Goal: Task Accomplishment & Management: Use online tool/utility

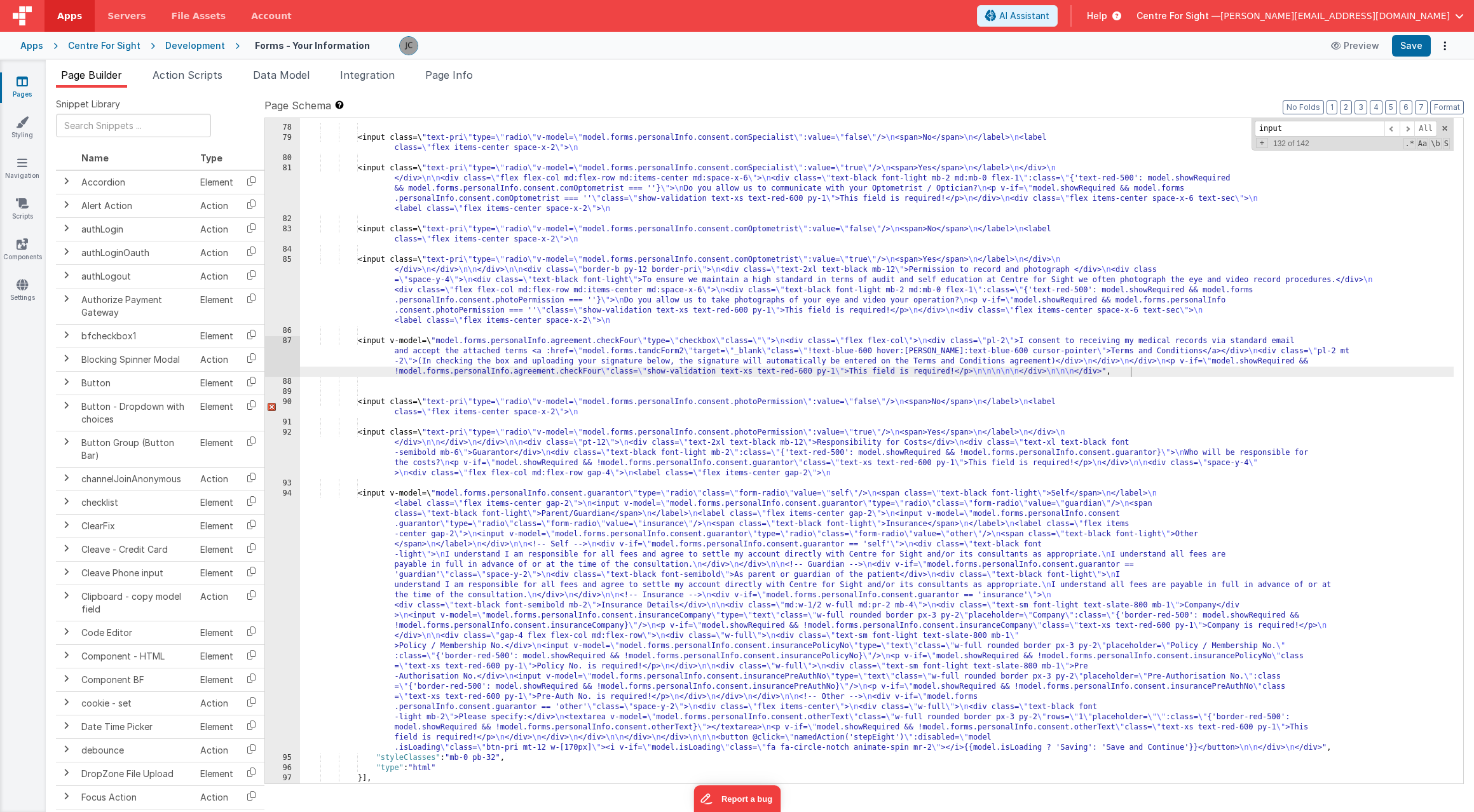
scroll to position [270, 0]
click at [1344, 48] on icon at bounding box center [1337, 45] width 13 height 9
click at [1442, 44] on button "Options" at bounding box center [1445, 46] width 18 height 18
click at [1411, 95] on link "Rollback" at bounding box center [1398, 96] width 112 height 24
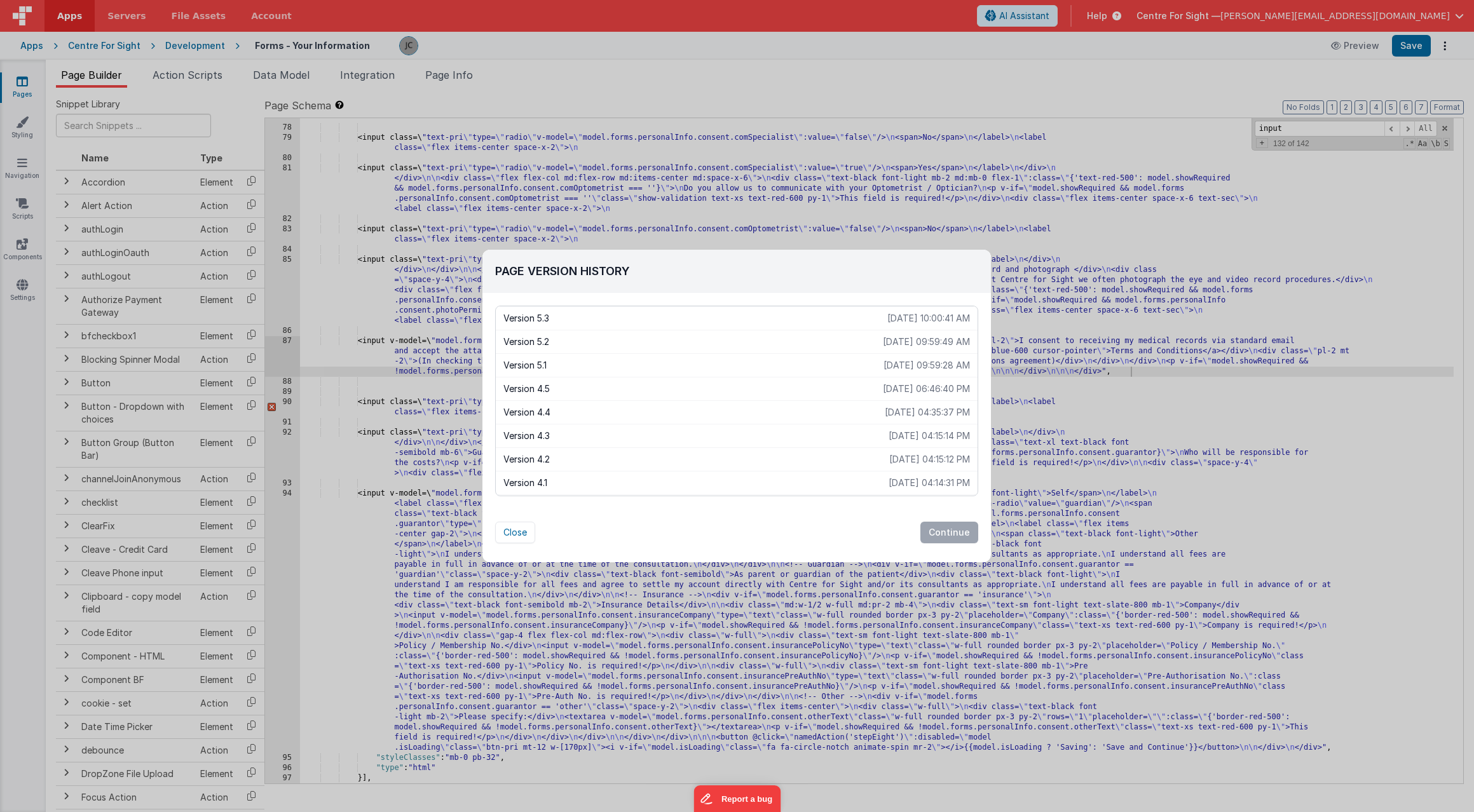
click at [942, 387] on p "[DATE] 06:46:40 PM" at bounding box center [926, 389] width 87 height 13
click at [943, 530] on button "Continue" at bounding box center [949, 533] width 58 height 22
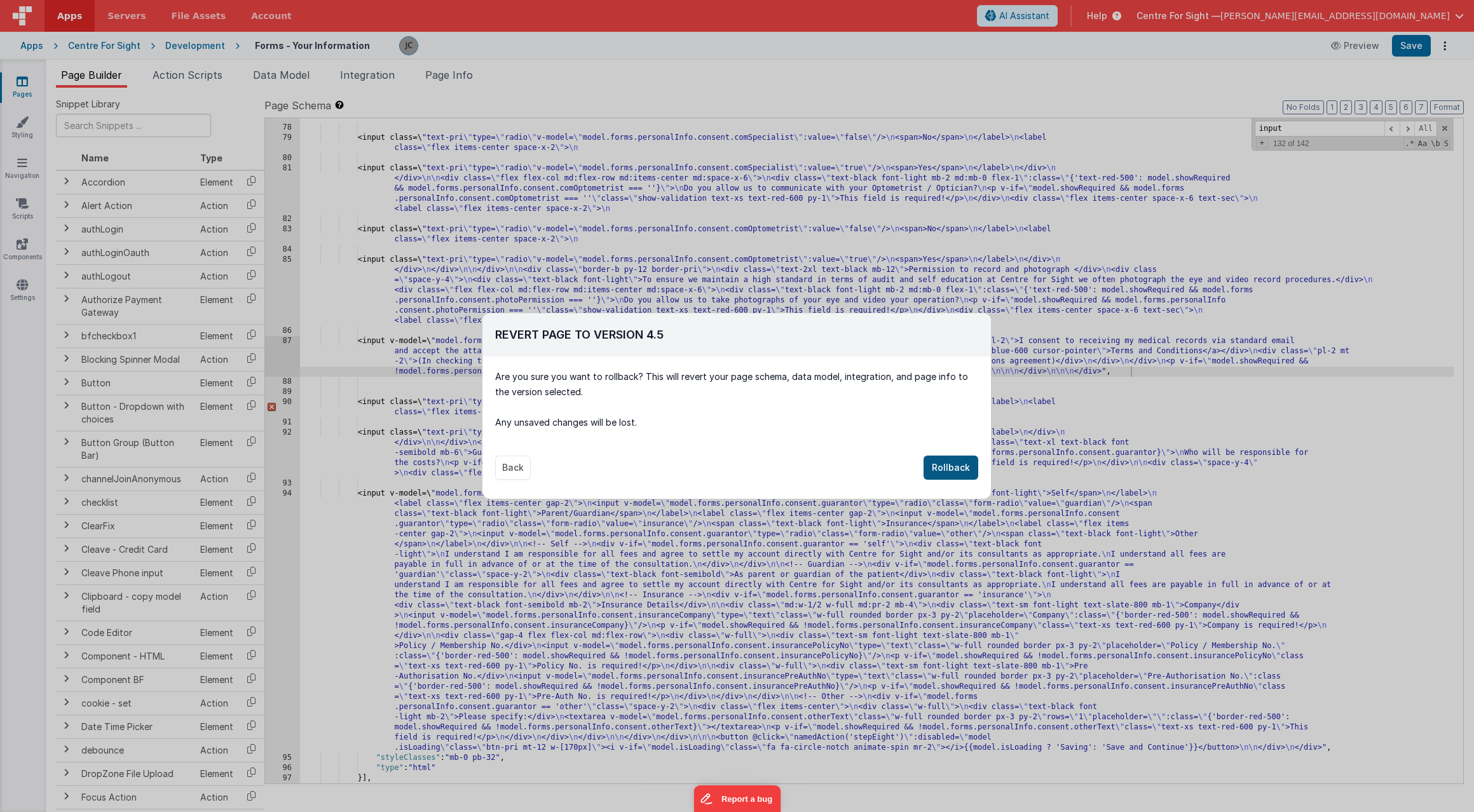
click at [957, 471] on button "Rollback" at bounding box center [950, 468] width 55 height 24
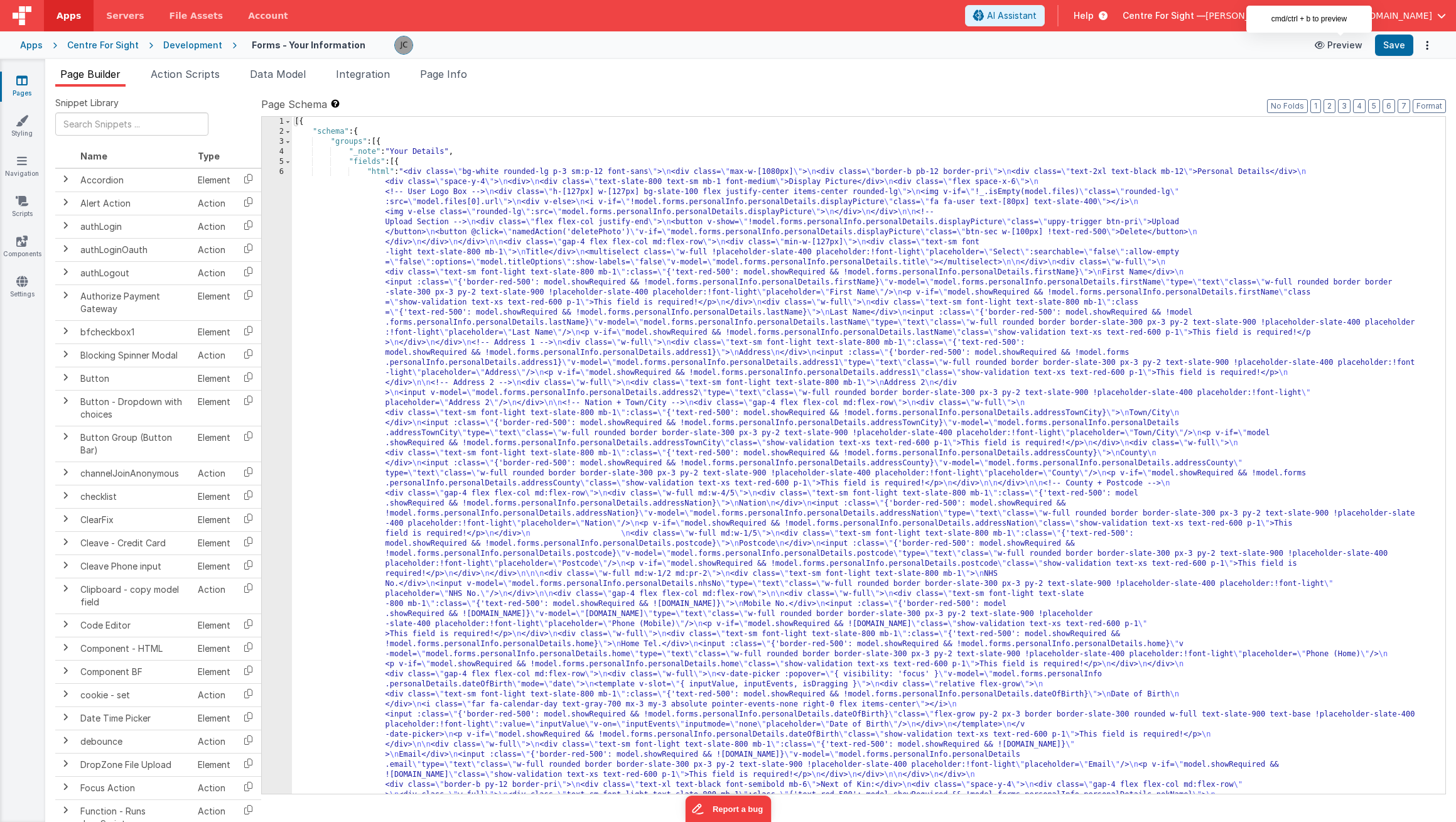
click at [1342, 44] on button "Preview" at bounding box center [1339, 45] width 62 height 20
click at [288, 163] on span at bounding box center [288, 162] width 7 height 10
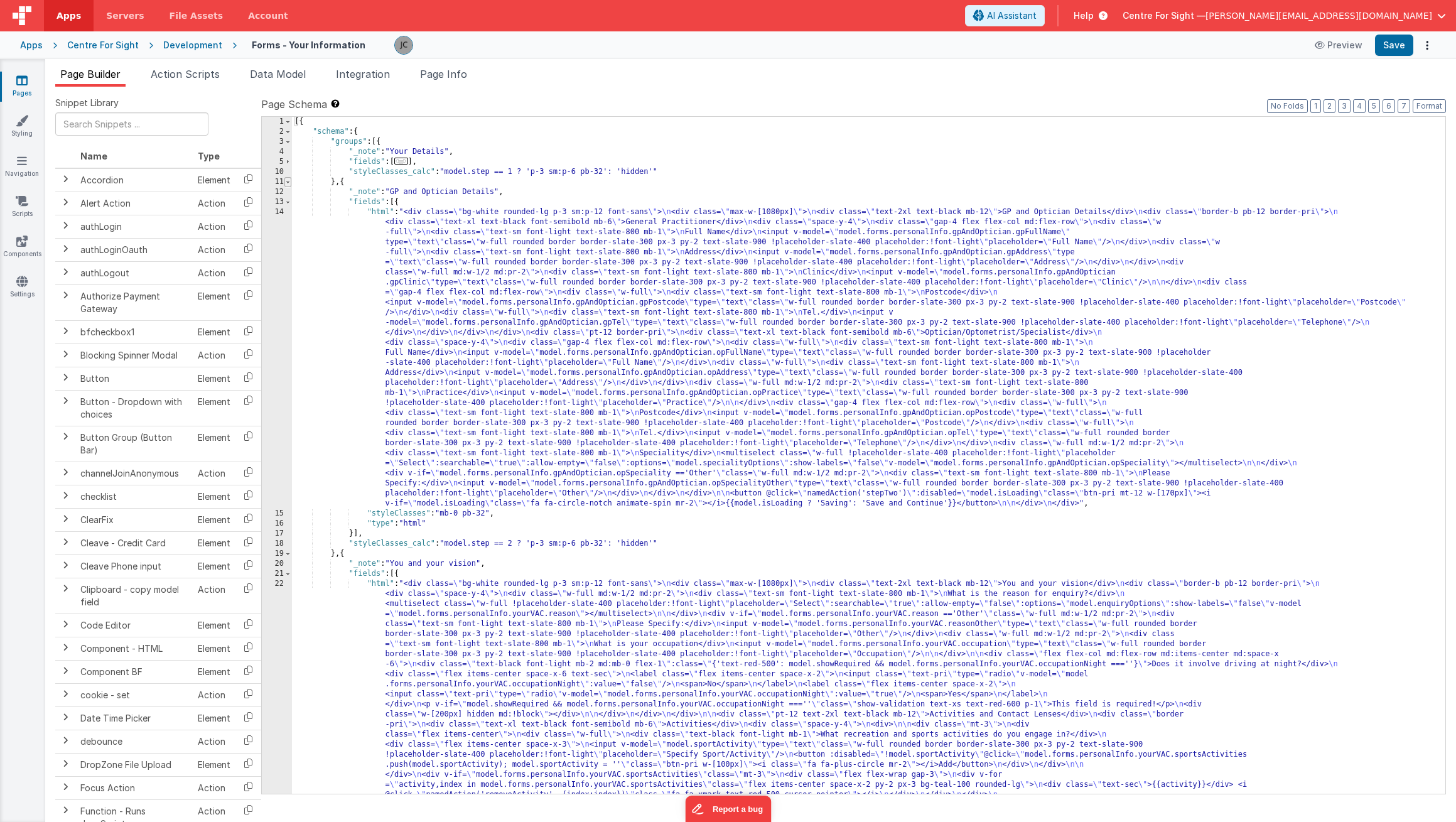
click at [289, 181] on span at bounding box center [288, 182] width 7 height 10
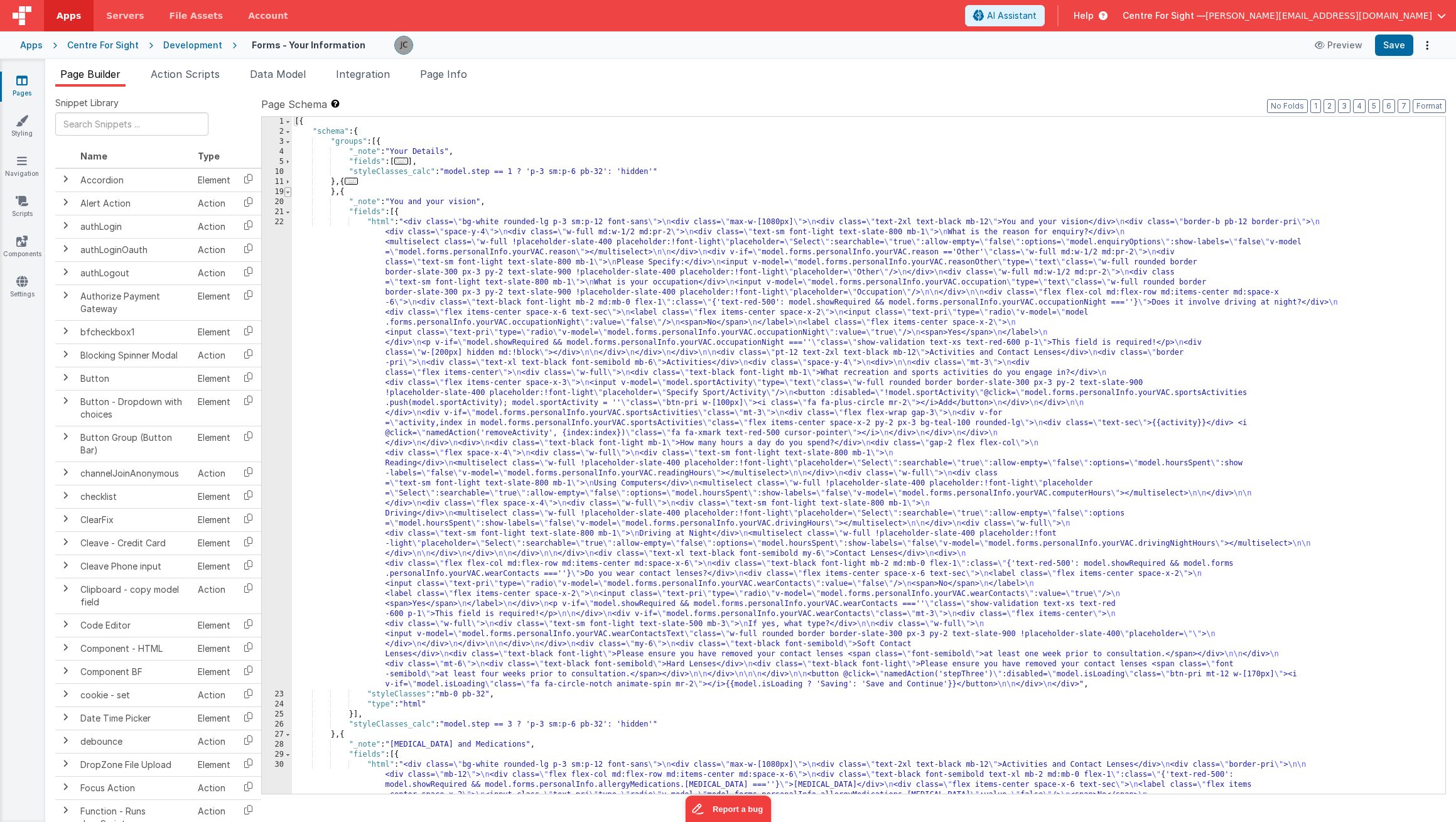
click at [287, 193] on span at bounding box center [288, 192] width 7 height 10
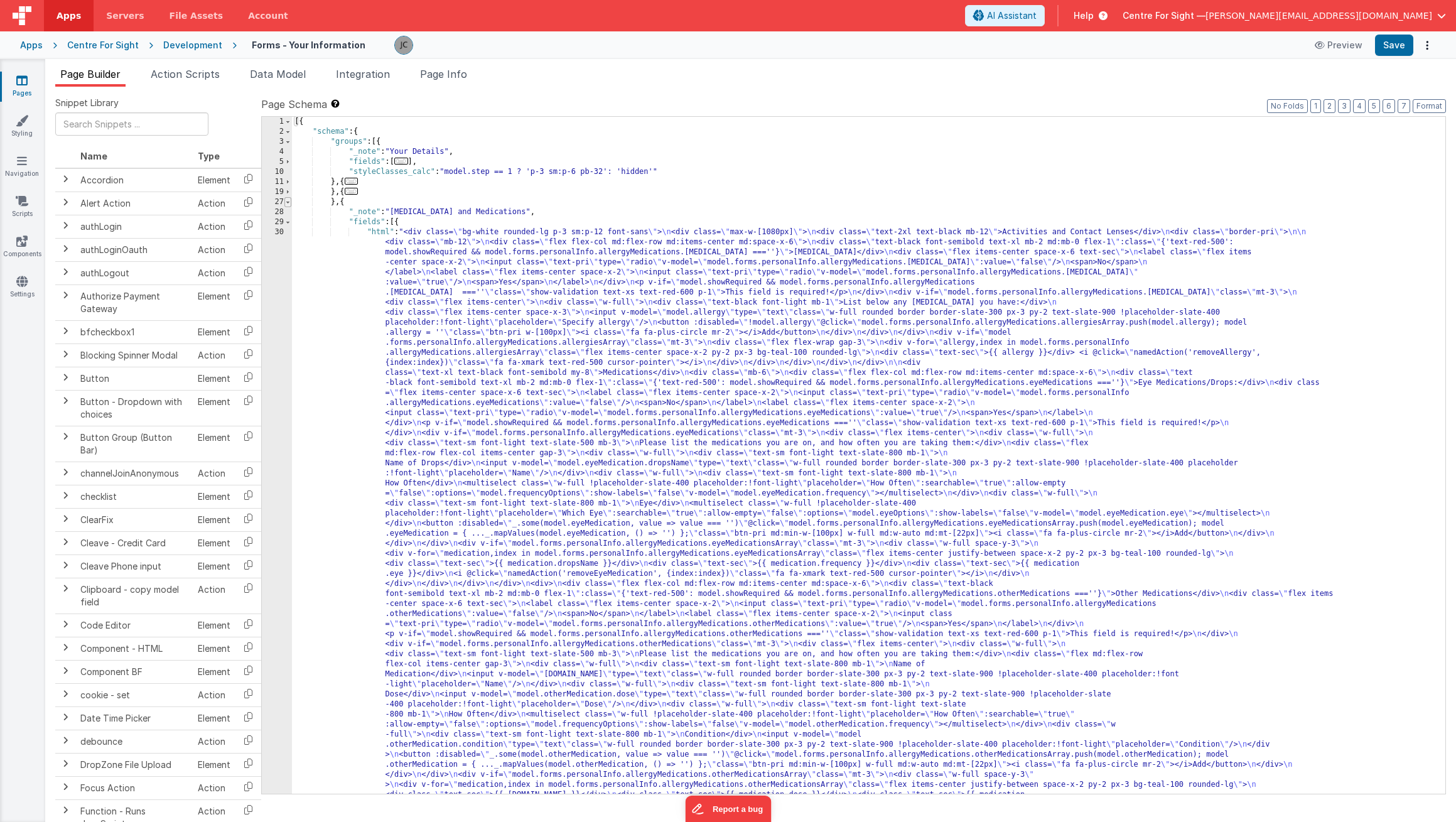
click at [288, 203] on span at bounding box center [288, 202] width 7 height 10
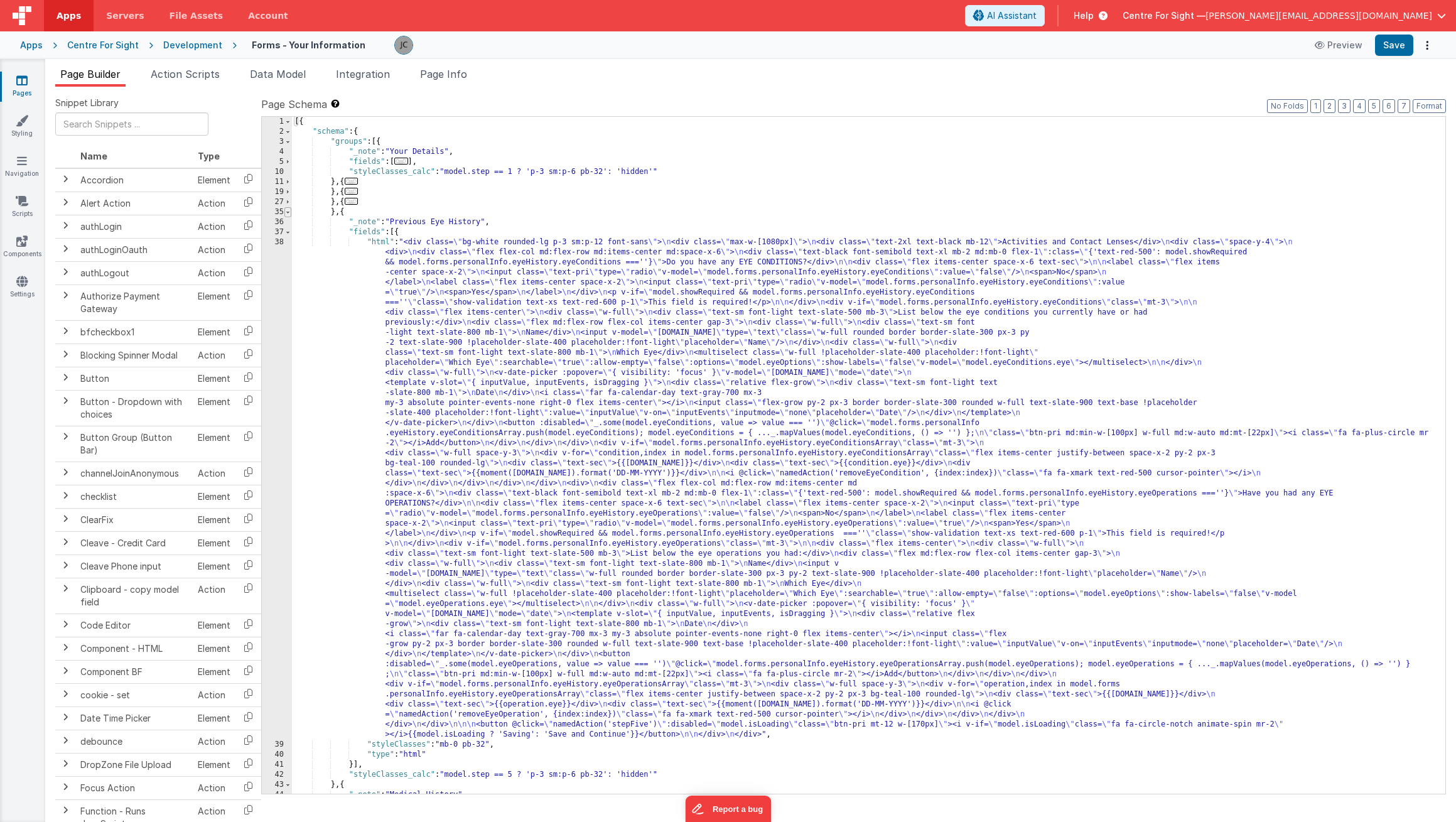
click at [288, 211] on span at bounding box center [288, 212] width 7 height 10
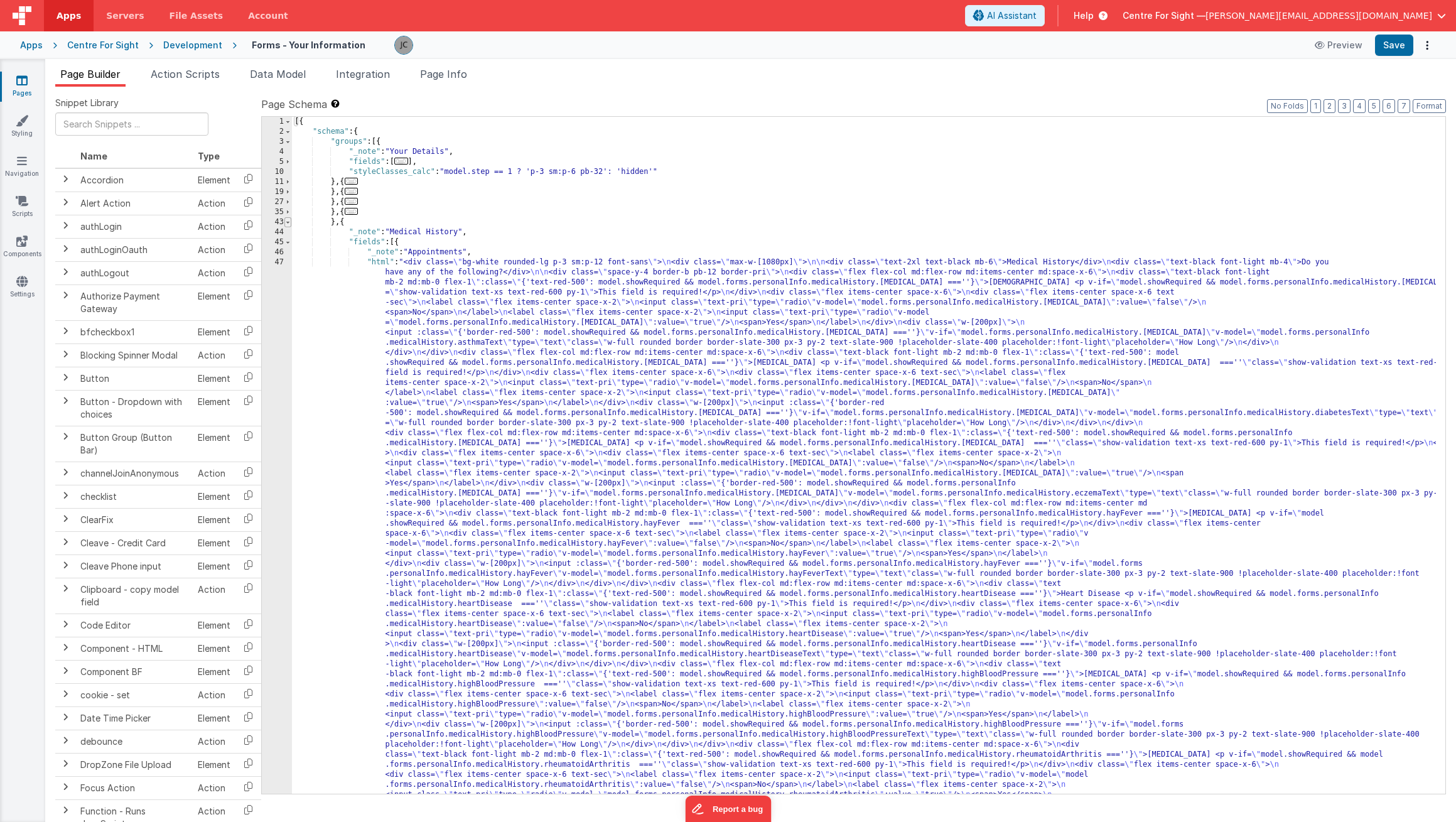
click at [289, 224] on span at bounding box center [288, 222] width 7 height 10
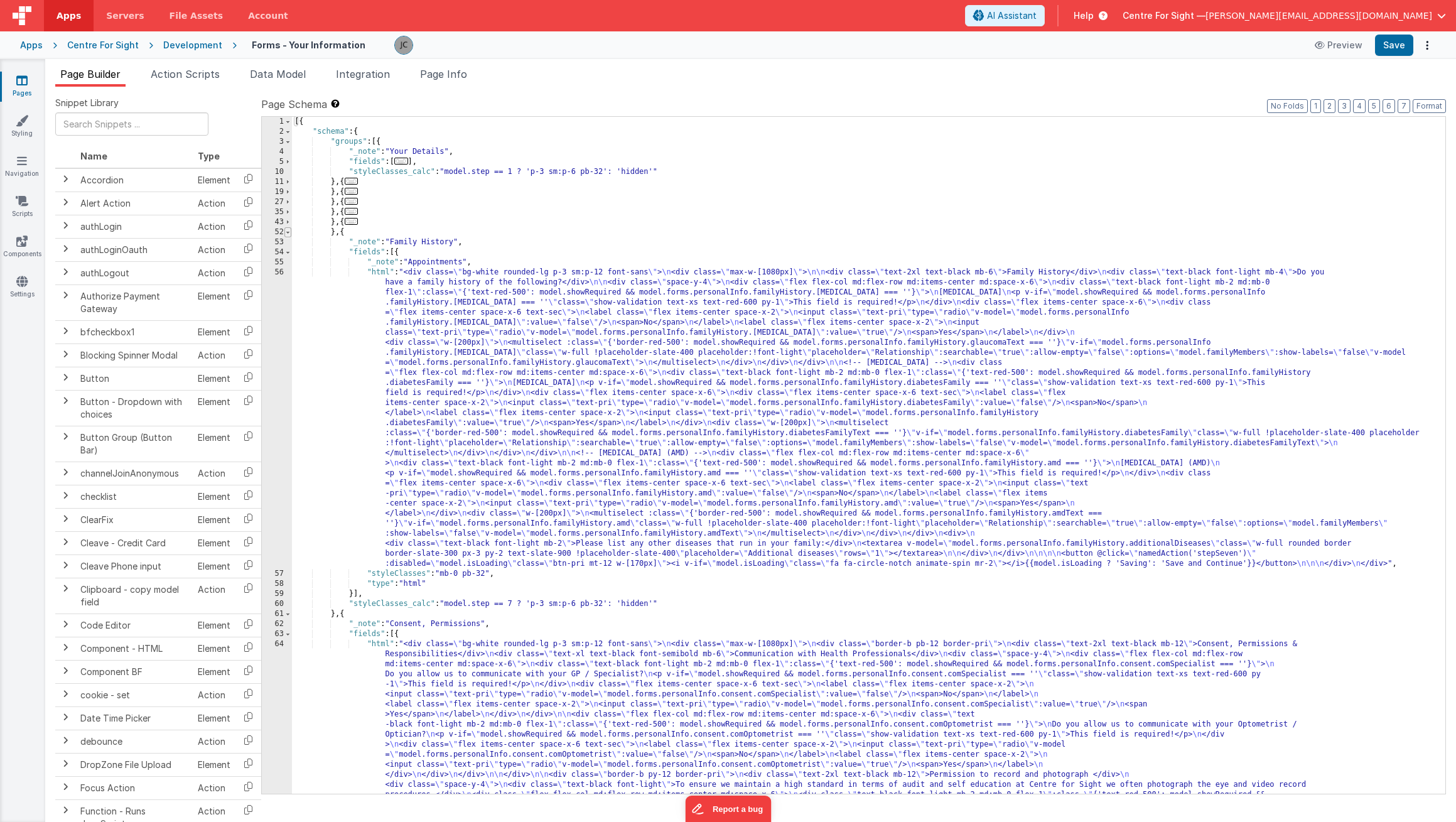
click at [289, 233] on span at bounding box center [288, 232] width 7 height 10
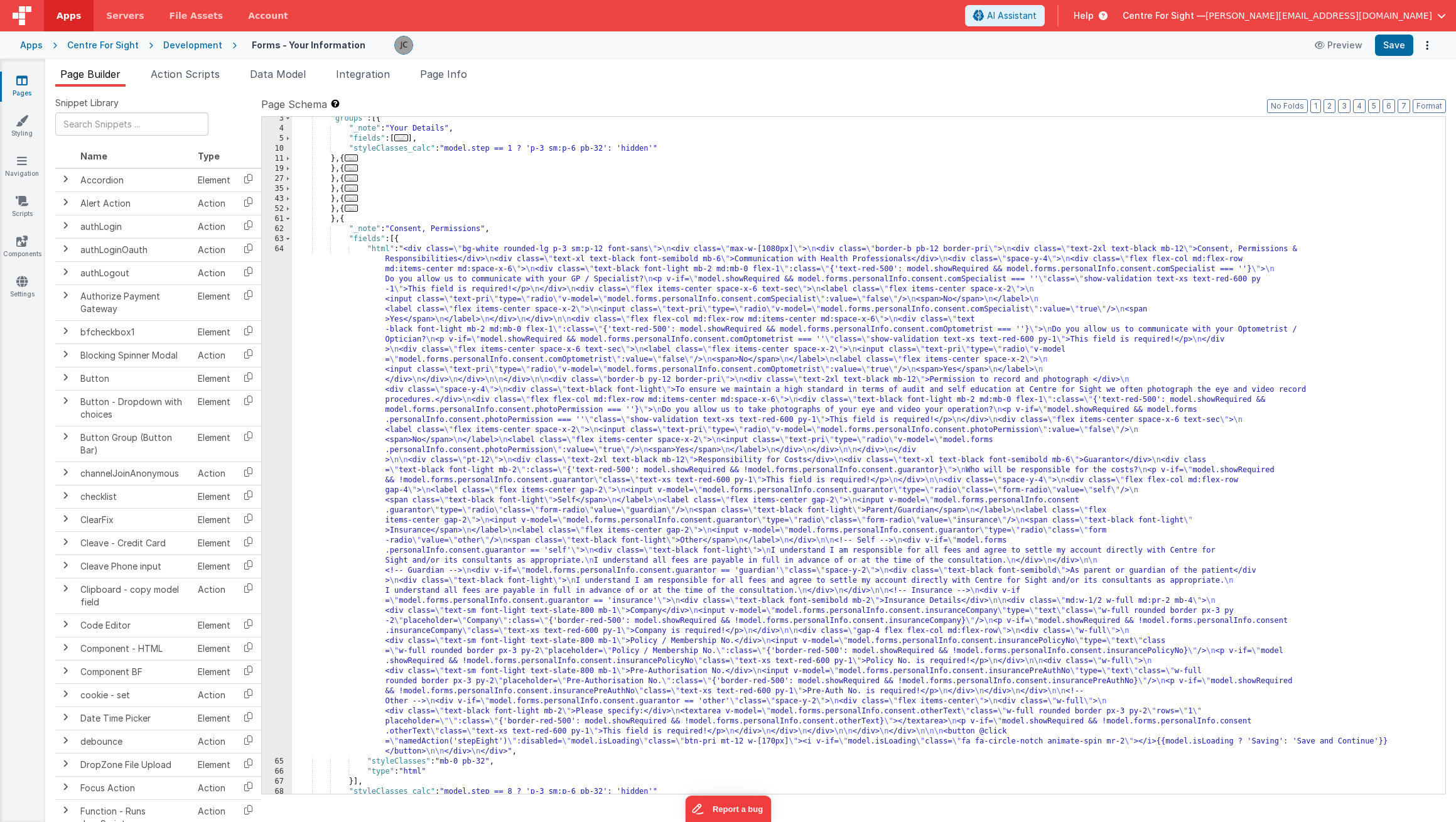
scroll to position [23, 0]
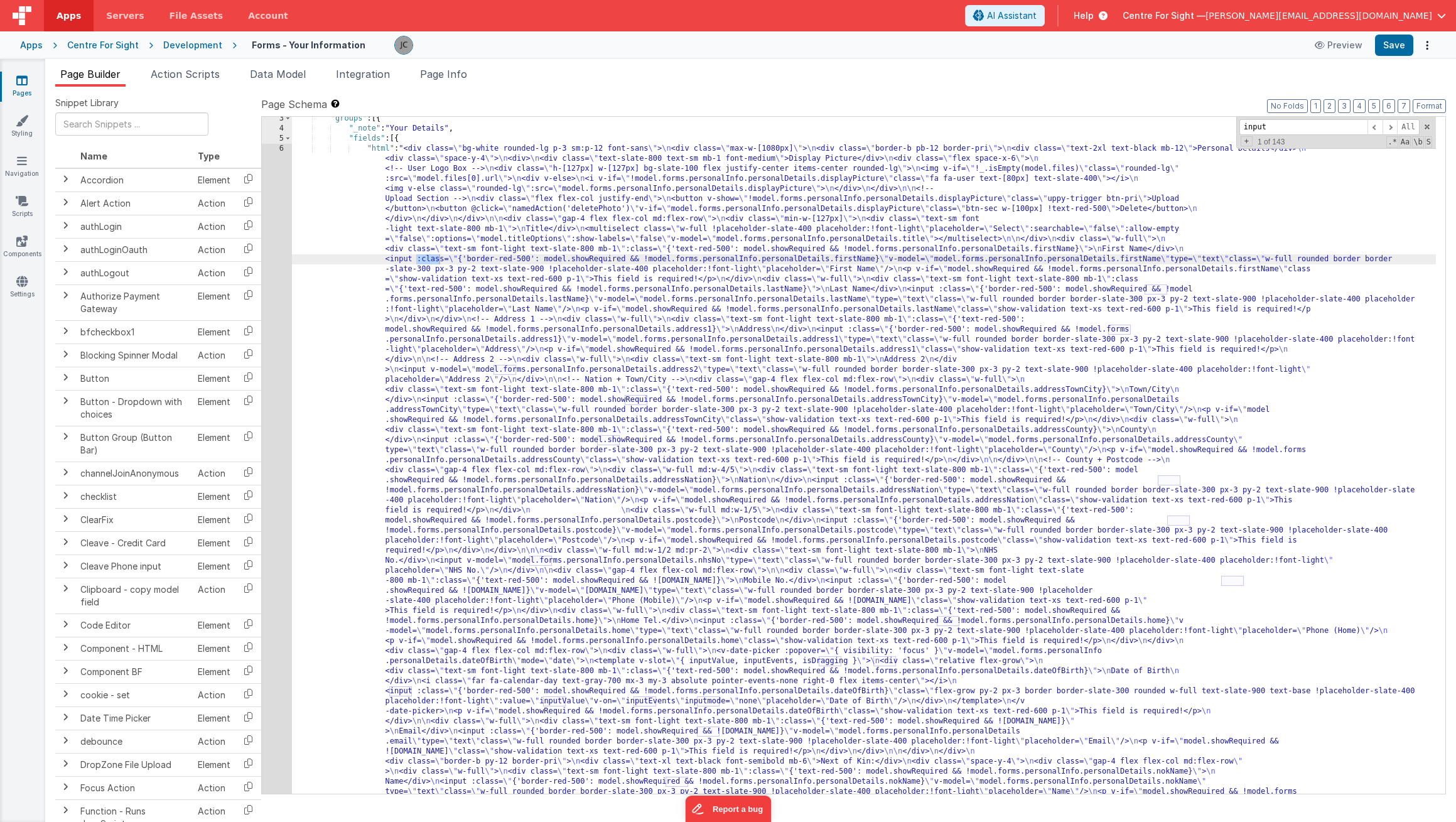
type input "input"
drag, startPoint x: 411, startPoint y: 257, endPoint x: 478, endPoint y: 311, distance: 86.1
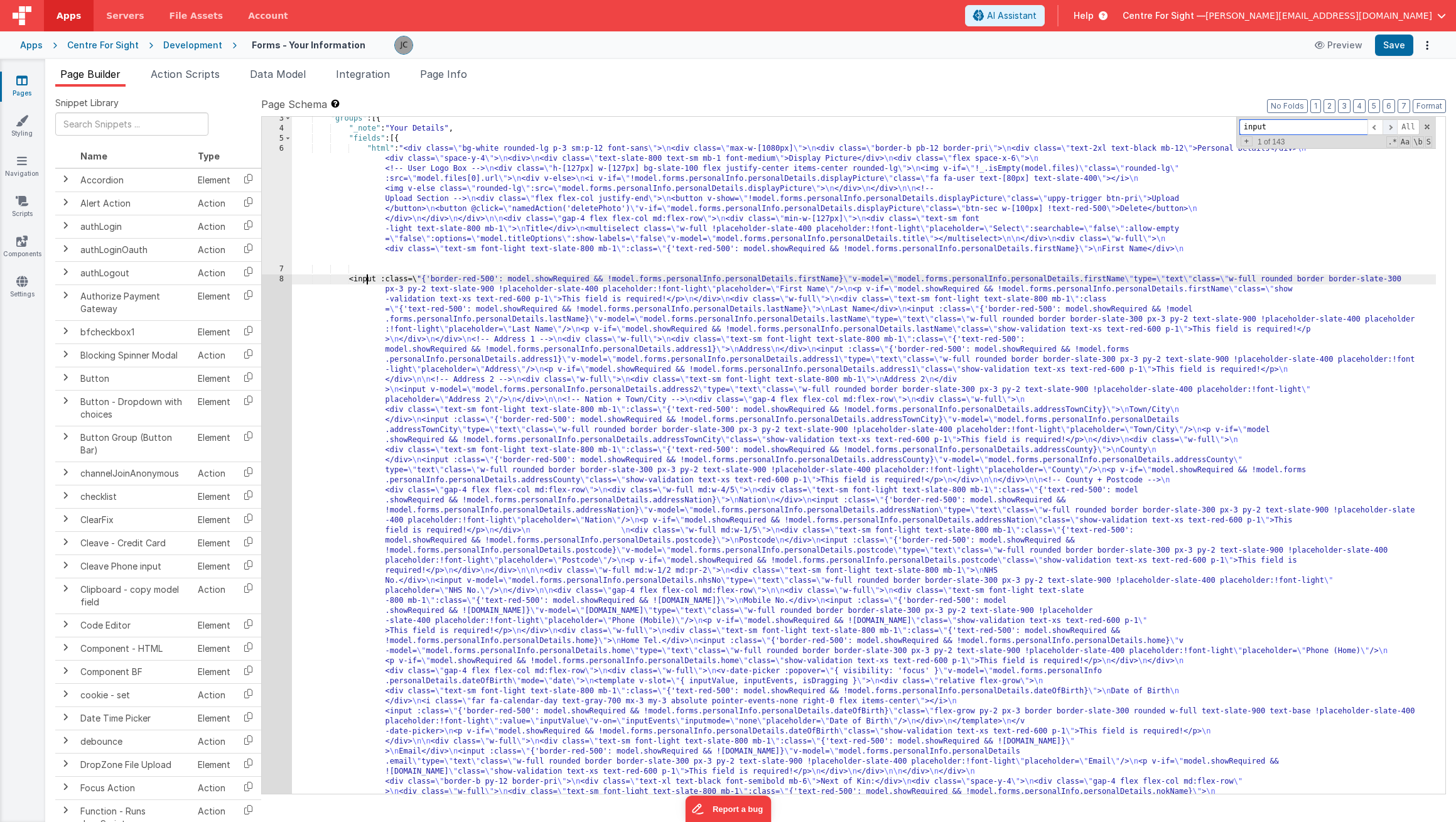
click at [1394, 128] on span at bounding box center [1390, 127] width 15 height 16
drag, startPoint x: 1139, startPoint y: 310, endPoint x: 1178, endPoint y: 336, distance: 46.9
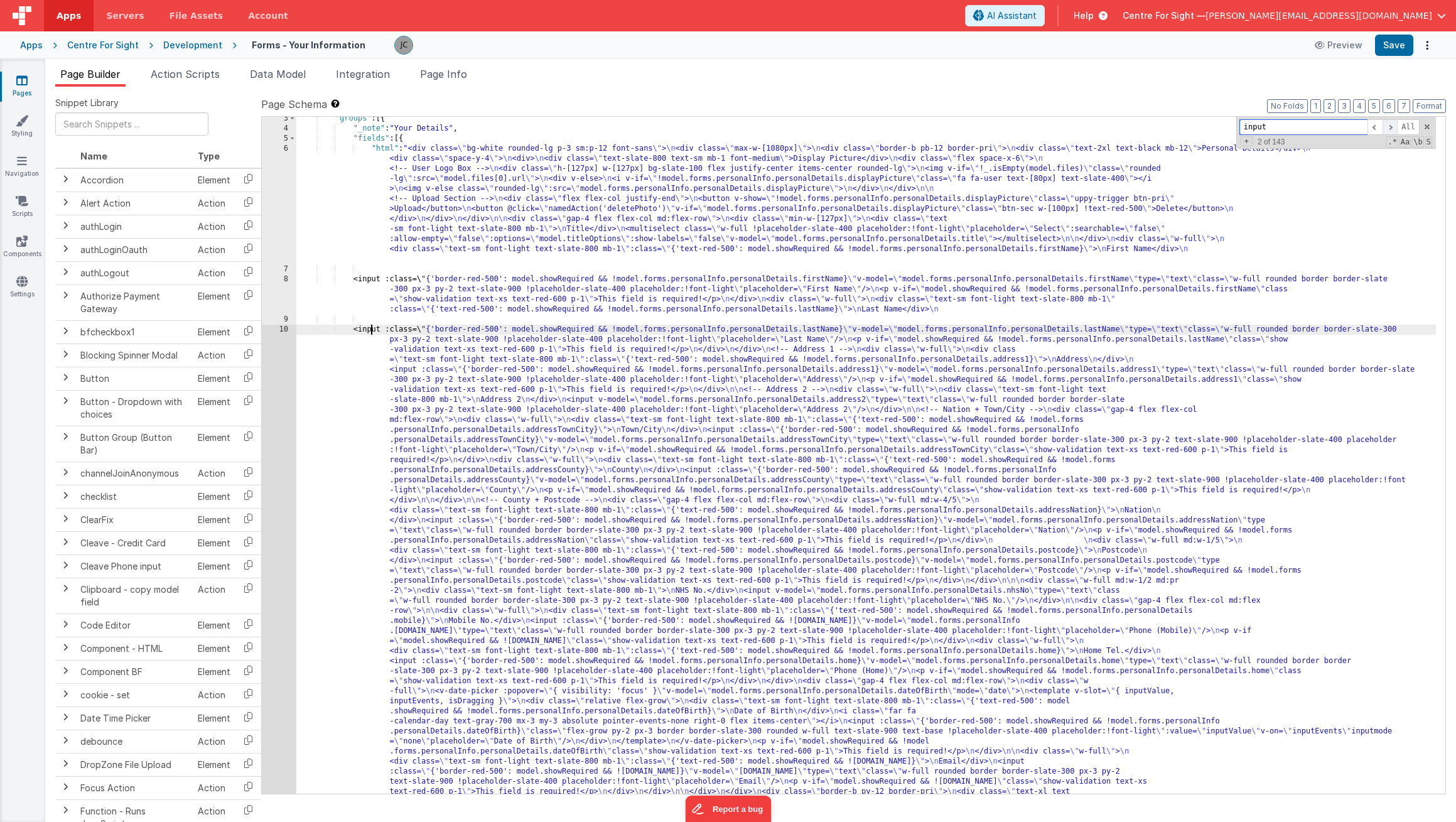
click at [1393, 126] on span at bounding box center [1390, 127] width 15 height 16
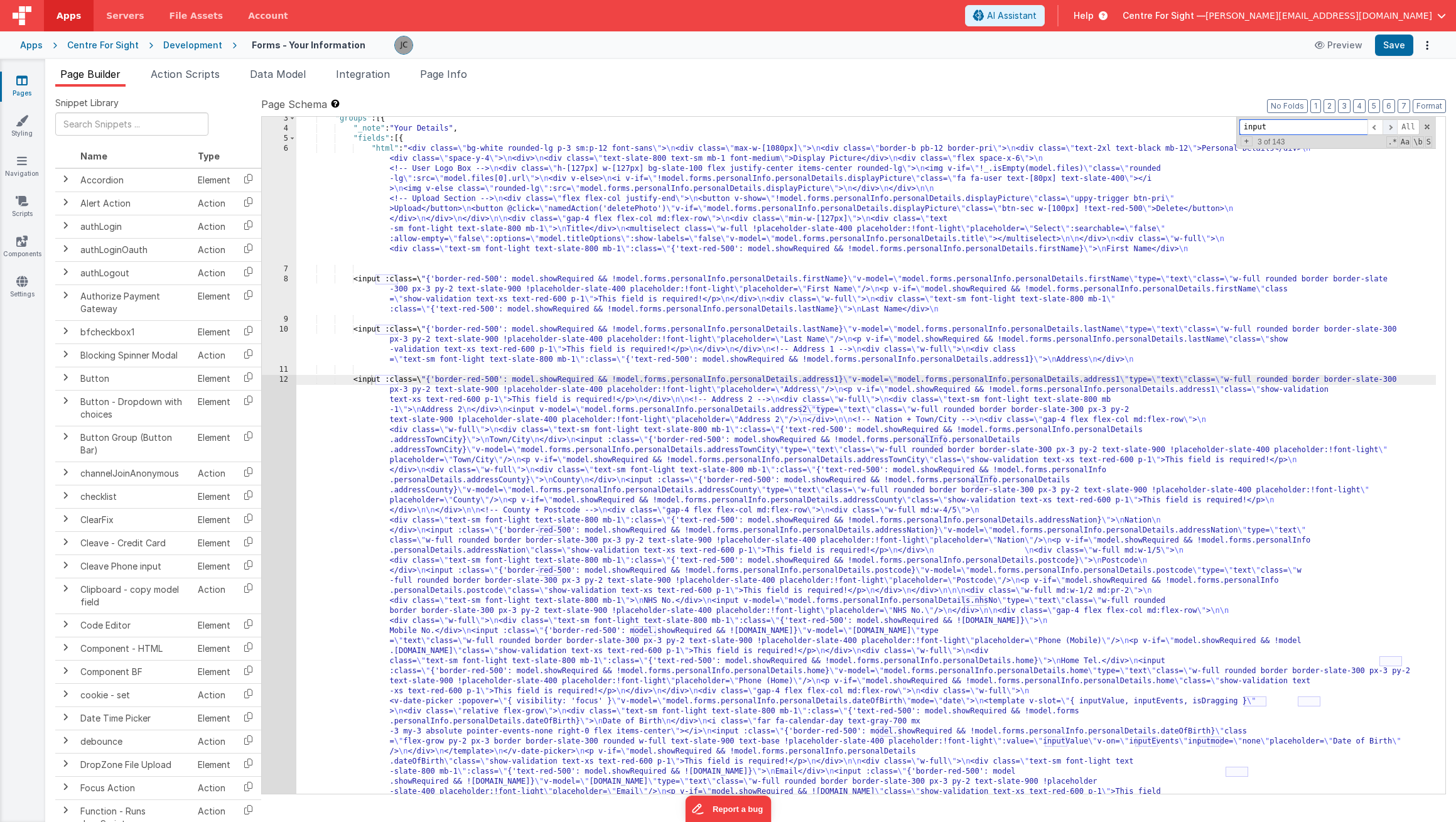
click at [1388, 128] on span at bounding box center [1390, 127] width 15 height 16
drag, startPoint x: 792, startPoint y: 407, endPoint x: 843, endPoint y: 446, distance: 64.2
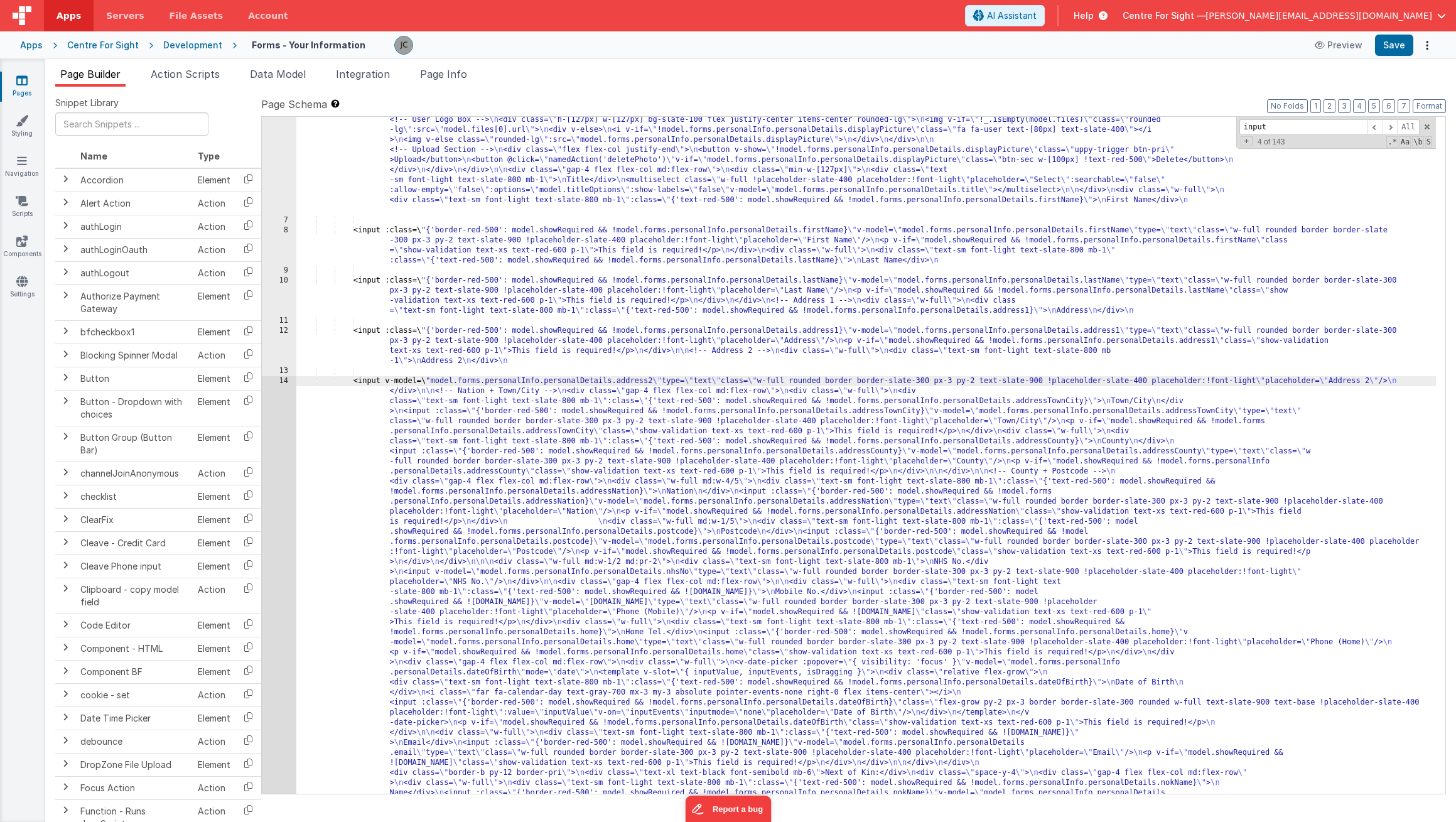
scroll to position [97, 0]
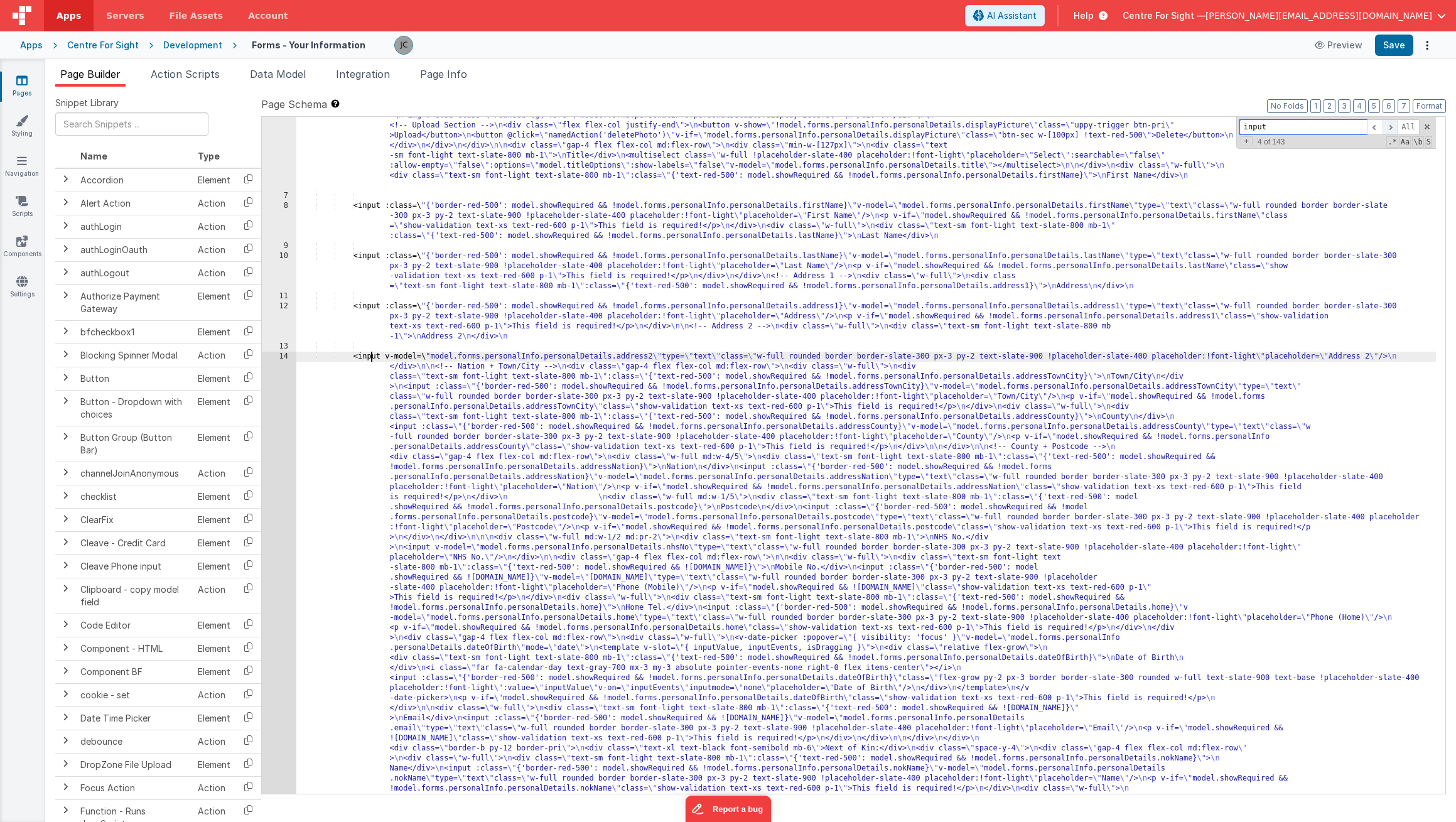
click at [1393, 122] on span at bounding box center [1390, 127] width 15 height 16
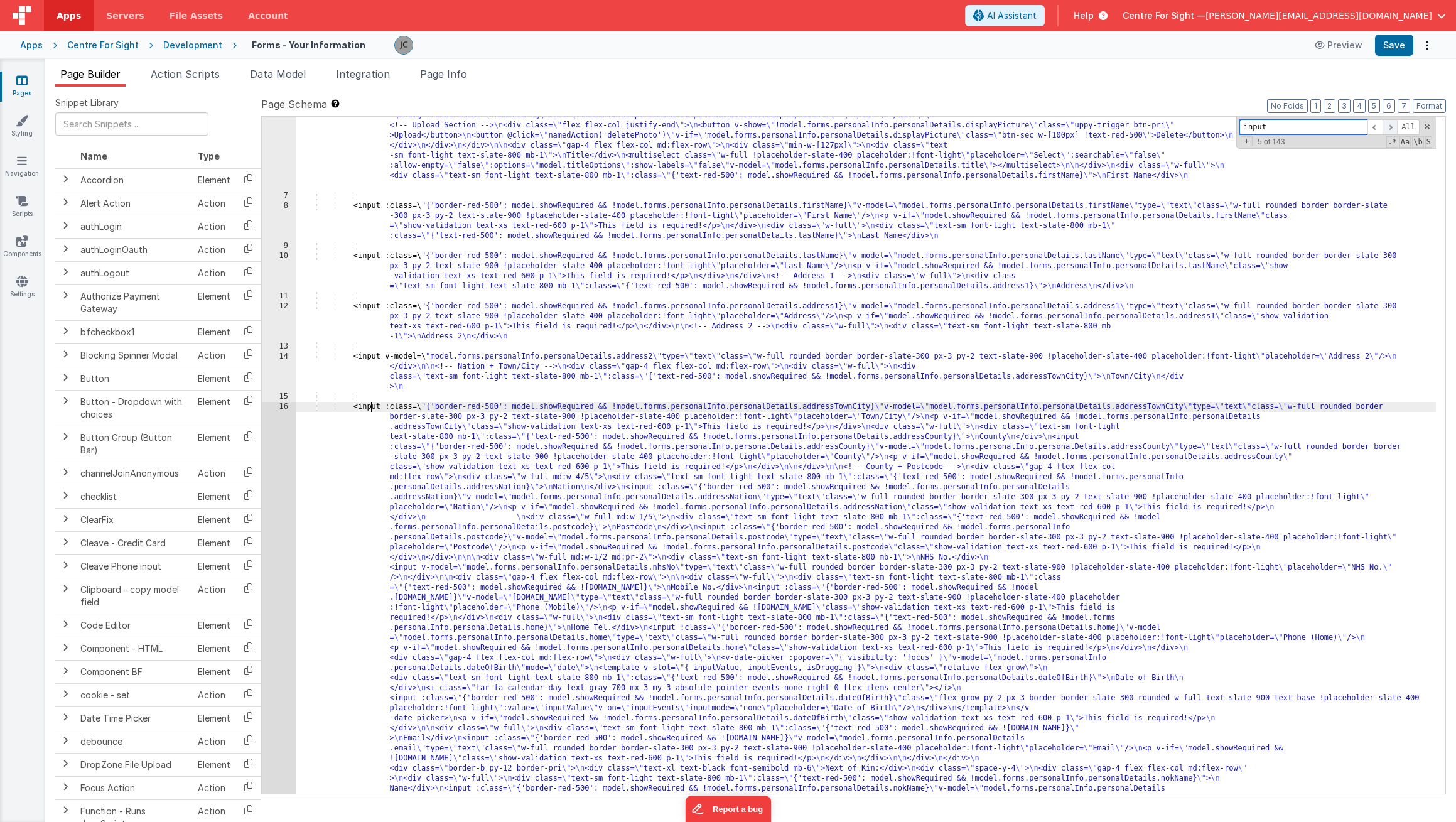
click at [1388, 125] on span at bounding box center [1390, 127] width 15 height 16
drag, startPoint x: 1400, startPoint y: 436, endPoint x: 1440, endPoint y: 473, distance: 54.5
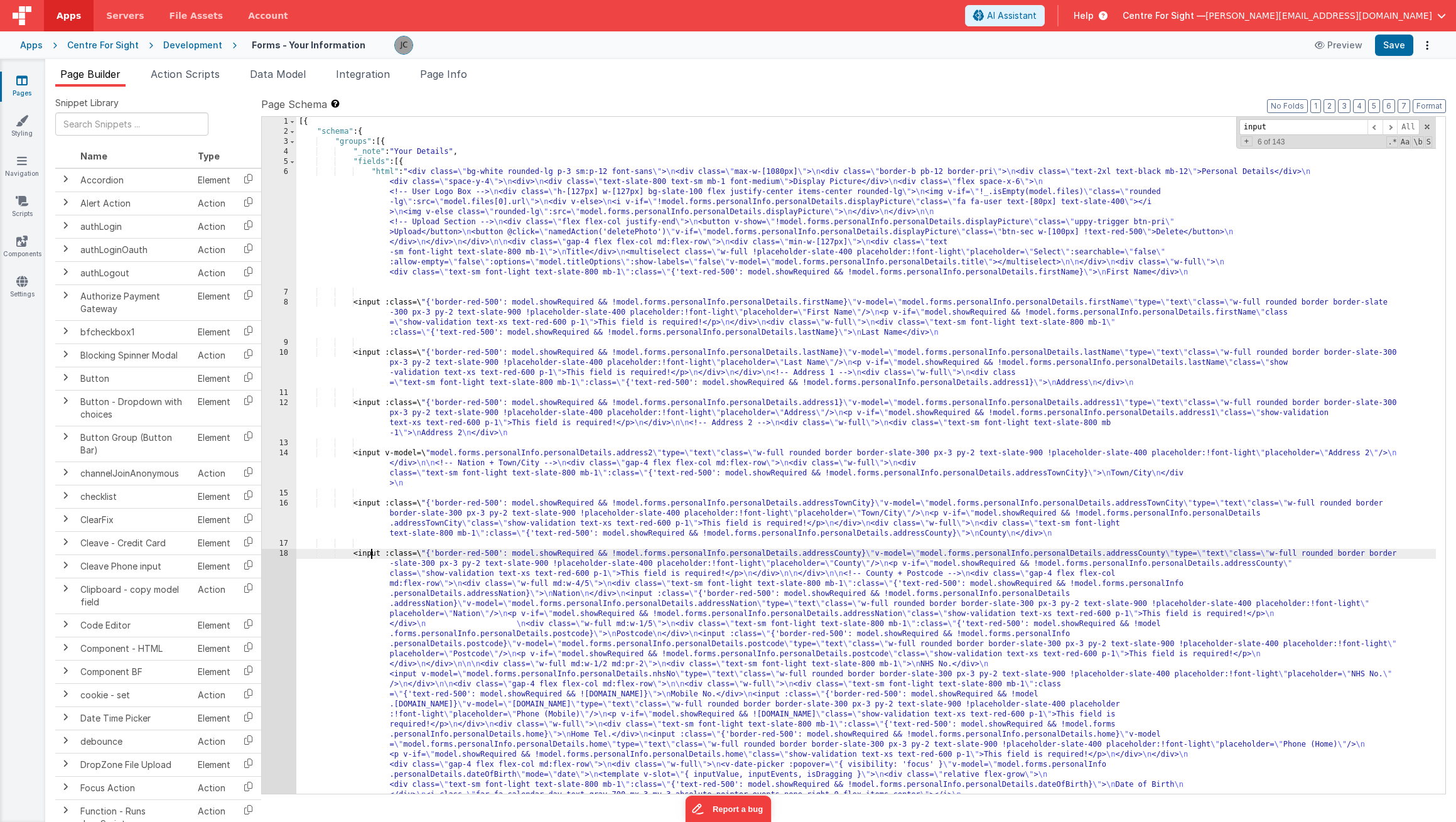
scroll to position [0, 0]
click at [291, 161] on span at bounding box center [293, 162] width 7 height 10
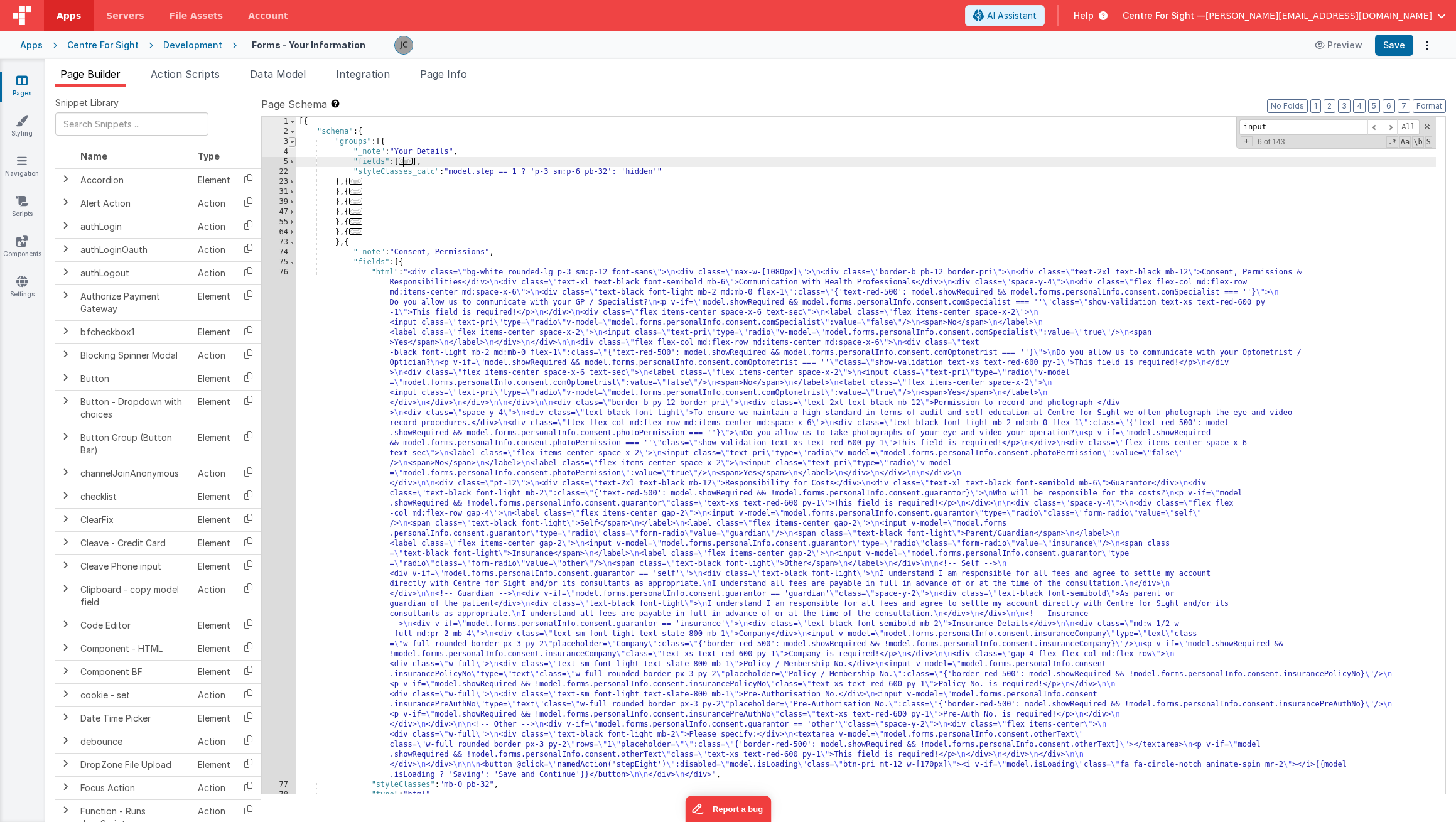
click at [293, 144] on span at bounding box center [293, 141] width 7 height 10
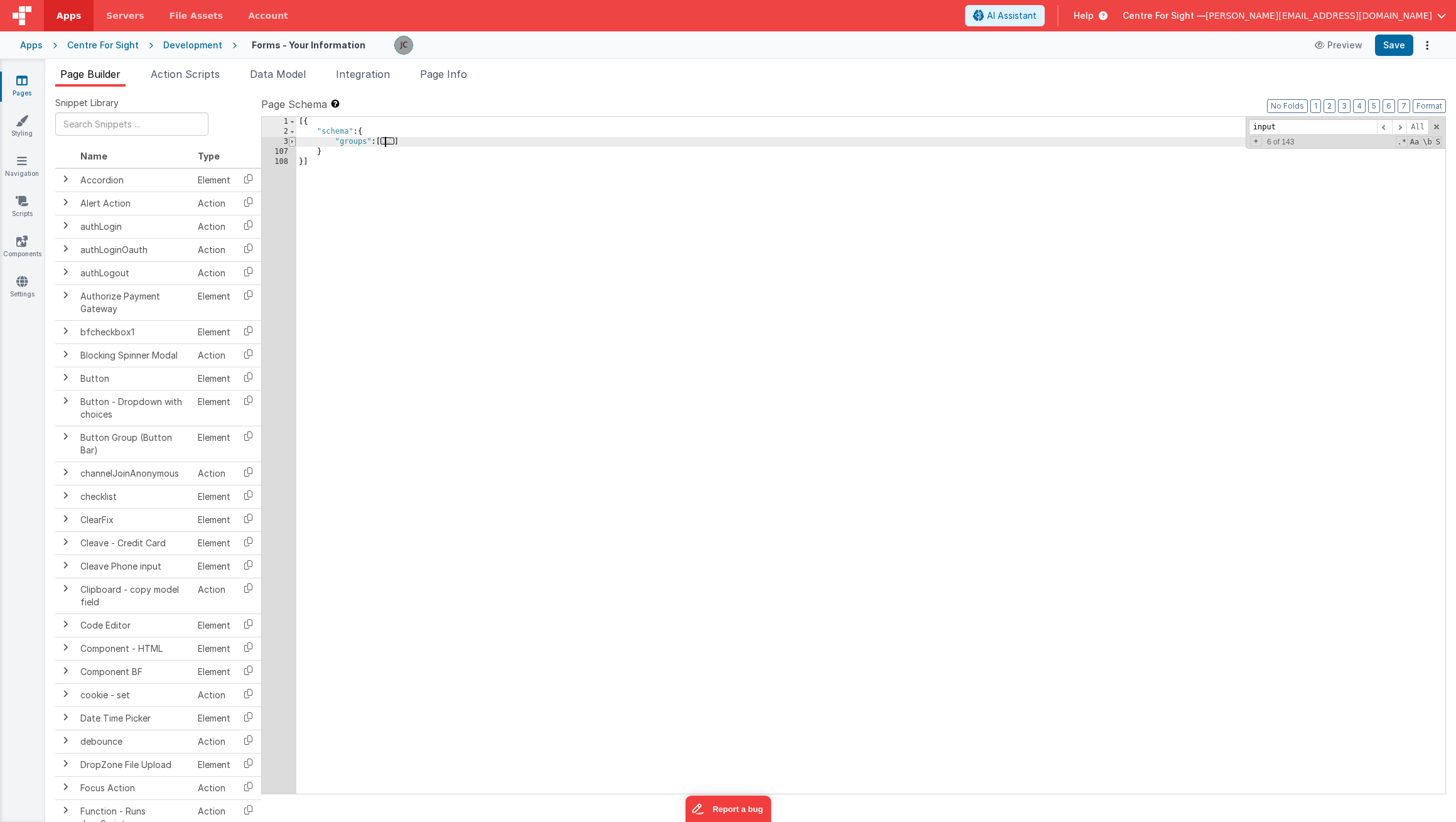
click at [293, 144] on span at bounding box center [293, 141] width 7 height 10
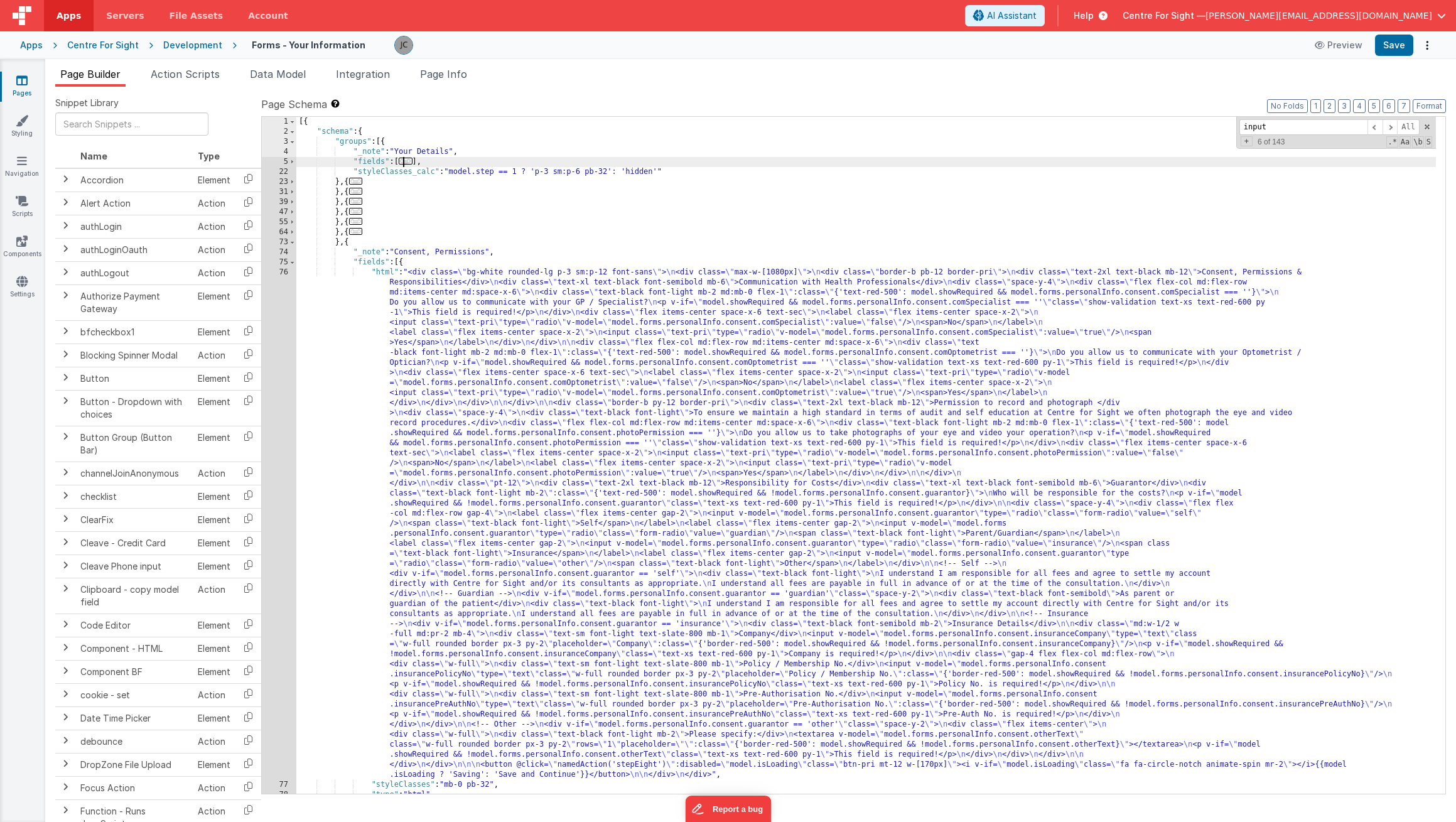
click at [455, 198] on div "[{ "schema" : { "groups" : [{ "_note" : "Your Details" , "fields" : [ ... ] , "…" at bounding box center [866, 465] width 1139 height 697
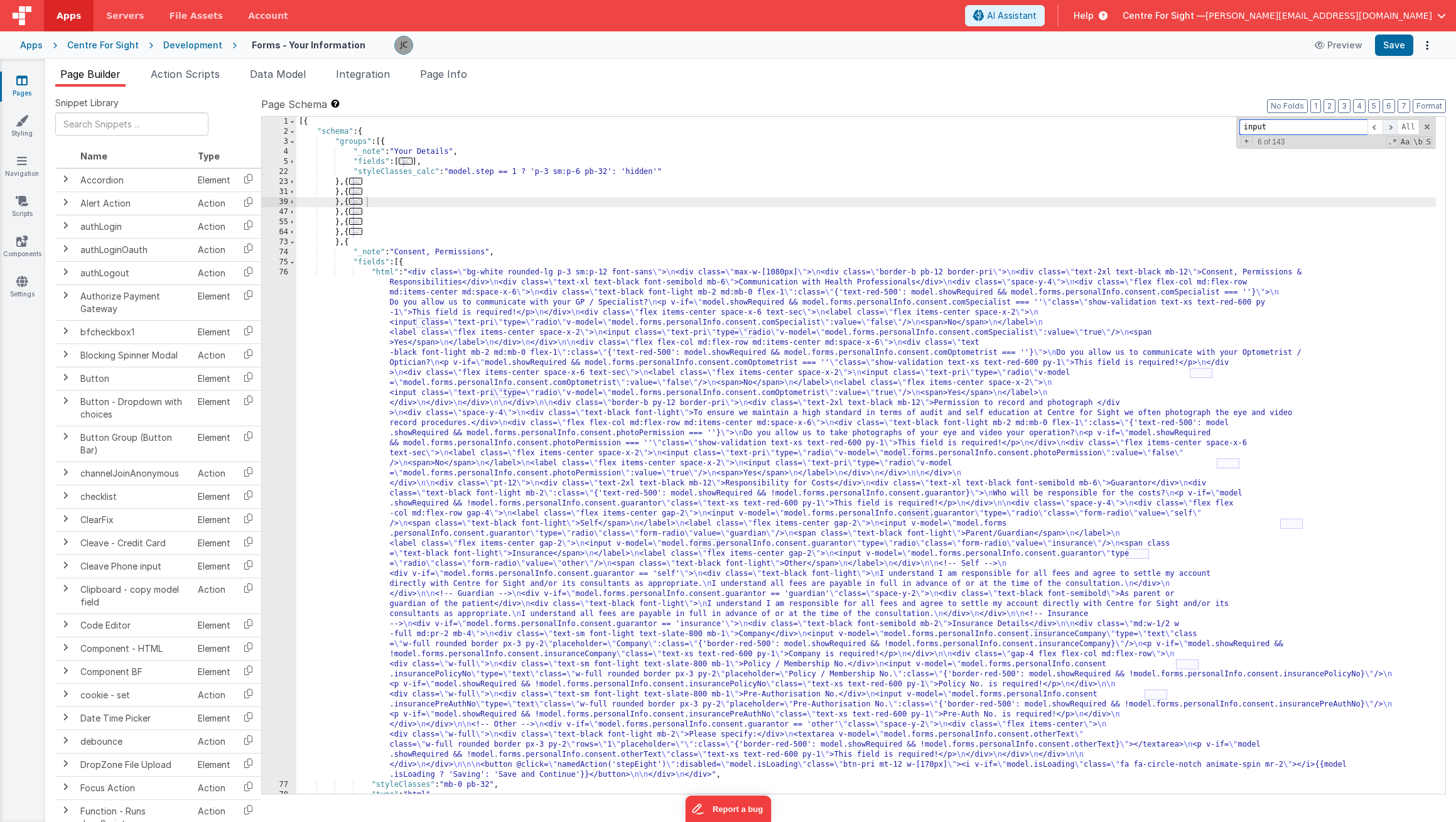
click at [1392, 129] on span at bounding box center [1390, 127] width 15 height 16
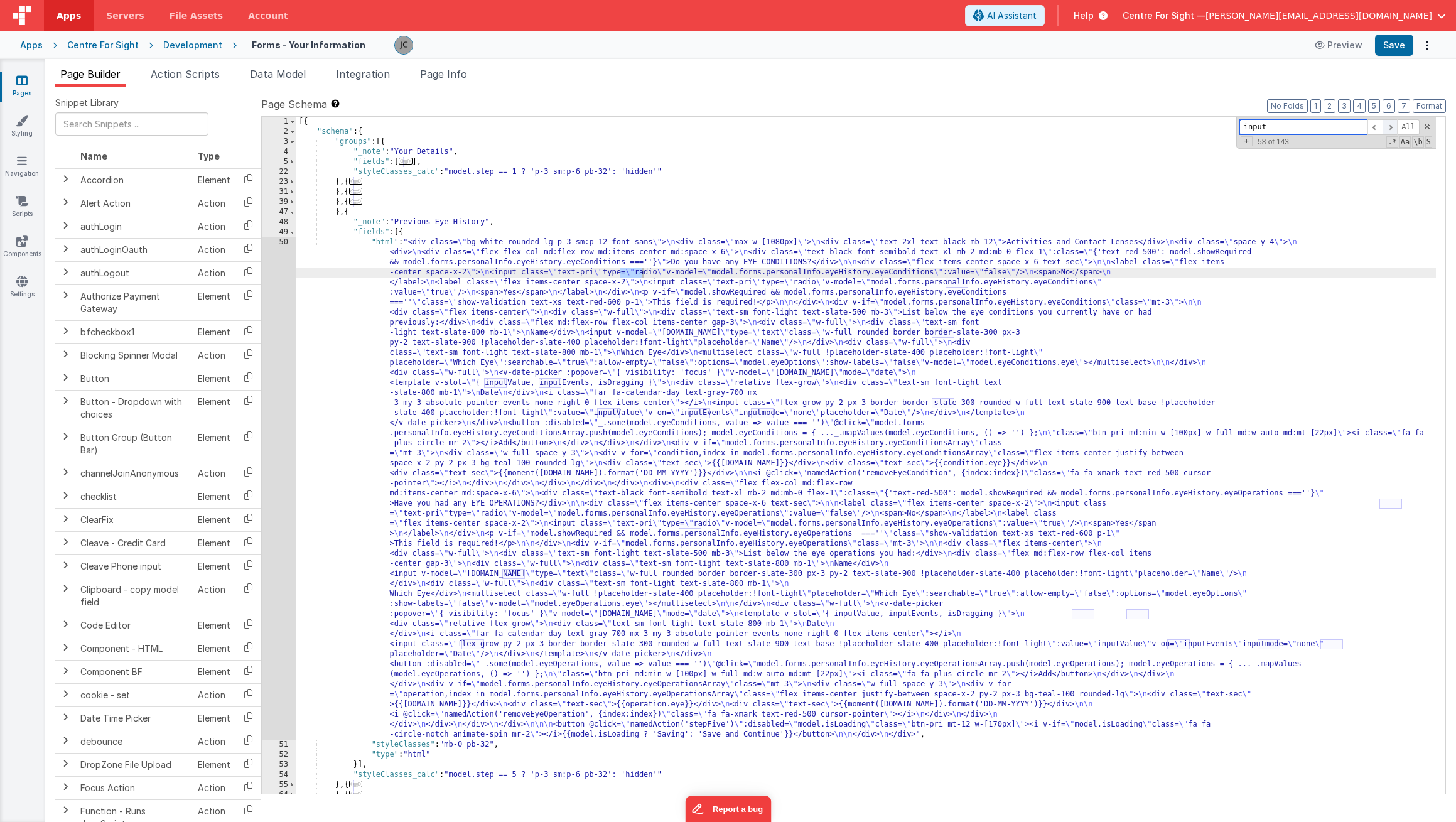
click at [1392, 129] on span at bounding box center [1390, 127] width 15 height 16
click at [292, 214] on span at bounding box center [293, 212] width 7 height 10
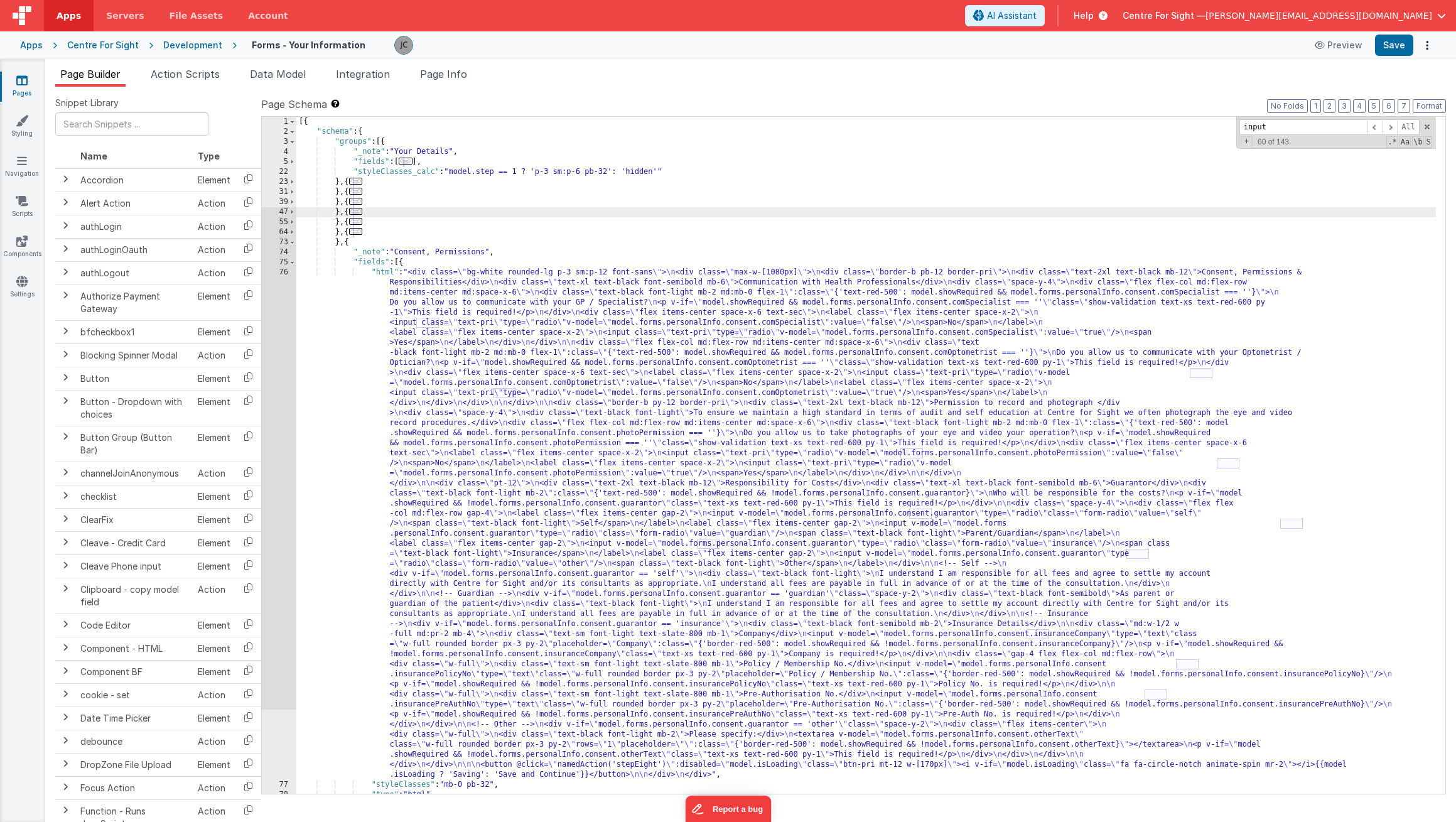
drag, startPoint x: 401, startPoint y: 250, endPoint x: 536, endPoint y: 274, distance: 137.1
click at [401, 250] on div "[{ "schema" : { "groups" : [{ "_note" : "Your Details" , "fields" : [ ... ] , "…" at bounding box center [866, 465] width 1139 height 697
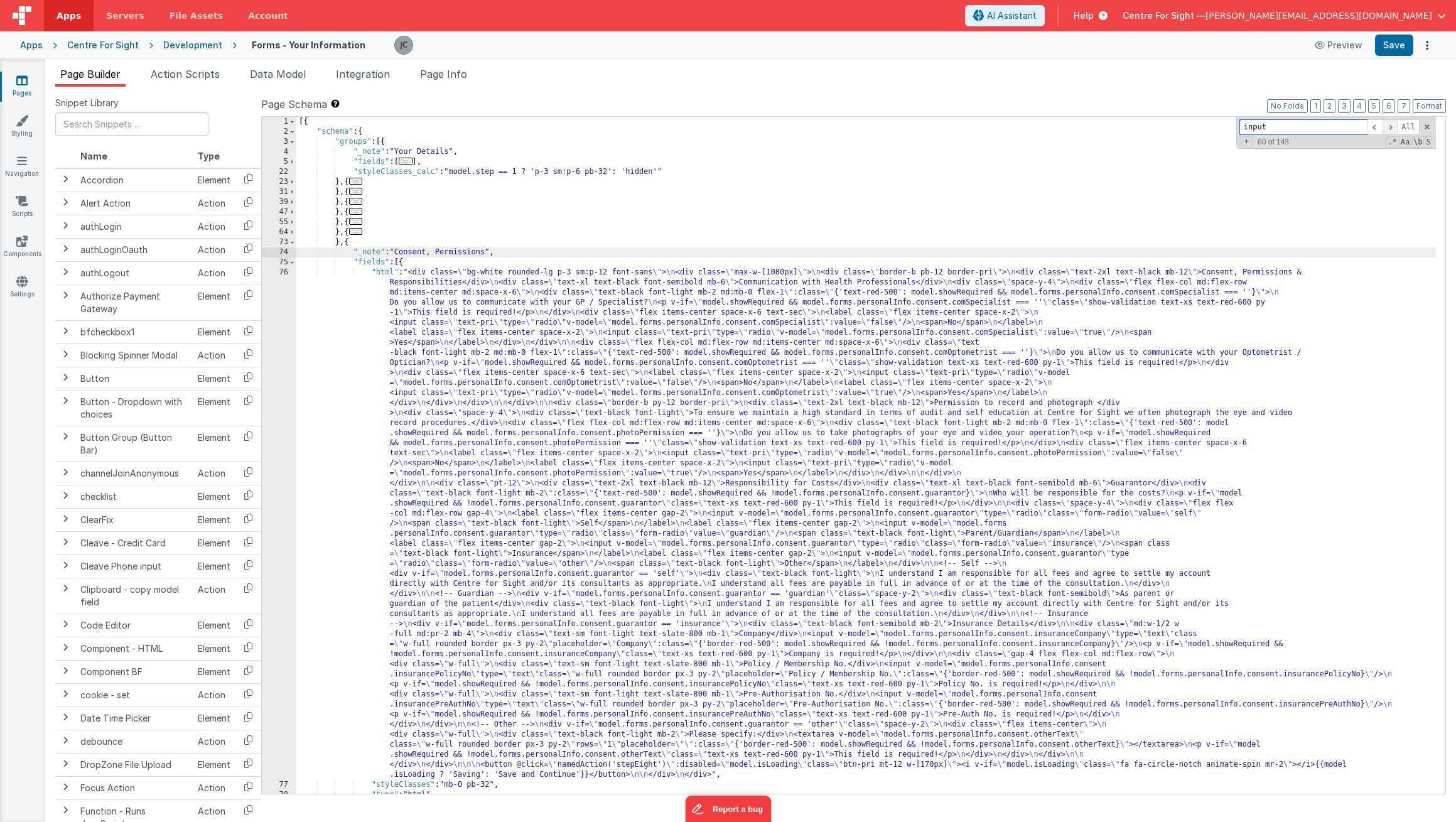
click at [1394, 129] on span at bounding box center [1390, 127] width 15 height 16
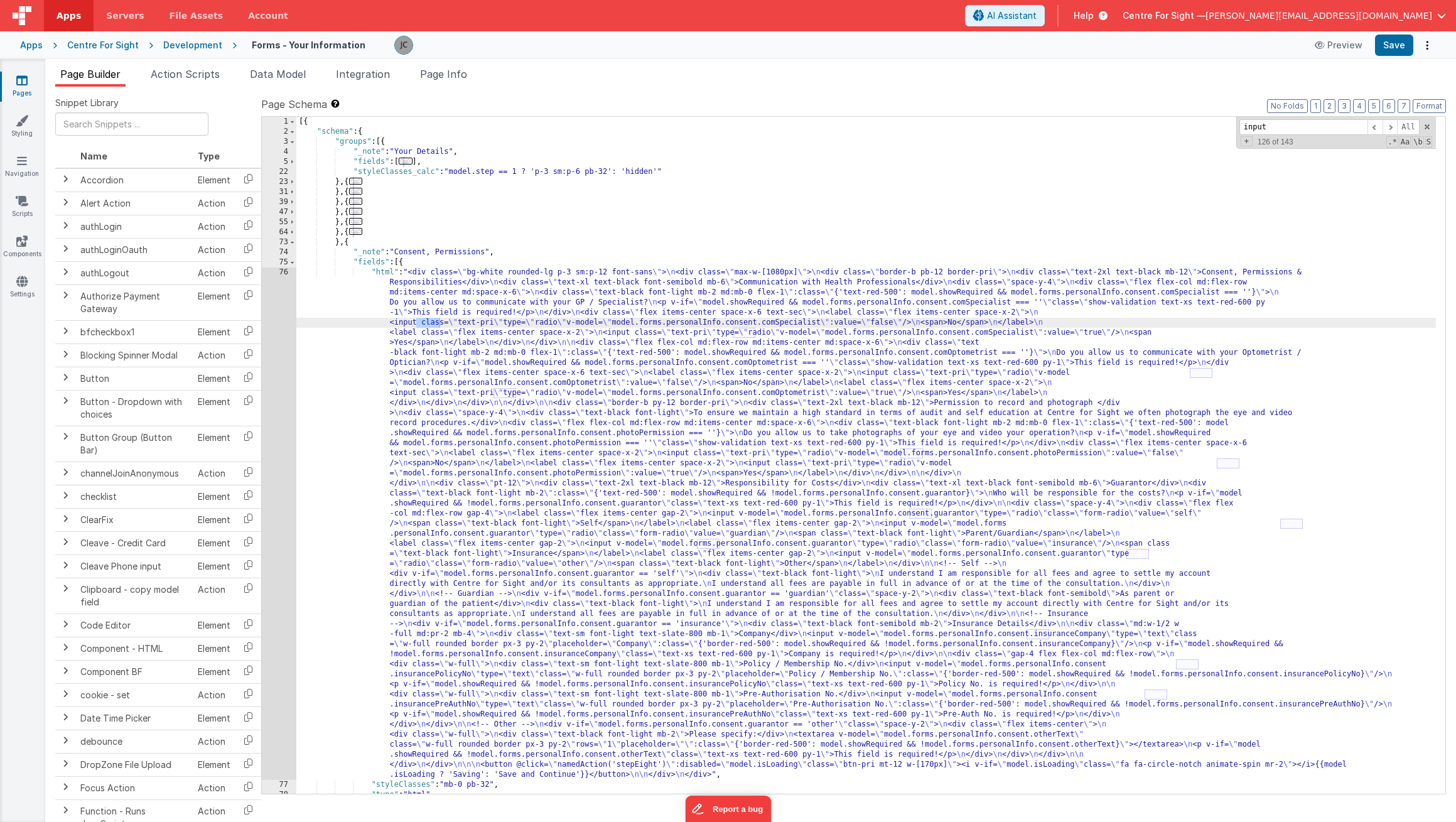
click at [411, 321] on div "[{ "schema" : { "groups" : [{ "_note" : "Your Details" , "fields" : [ ... ] , "…" at bounding box center [866, 465] width 1139 height 697
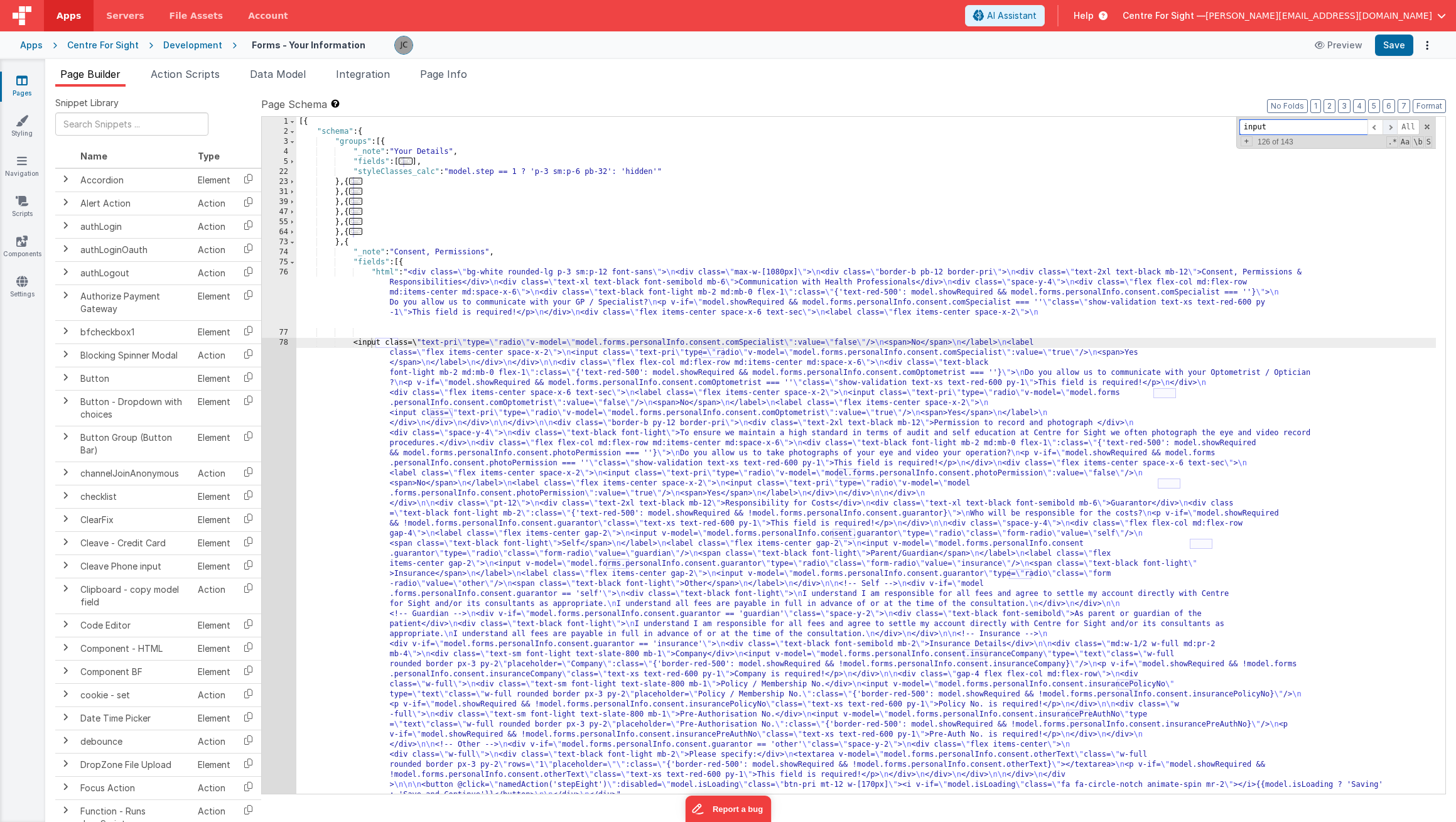
click at [1395, 127] on span at bounding box center [1390, 127] width 15 height 16
click at [695, 355] on div "[{ "schema" : { "groups" : [{ "_note" : "Your Details" , "fields" : [ ... ] , "…" at bounding box center [866, 465] width 1139 height 697
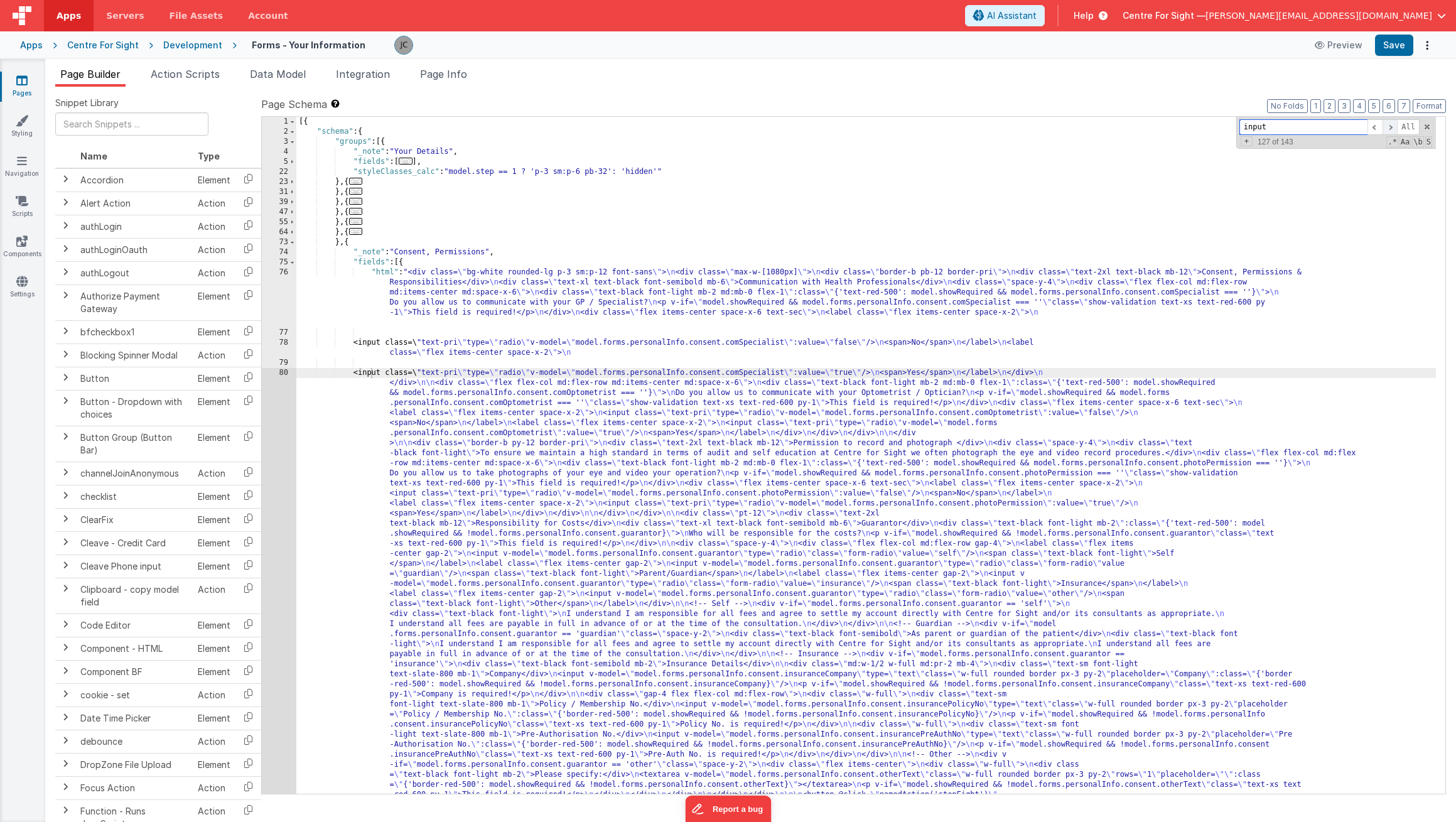
click at [1391, 126] on span at bounding box center [1390, 127] width 15 height 16
click at [830, 413] on div "[{ "schema" : { "groups" : [{ "_note" : "Your Details" , "fields" : [ ... ] , "…" at bounding box center [866, 681] width 1139 height 1129
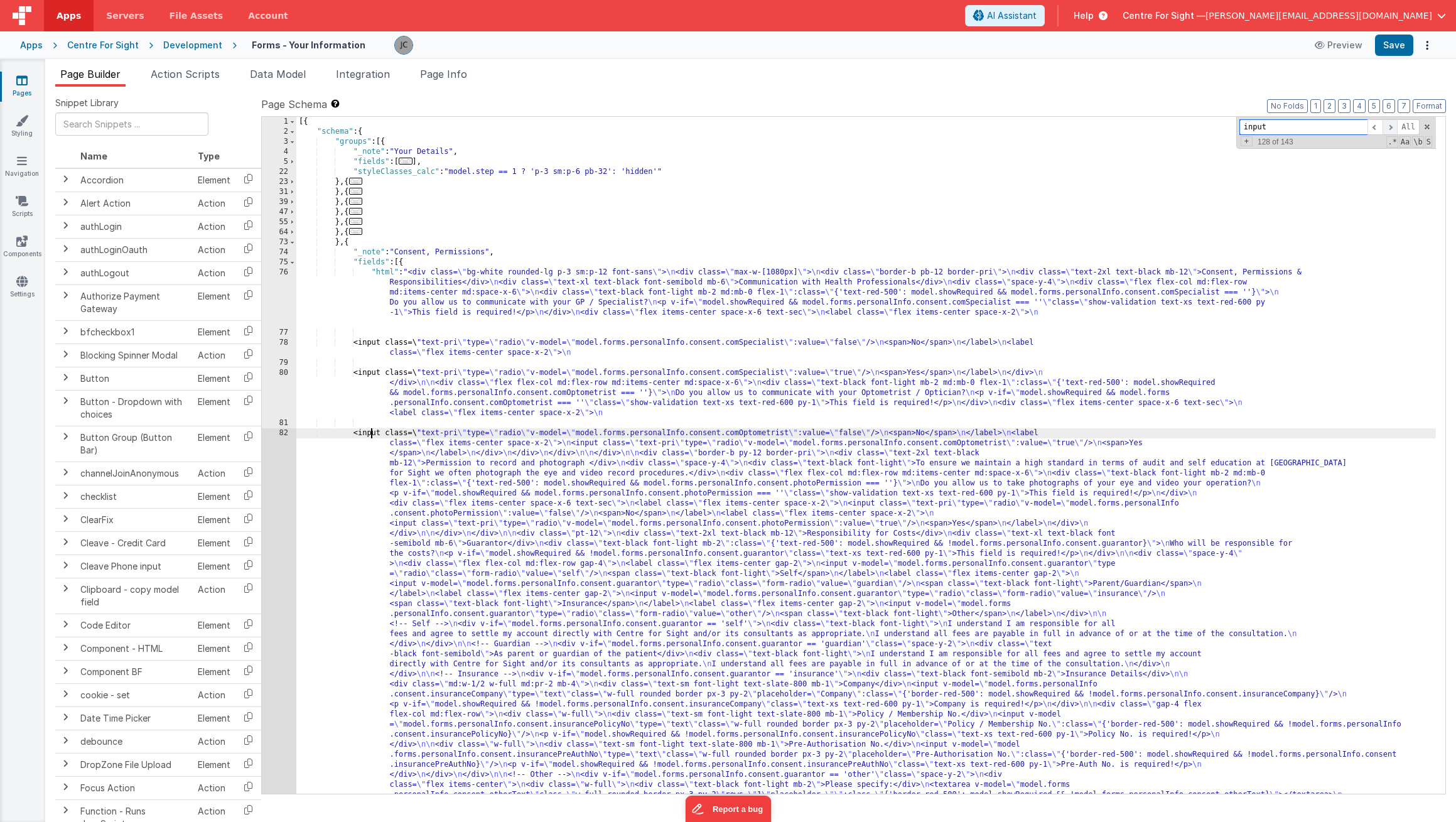
click at [1392, 130] on span at bounding box center [1390, 127] width 15 height 16
click at [698, 443] on div "[{ "schema" : { "groups" : [{ "_note" : "Your Details" , "fields" : [ ... ] , "…" at bounding box center [866, 661] width 1139 height 1088
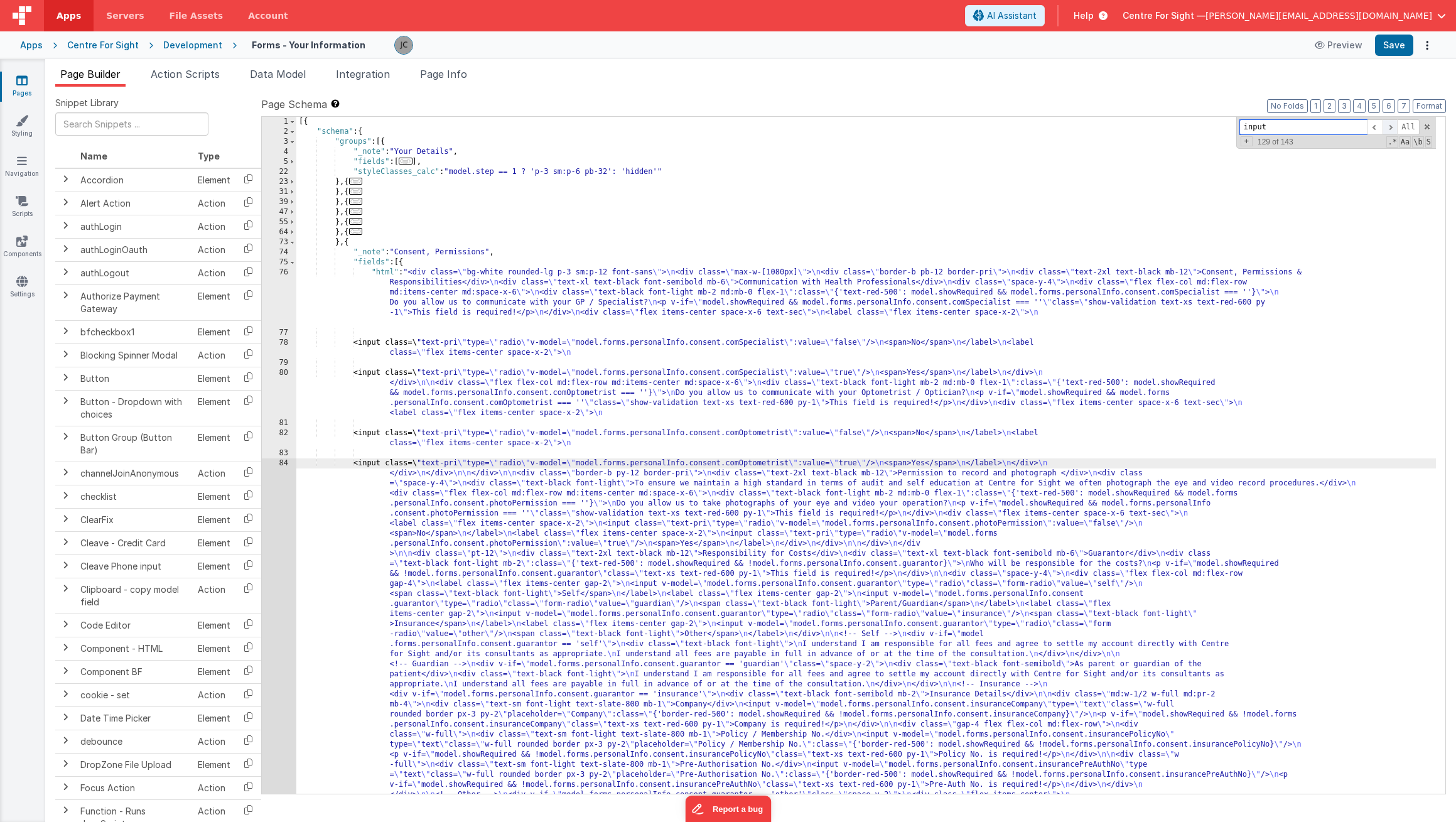
click at [1388, 128] on span at bounding box center [1390, 127] width 15 height 16
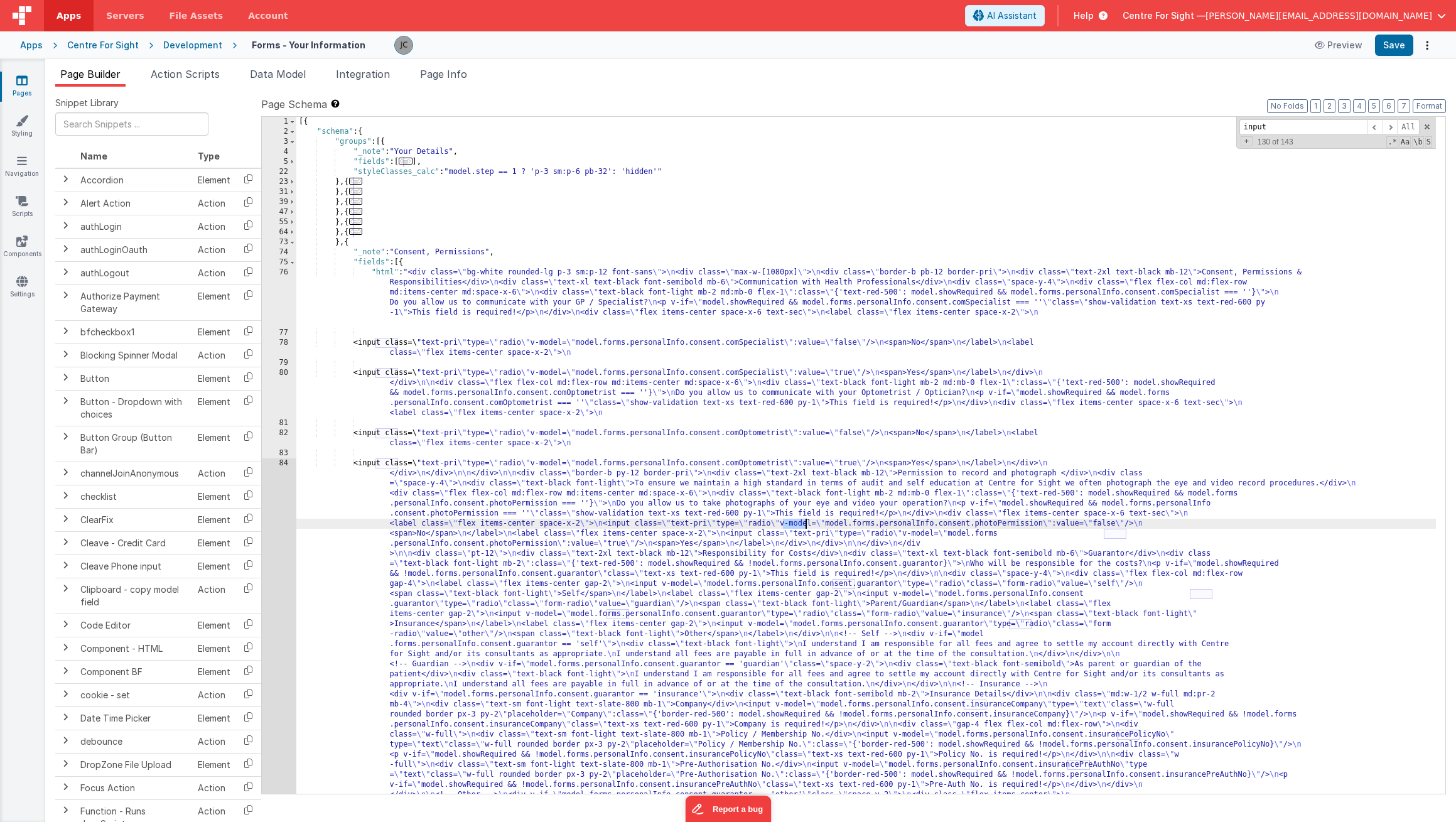
drag, startPoint x: 777, startPoint y: 523, endPoint x: 894, endPoint y: 549, distance: 119.9
click at [777, 523] on div "[{ "schema" : { "groups" : [{ "_note" : "Your Details" , "fields" : [ ... ] , "…" at bounding box center [866, 656] width 1139 height 1079
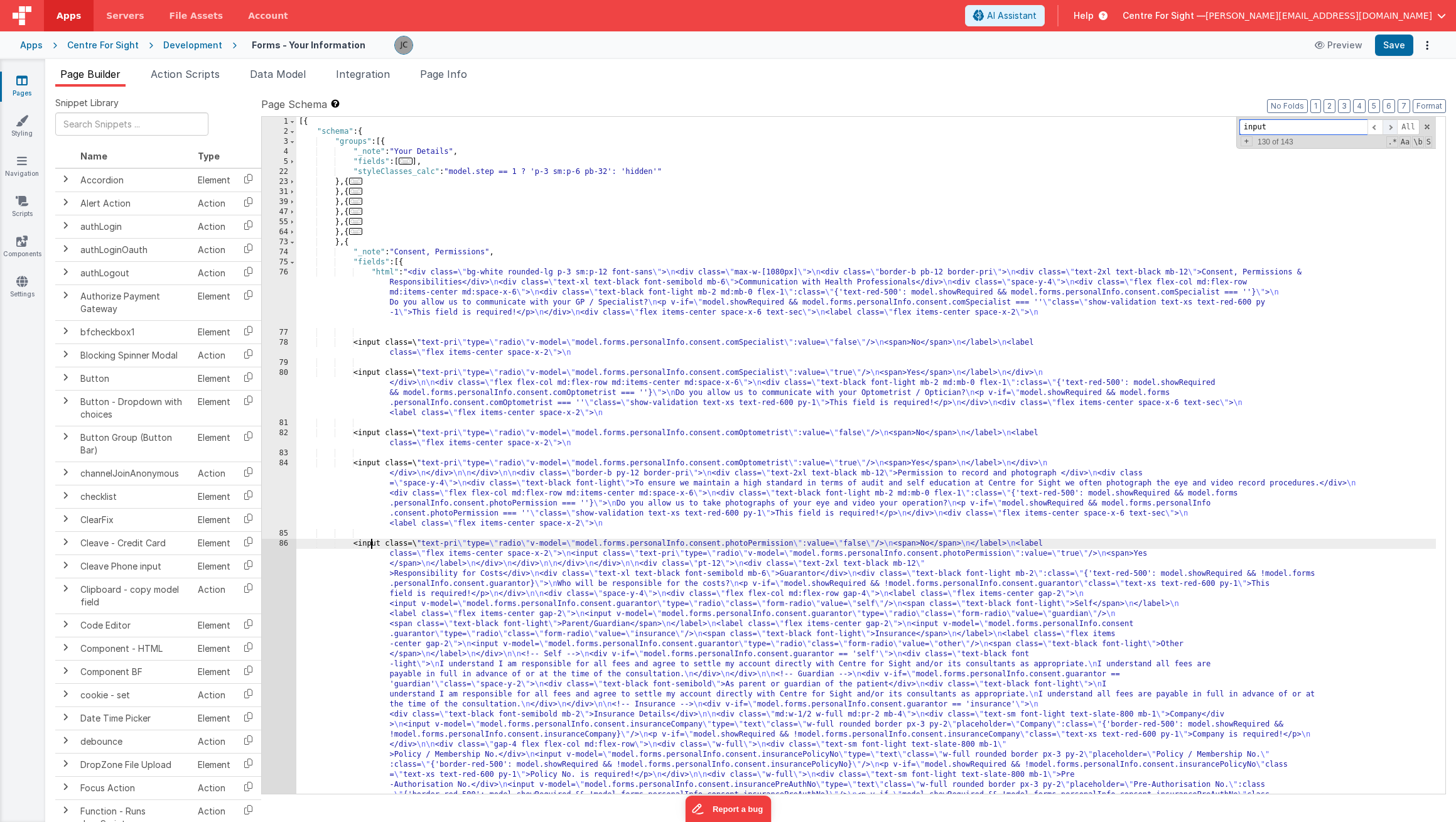
click at [1387, 125] on span at bounding box center [1390, 127] width 15 height 16
click at [692, 557] on div "[{ "schema" : { "groups" : [{ "_note" : "Your Details" , "fields" : [ ... ] , "…" at bounding box center [866, 621] width 1139 height 1008
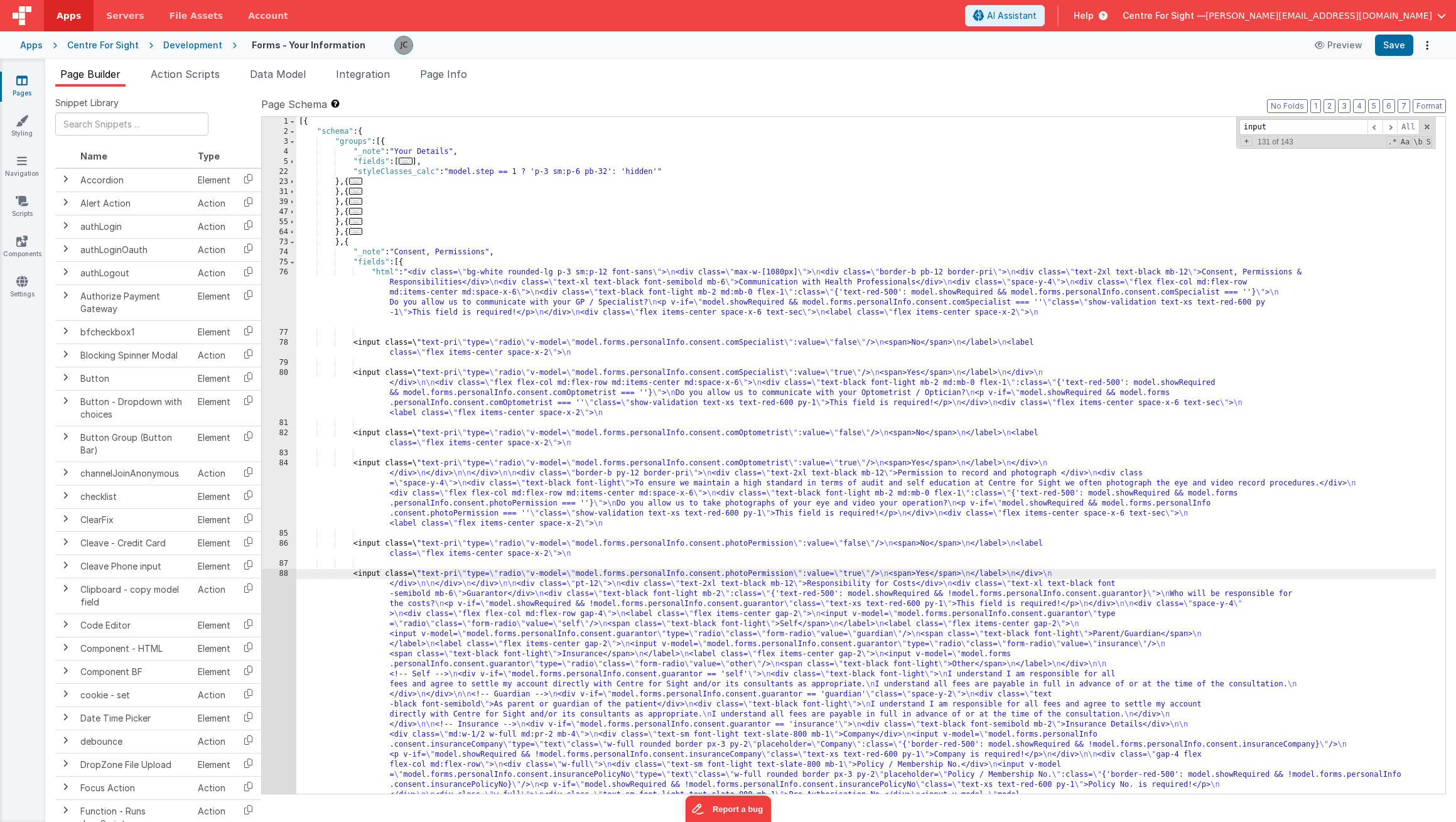
click at [836, 279] on div "[{ "schema" : { "groups" : [{ "_note" : "Your Details" , "fields" : [ ... ] , "…" at bounding box center [866, 616] width 1139 height 998
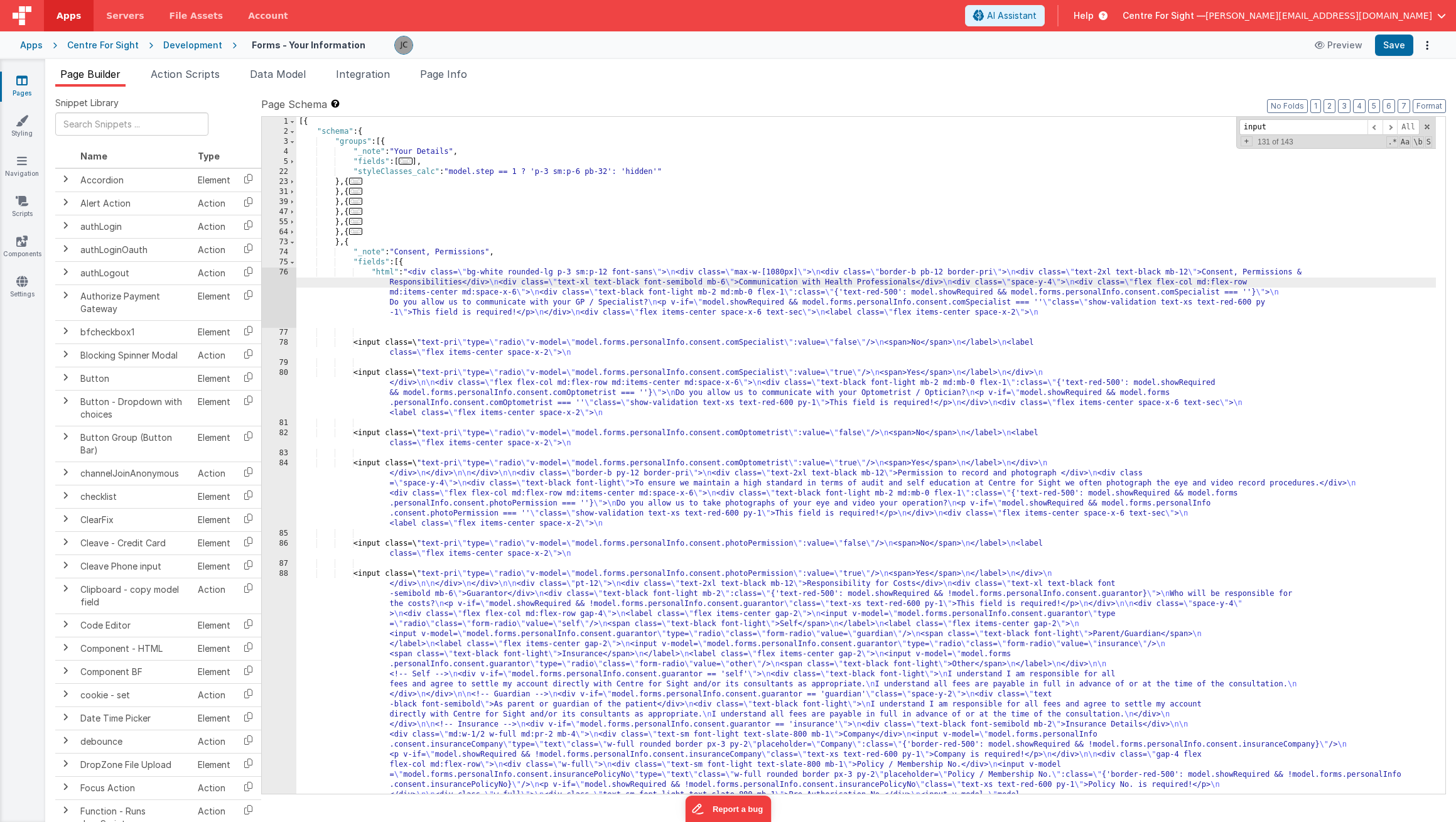
click at [1207, 313] on div "[{ "schema" : { "groups" : [{ "_note" : "Your Details" , "fields" : [ ... ] , "…" at bounding box center [866, 616] width 1139 height 998
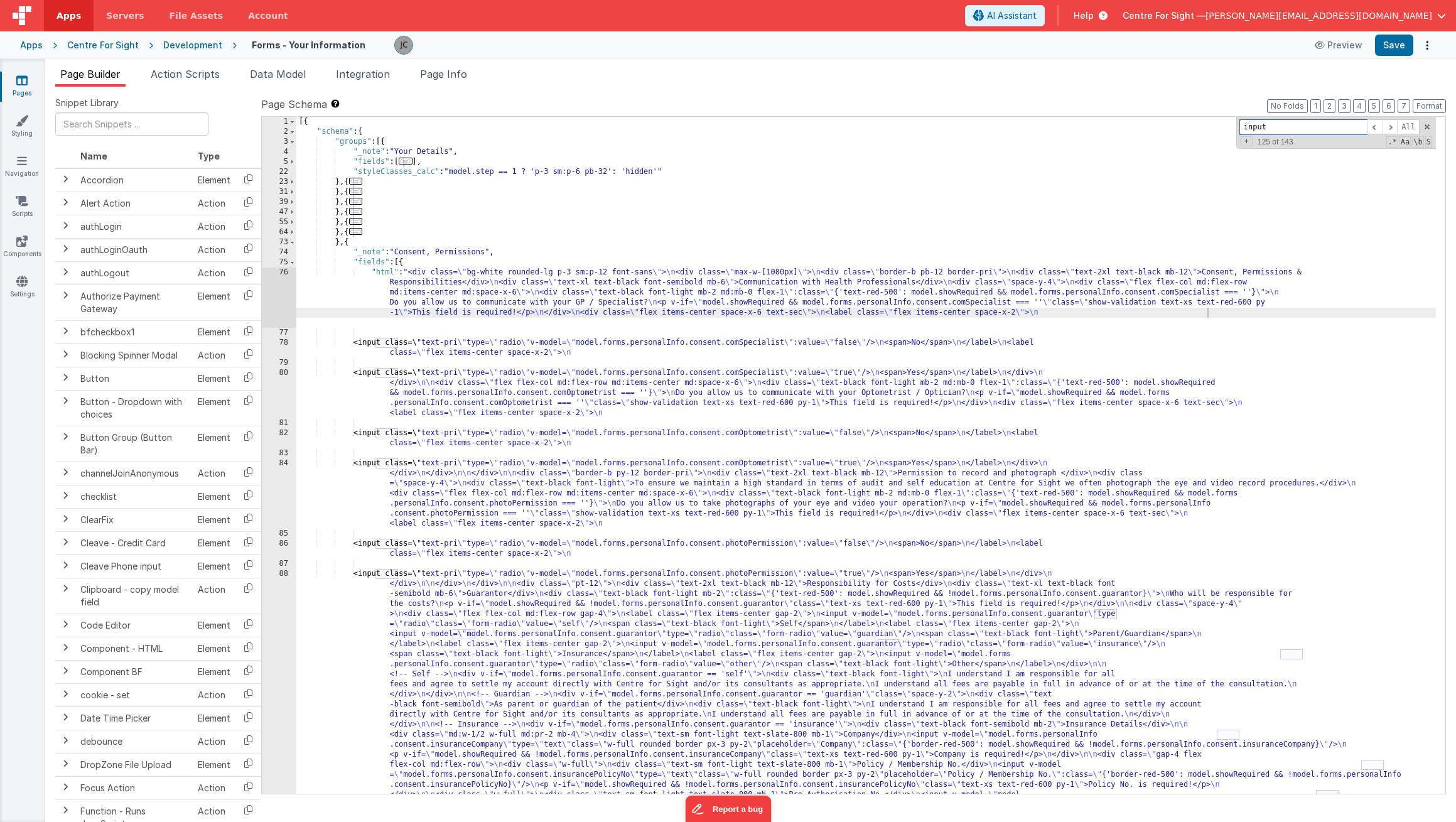
paste input "Do you allow us to communicate with your GP / Specialist?"
paste input "Permission to record and photograph"
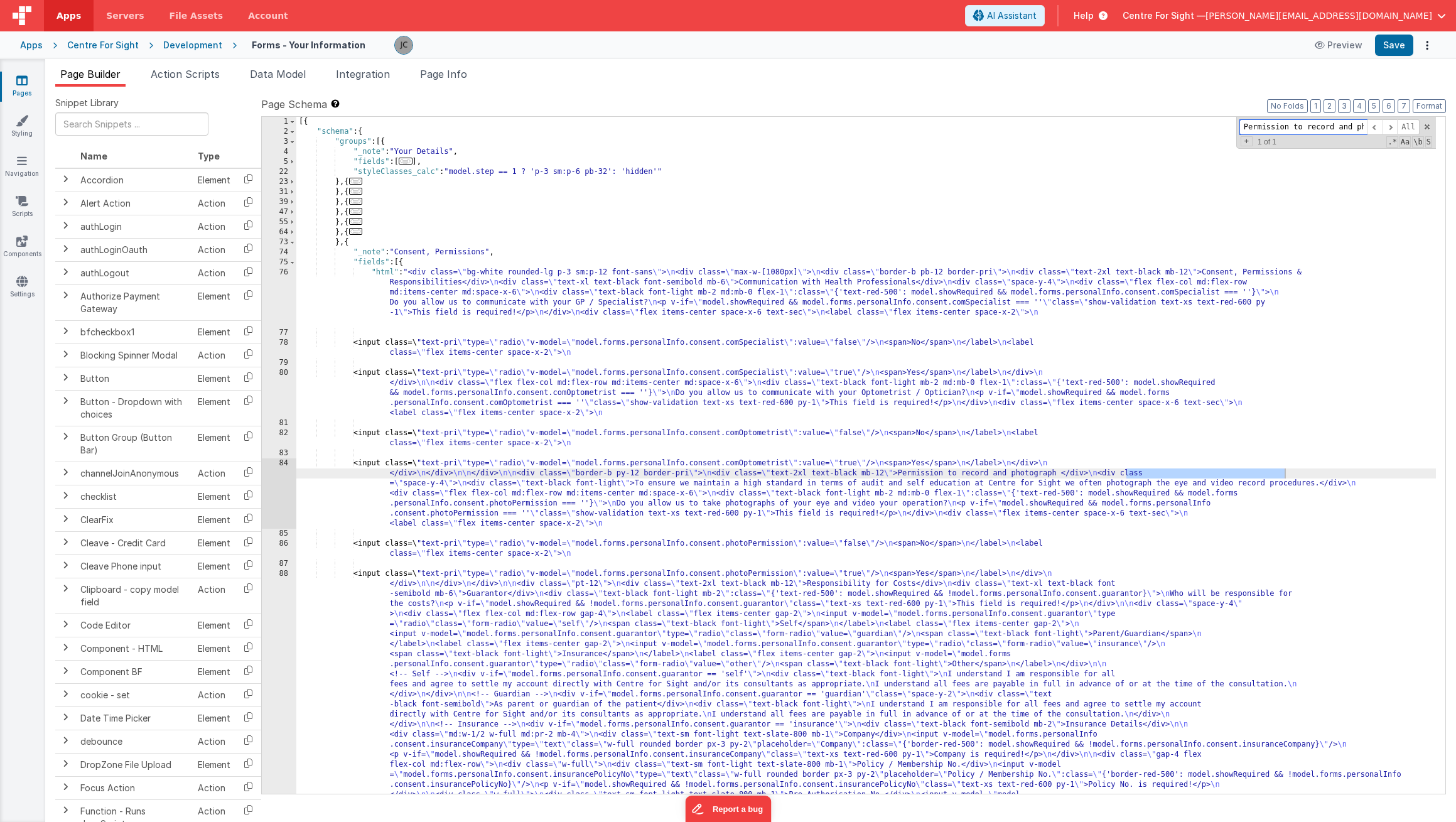
type input "Permission to record and photograph"
click at [1414, 458] on div "[{ "schema" : { "groups" : [{ "_note" : "Your Details" , "fields" : [ ... ] , "…" at bounding box center [866, 616] width 1139 height 998
click at [1433, 462] on div at bounding box center [1439, 740] width 12 height 1246
click at [369, 464] on div "[{ "schema" : { "groups" : [{ "_note" : "Your Details" , "fields" : [ ... ] , "…" at bounding box center [866, 616] width 1139 height 998
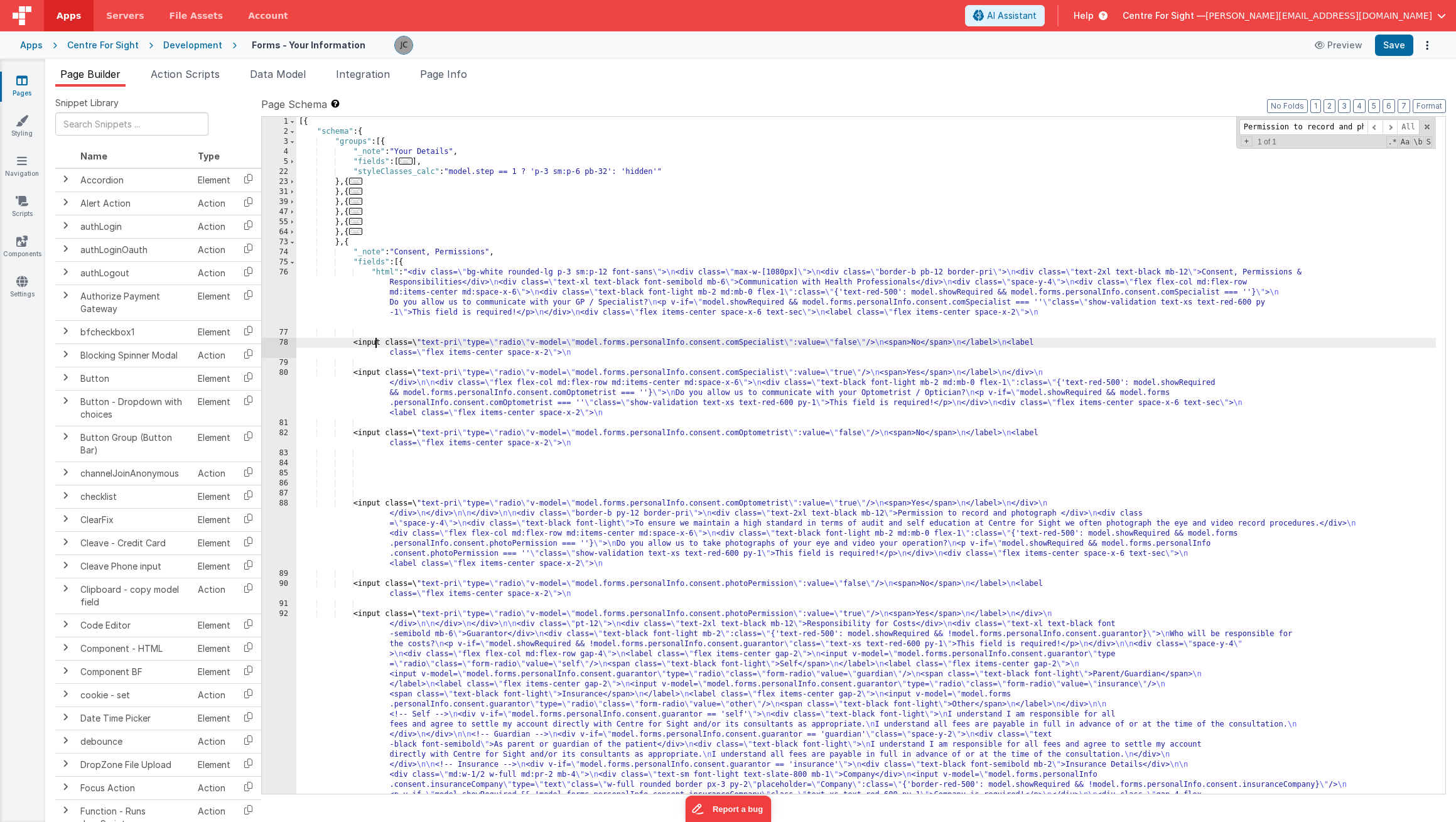
click at [376, 341] on div "[{ "schema" : { "groups" : [{ "_note" : "Your Details" , "fields" : [ ... ] , "…" at bounding box center [866, 616] width 1139 height 998
click at [374, 342] on div "[{ "schema" : { "groups" : [{ "_note" : "Your Details" , "fields" : [ ... ] , "…" at bounding box center [866, 616] width 1139 height 998
click at [1350, 130] on input "Permission to record and photograph" at bounding box center [1304, 127] width 128 height 16
type input "input"
click at [1374, 128] on span at bounding box center [1375, 127] width 15 height 16
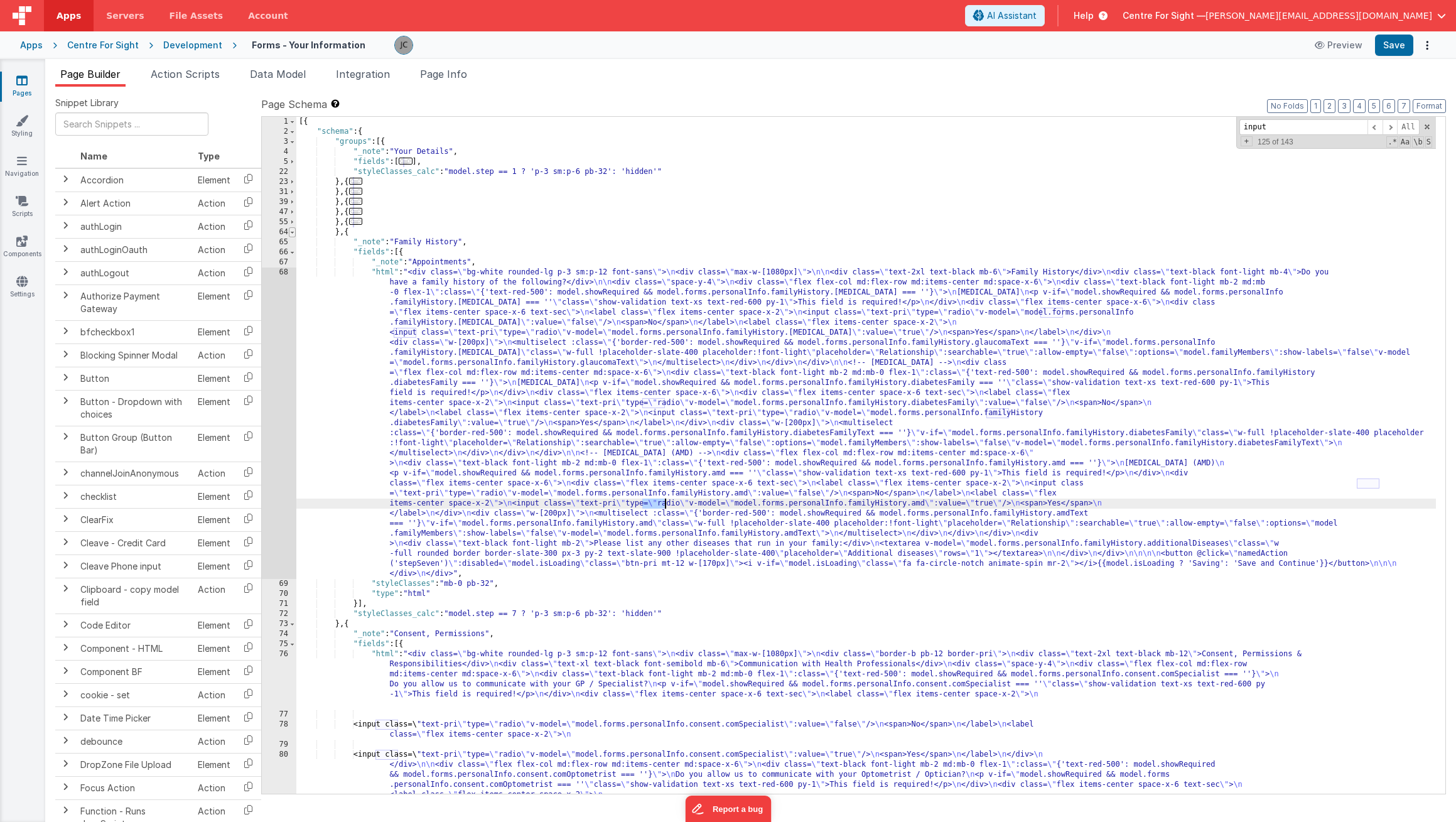
click at [293, 234] on span at bounding box center [293, 232] width 7 height 10
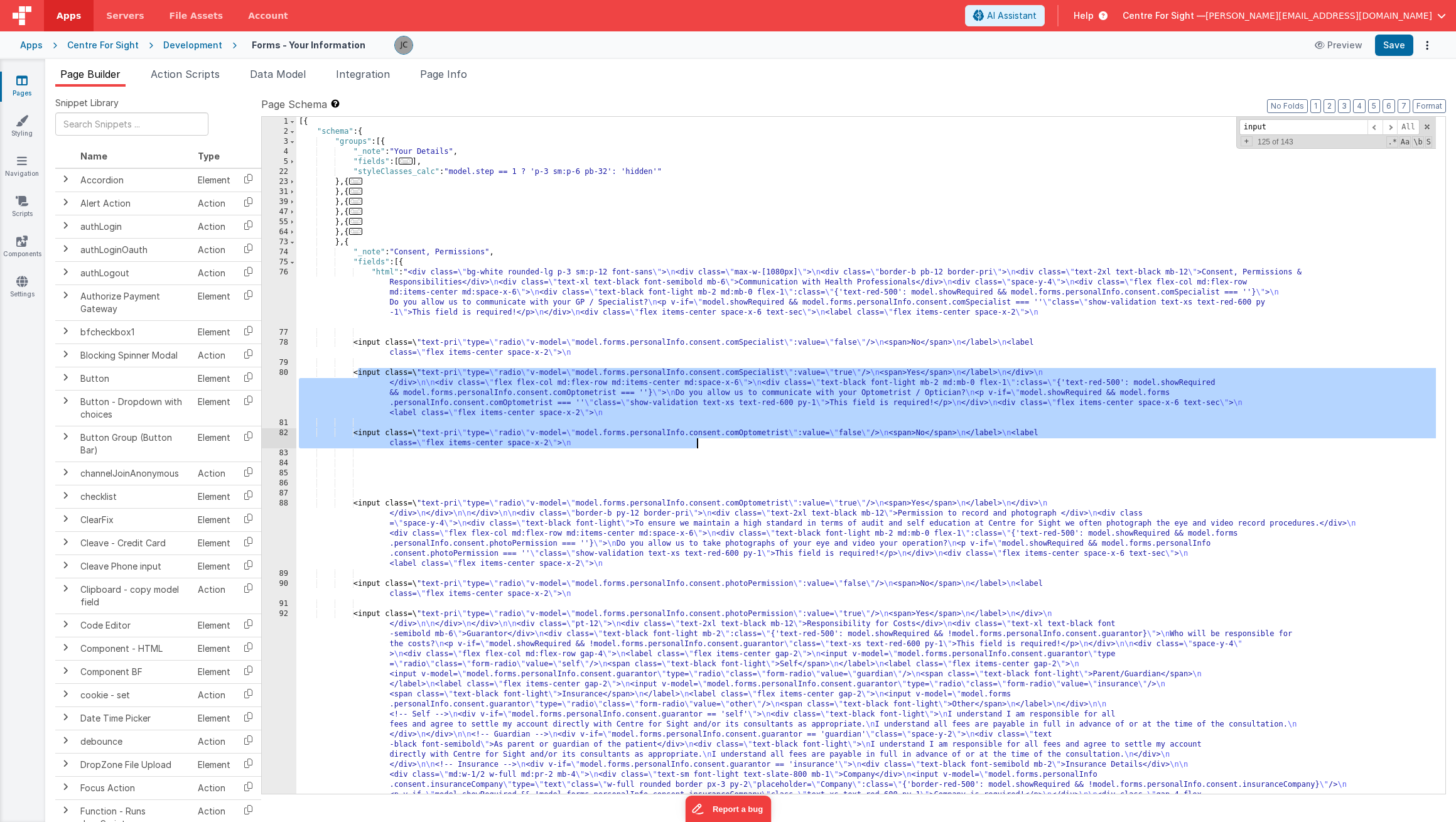
drag, startPoint x: 358, startPoint y: 374, endPoint x: 1139, endPoint y: 457, distance: 785.4
click at [1078, 441] on div "[{ "schema" : { "groups" : [{ "_note" : "Your Details" , "fields" : [ ... ] , "…" at bounding box center [866, 616] width 1139 height 998
click at [850, 470] on div "[{ "schema" : { "groups" : [{ "_note" : "Your Details" , "fields" : [ ... ] , "…" at bounding box center [866, 616] width 1139 height 998
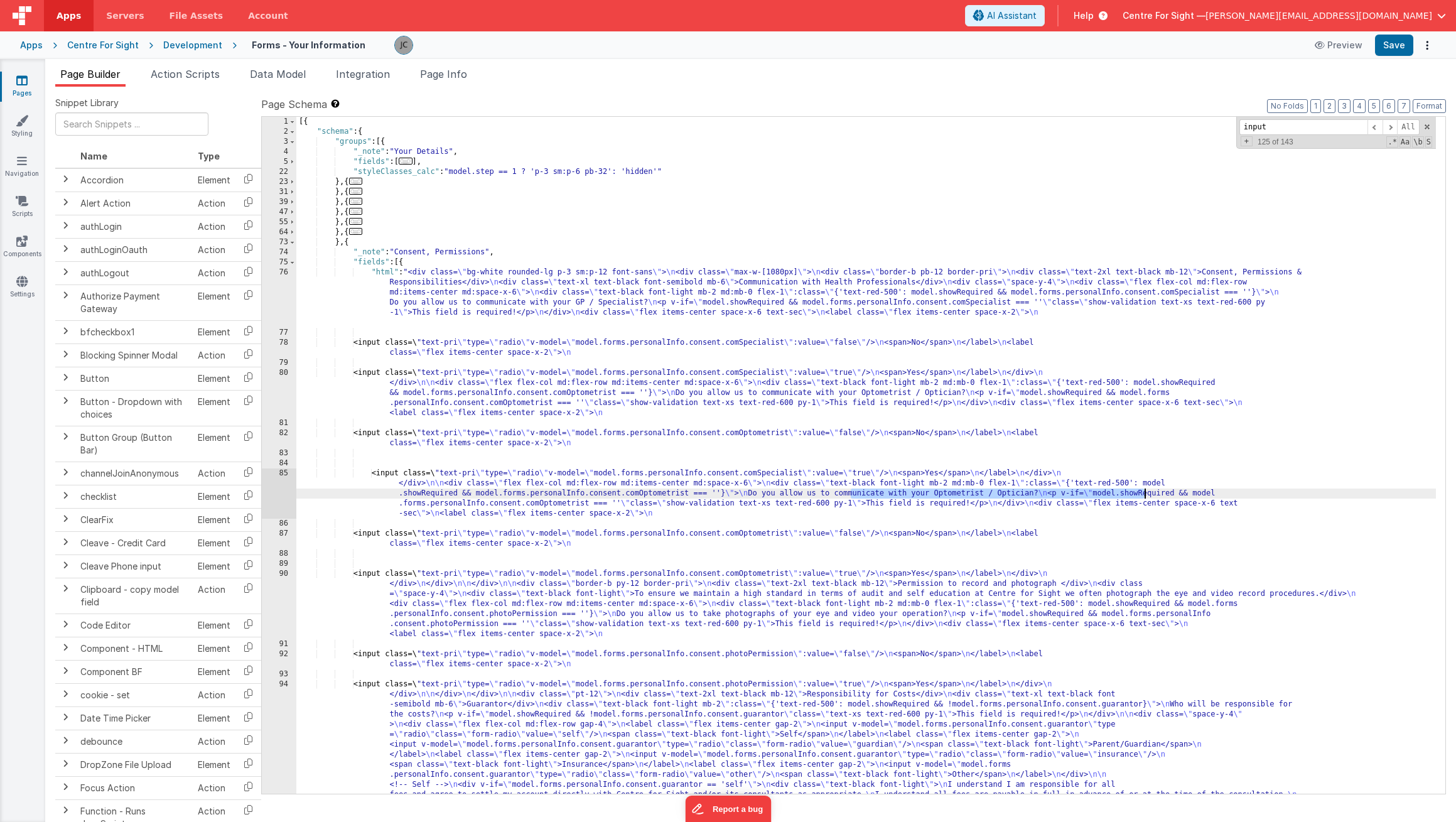
drag, startPoint x: 850, startPoint y: 490, endPoint x: 1181, endPoint y: 533, distance: 333.8
click at [1145, 491] on div "[{ "schema" : { "groups" : [{ "_note" : "Your Details" , "fields" : [ ... ] , "…" at bounding box center [866, 616] width 1139 height 998
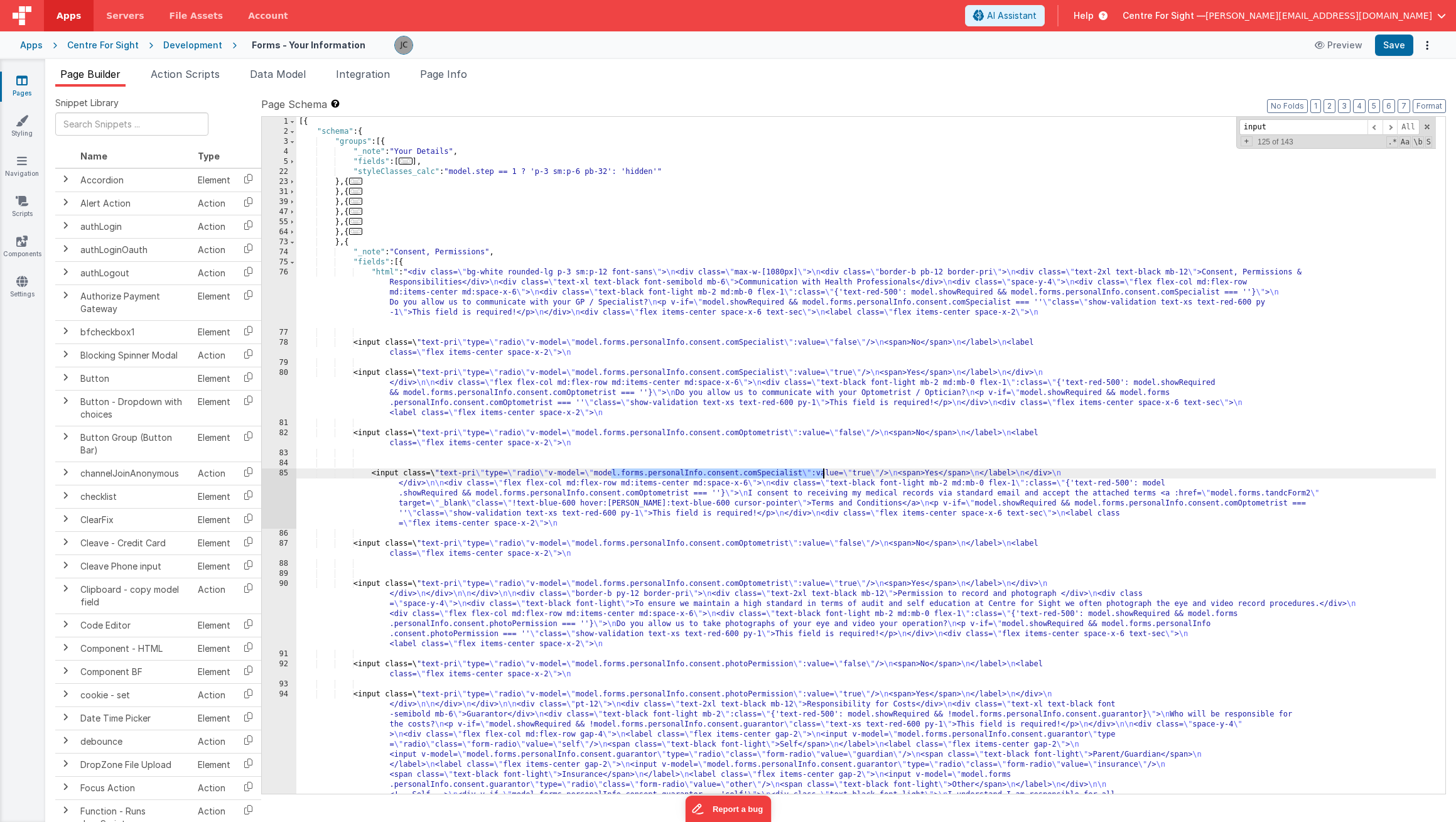
drag, startPoint x: 609, startPoint y: 469, endPoint x: 824, endPoint y: 470, distance: 215.0
click at [824, 470] on div "[{ "schema" : { "groups" : [{ "_note" : "Your Details" , "fields" : [ ... ] , "…" at bounding box center [866, 616] width 1139 height 998
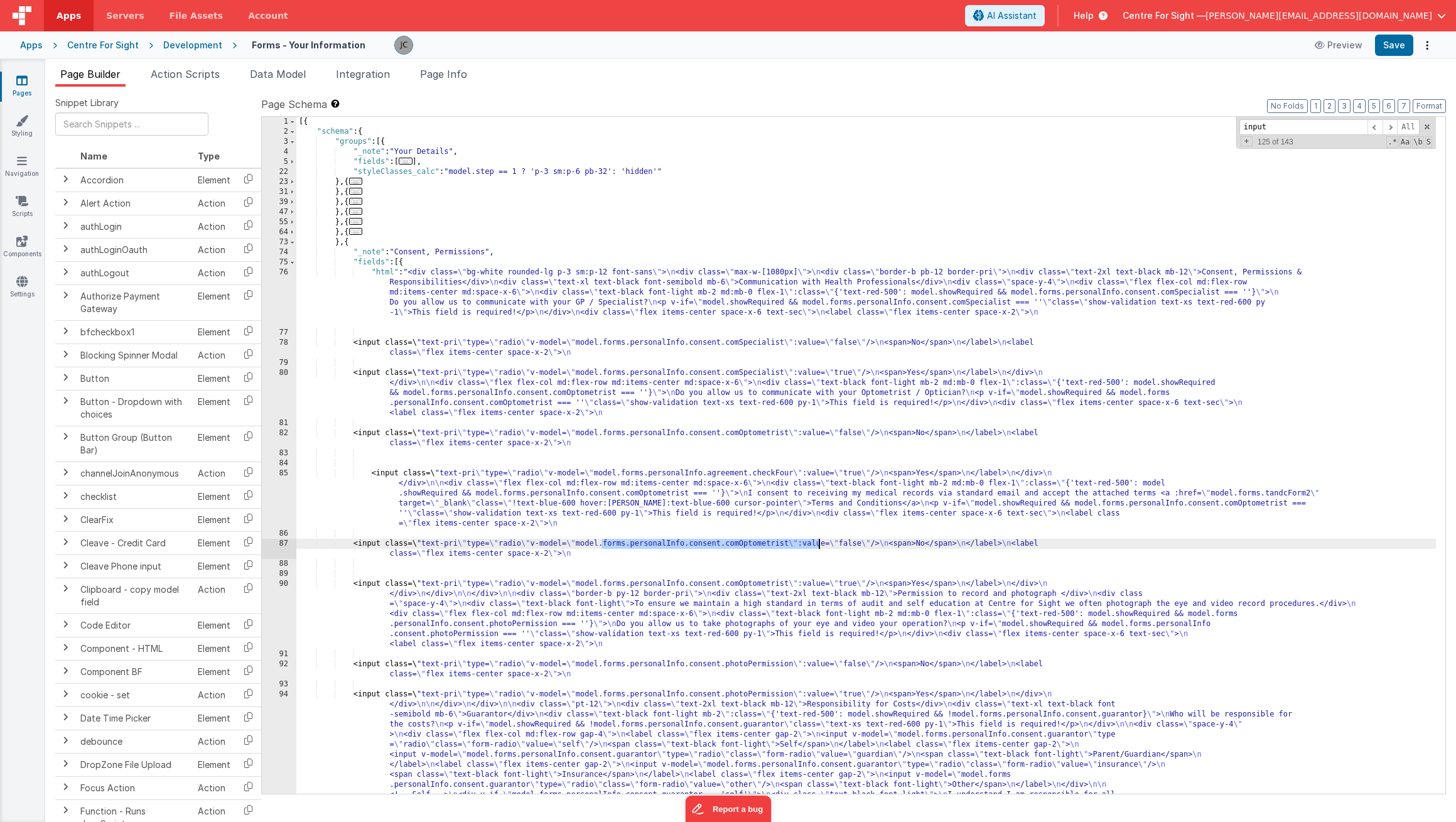
drag, startPoint x: 603, startPoint y: 545, endPoint x: 819, endPoint y: 544, distance: 216.0
click at [819, 544] on div "[{ "schema" : { "groups" : [{ "_note" : "Your Details" , "fields" : [ ... ] , "…" at bounding box center [866, 616] width 1139 height 998
click at [1397, 45] on button "Save" at bounding box center [1394, 45] width 38 height 21
click at [1335, 49] on button "Preview" at bounding box center [1339, 45] width 62 height 20
click at [1431, 42] on button "Options" at bounding box center [1427, 45] width 18 height 18
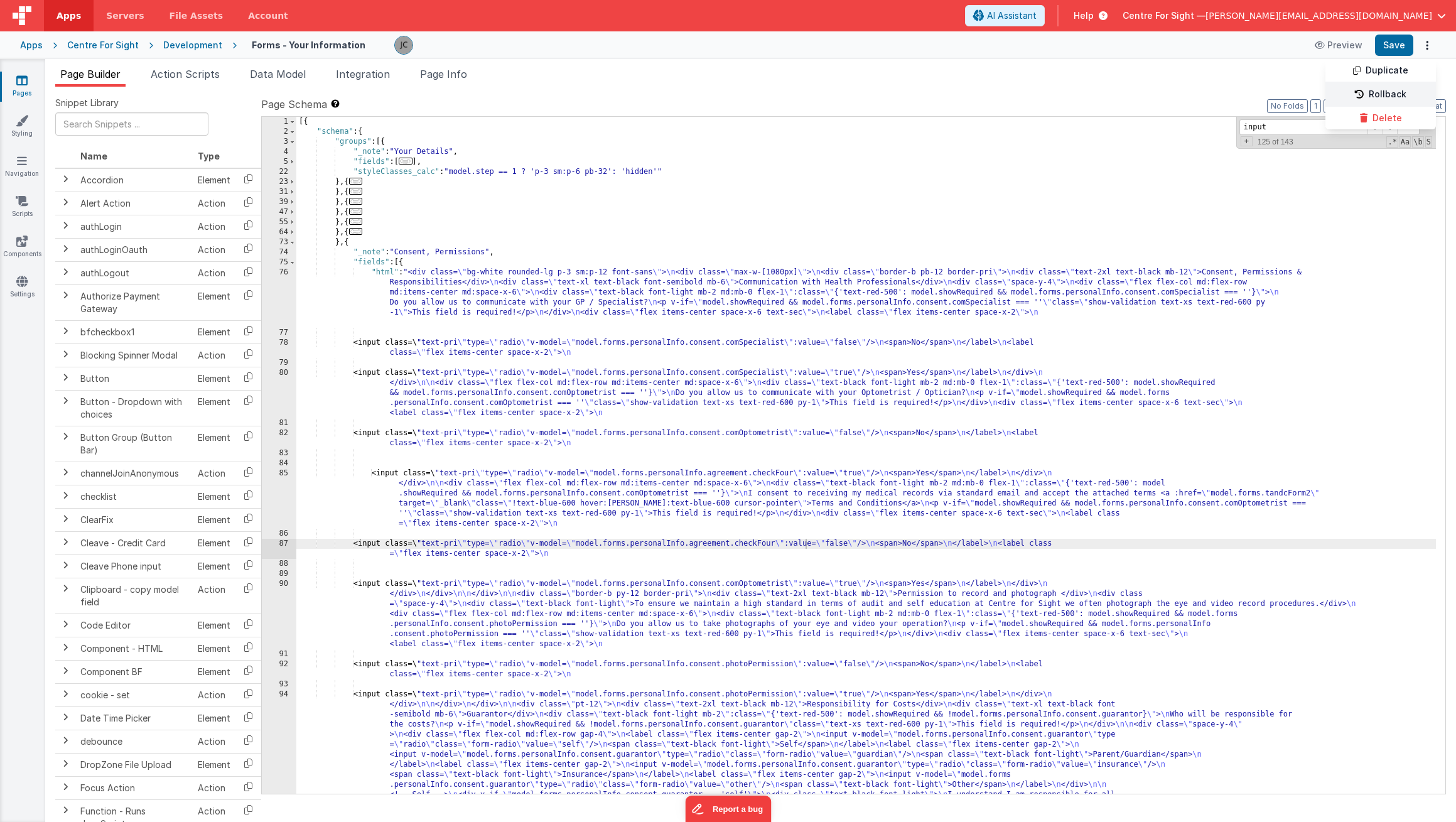
click at [1384, 98] on link "Rollback" at bounding box center [1380, 95] width 111 height 24
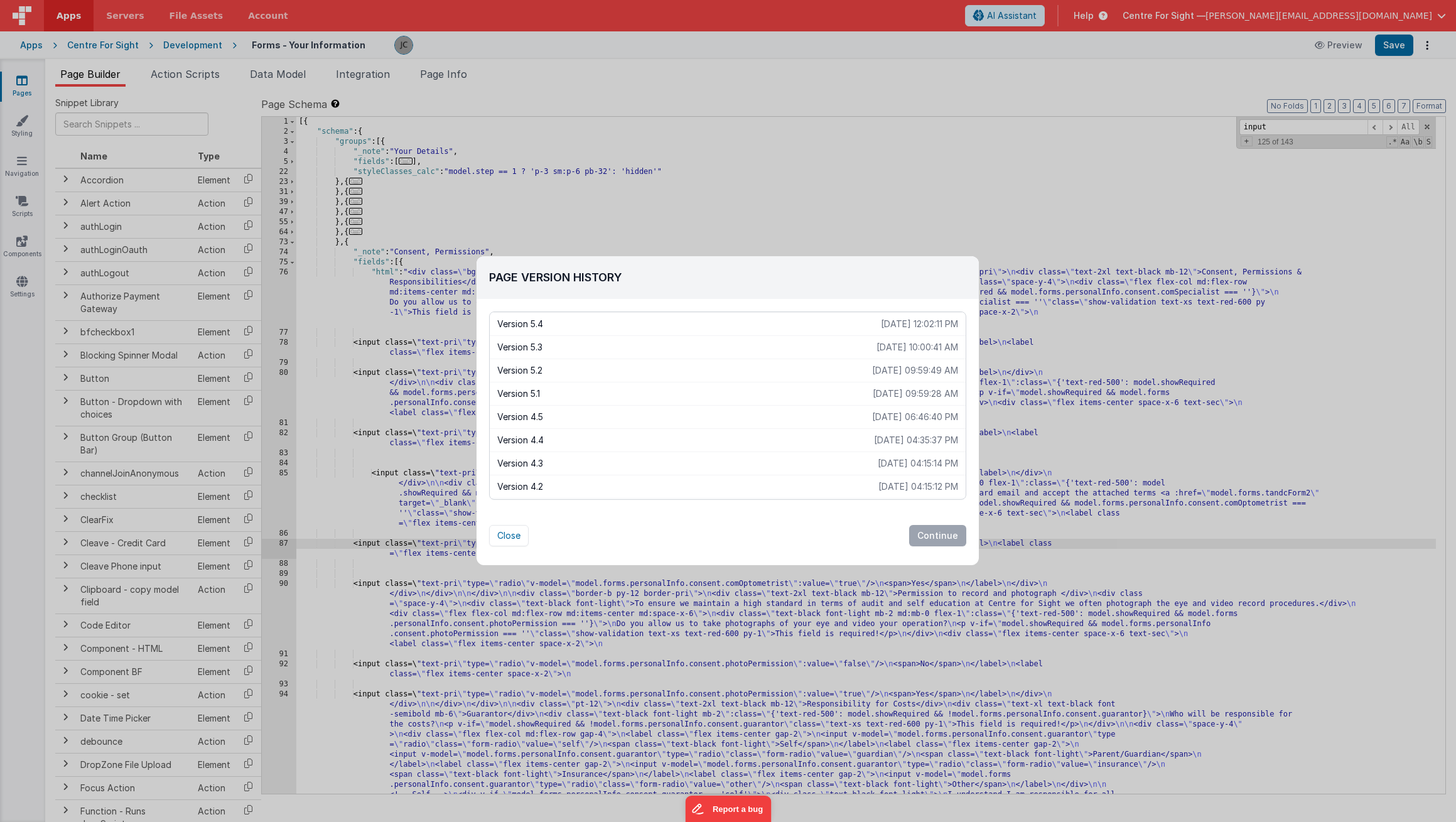
click at [926, 415] on p "[DATE] 06:46:40 PM" at bounding box center [915, 417] width 86 height 12
click at [944, 534] on button "Continue" at bounding box center [937, 535] width 57 height 21
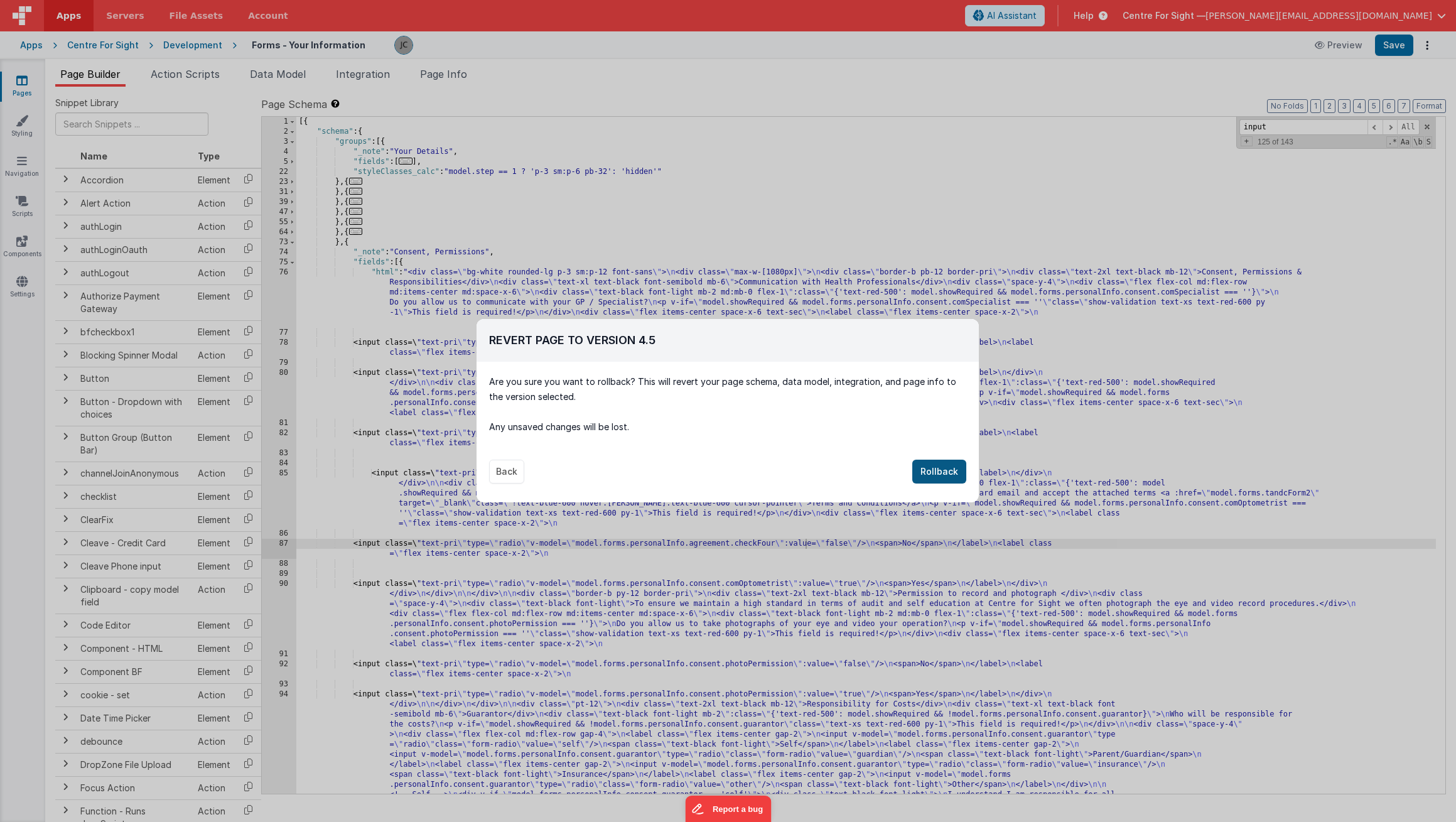
click at [945, 470] on button "Rollback" at bounding box center [939, 471] width 54 height 24
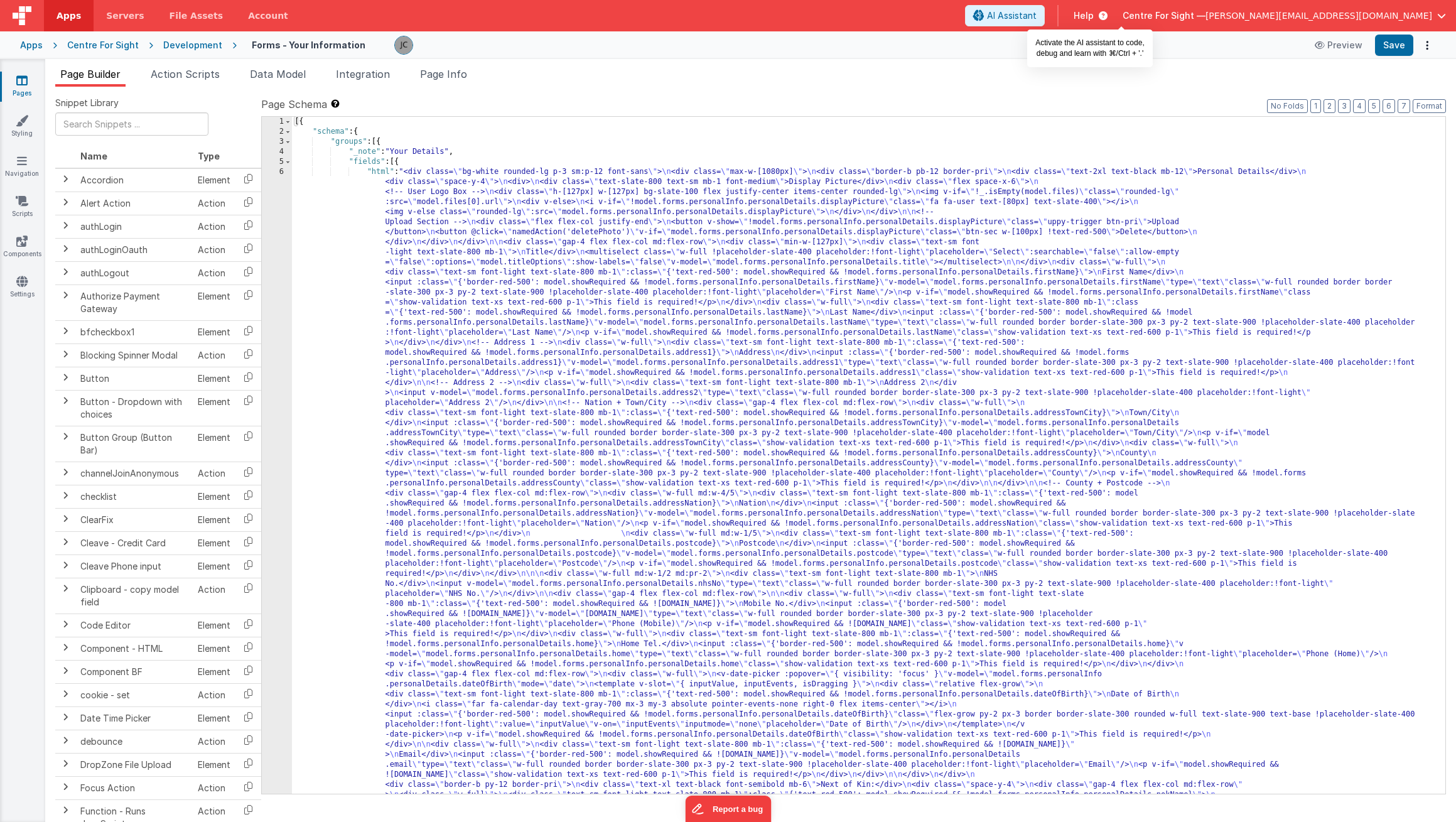
click at [1036, 20] on span "AI Assistant" at bounding box center [1012, 16] width 49 height 12
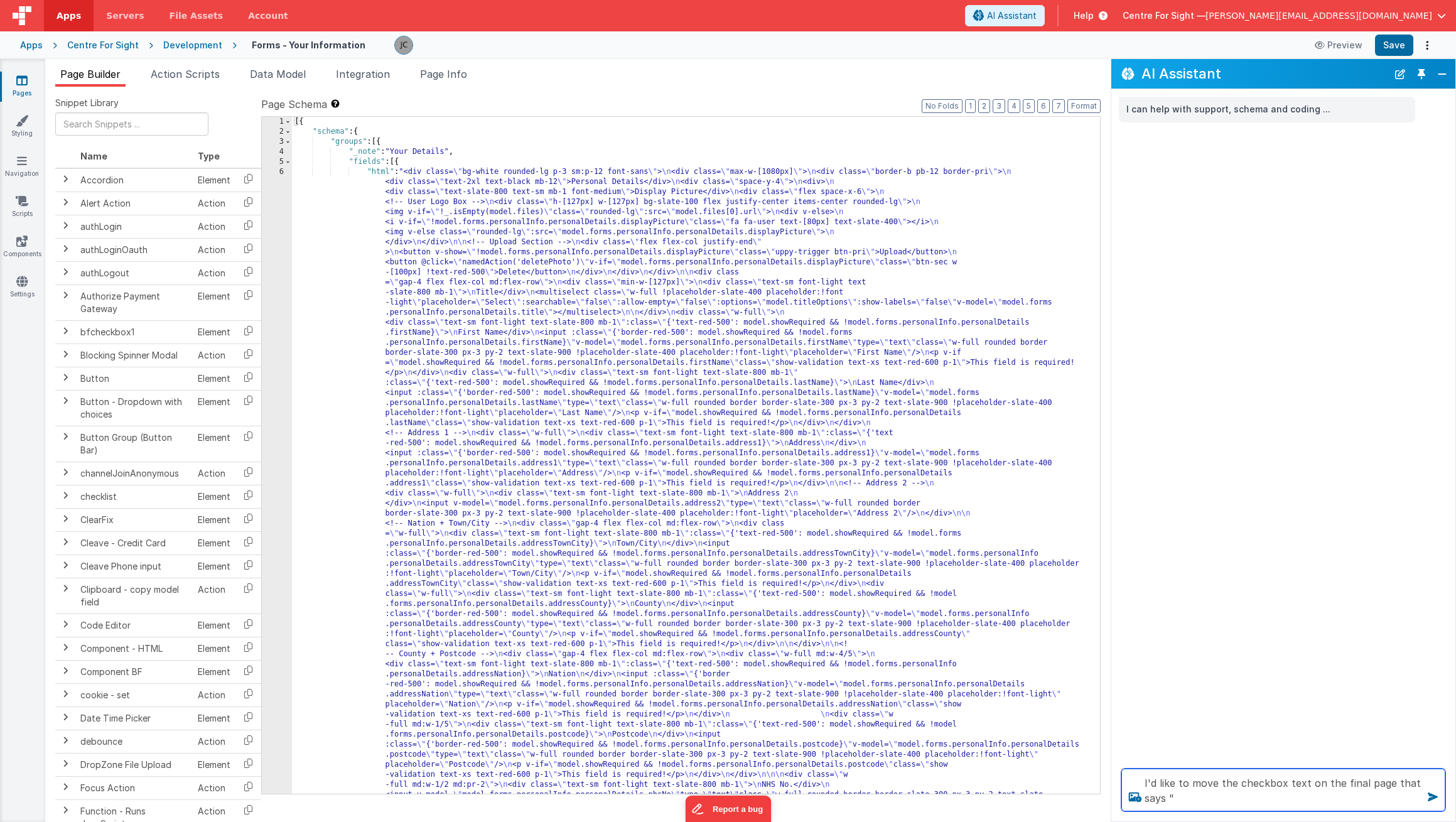
paste textarea "I consent to receiving my medical records via standard email and accept the att…"
paste textarea "Communication with Health Professionals"
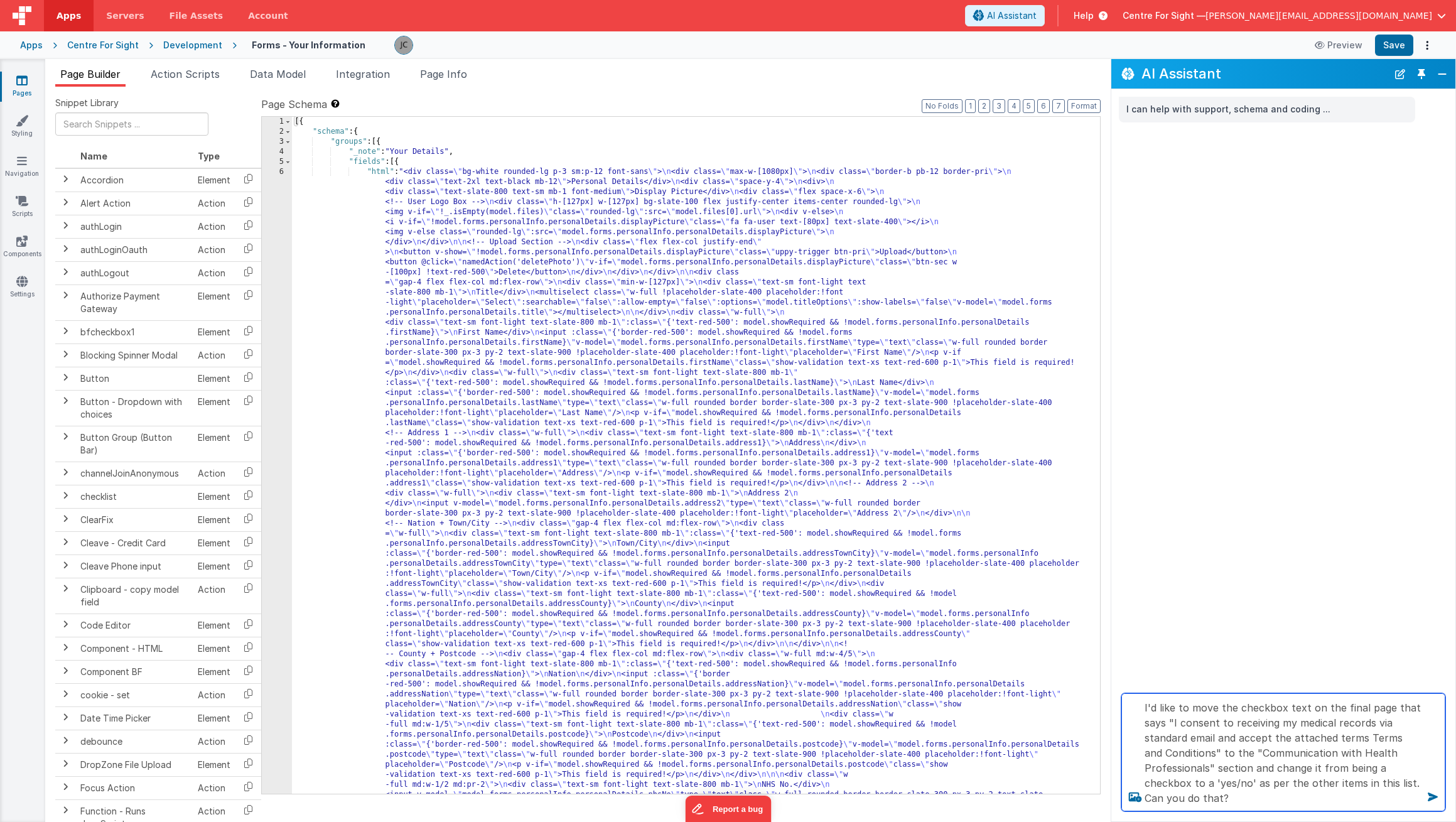
type textarea "I'd like to move the checkbox text on the final page that says "I consent to re…"
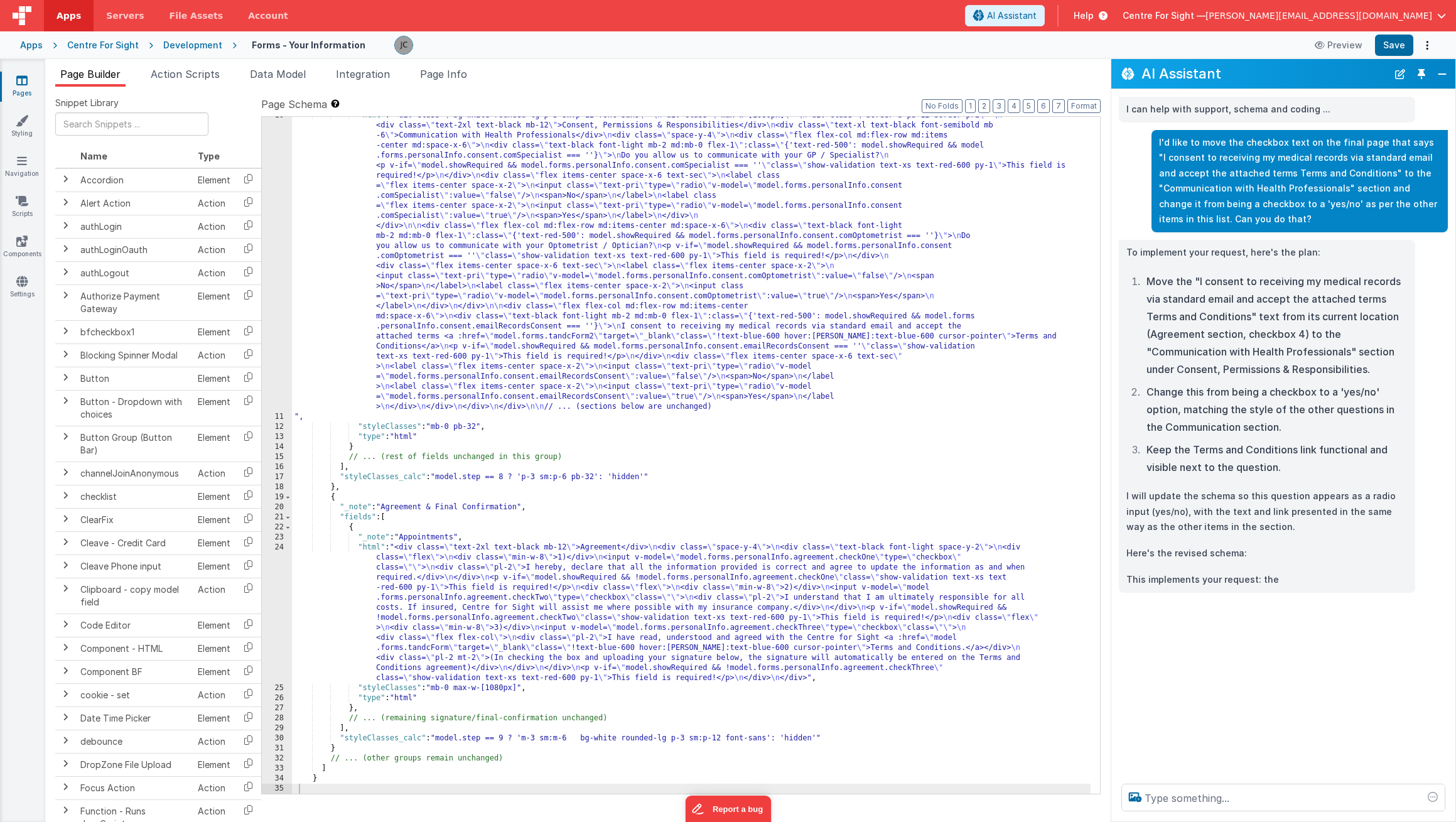
scroll to position [117, 0]
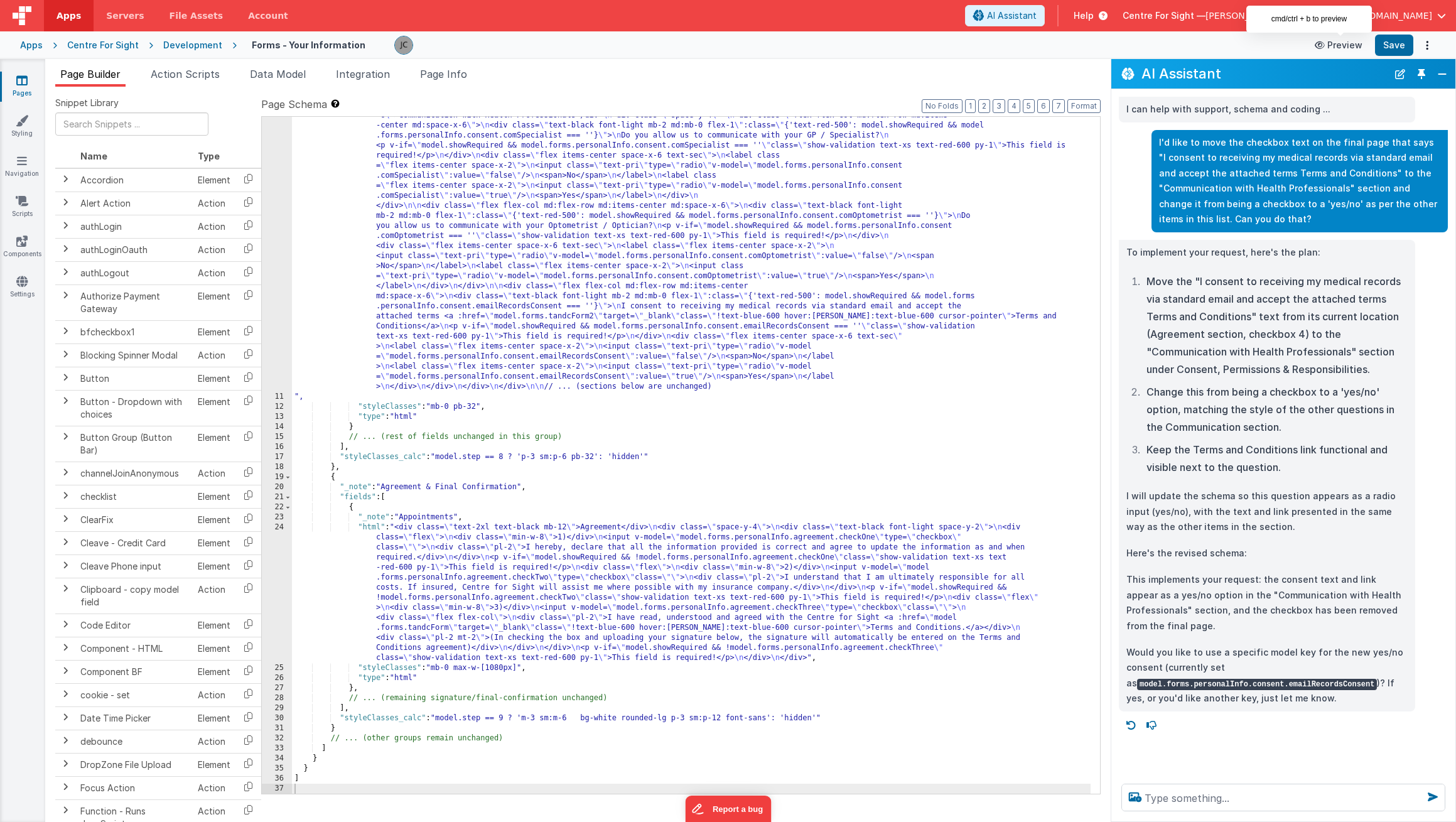
click at [1344, 47] on button "Preview" at bounding box center [1339, 45] width 62 height 20
click at [1424, 44] on button "Options" at bounding box center [1427, 45] width 18 height 18
click at [1425, 44] on button at bounding box center [728, 411] width 1456 height 822
click at [1426, 45] on icon "Options" at bounding box center [1427, 45] width 18 height 1
click at [1398, 41] on button at bounding box center [728, 411] width 1456 height 822
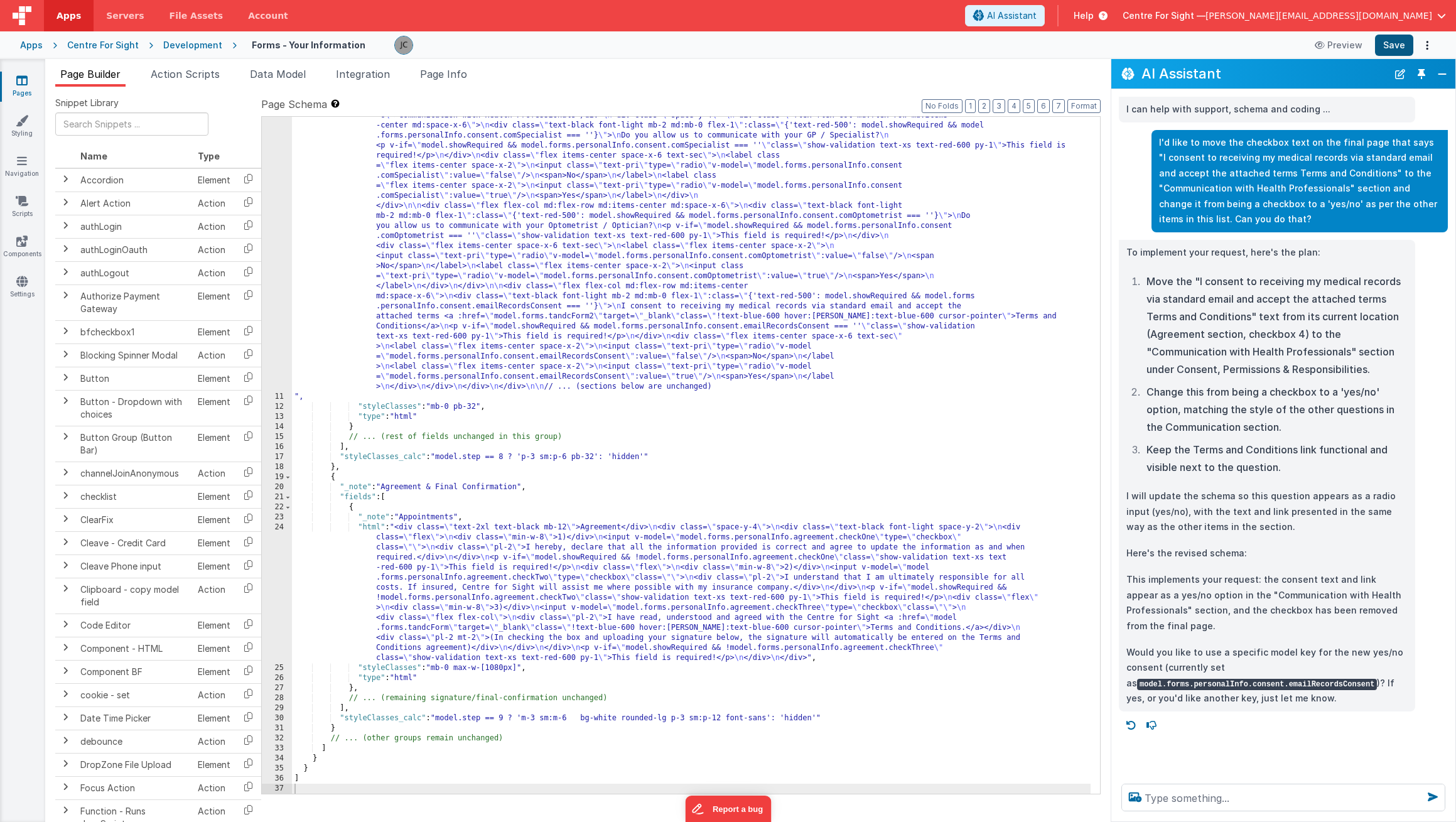
click at [1398, 41] on button "Save" at bounding box center [1394, 45] width 38 height 21
click at [1430, 46] on button "Options" at bounding box center [1427, 45] width 18 height 18
click at [1426, 45] on button at bounding box center [728, 411] width 1456 height 822
click at [1203, 802] on textarea at bounding box center [1284, 797] width 324 height 27
type textarea "When I preview I can't see your changes, why is that?"
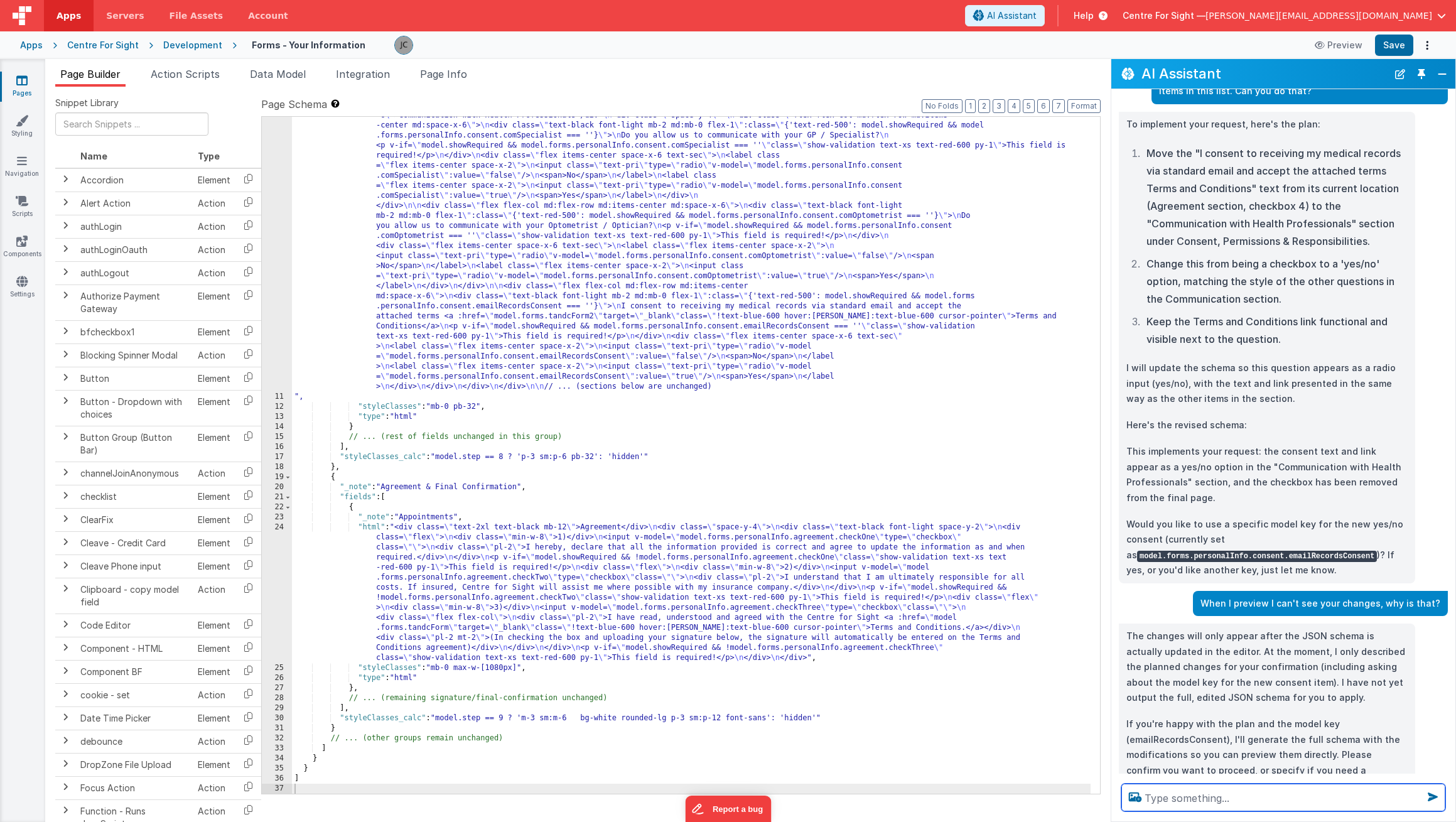
scroll to position [152, 0]
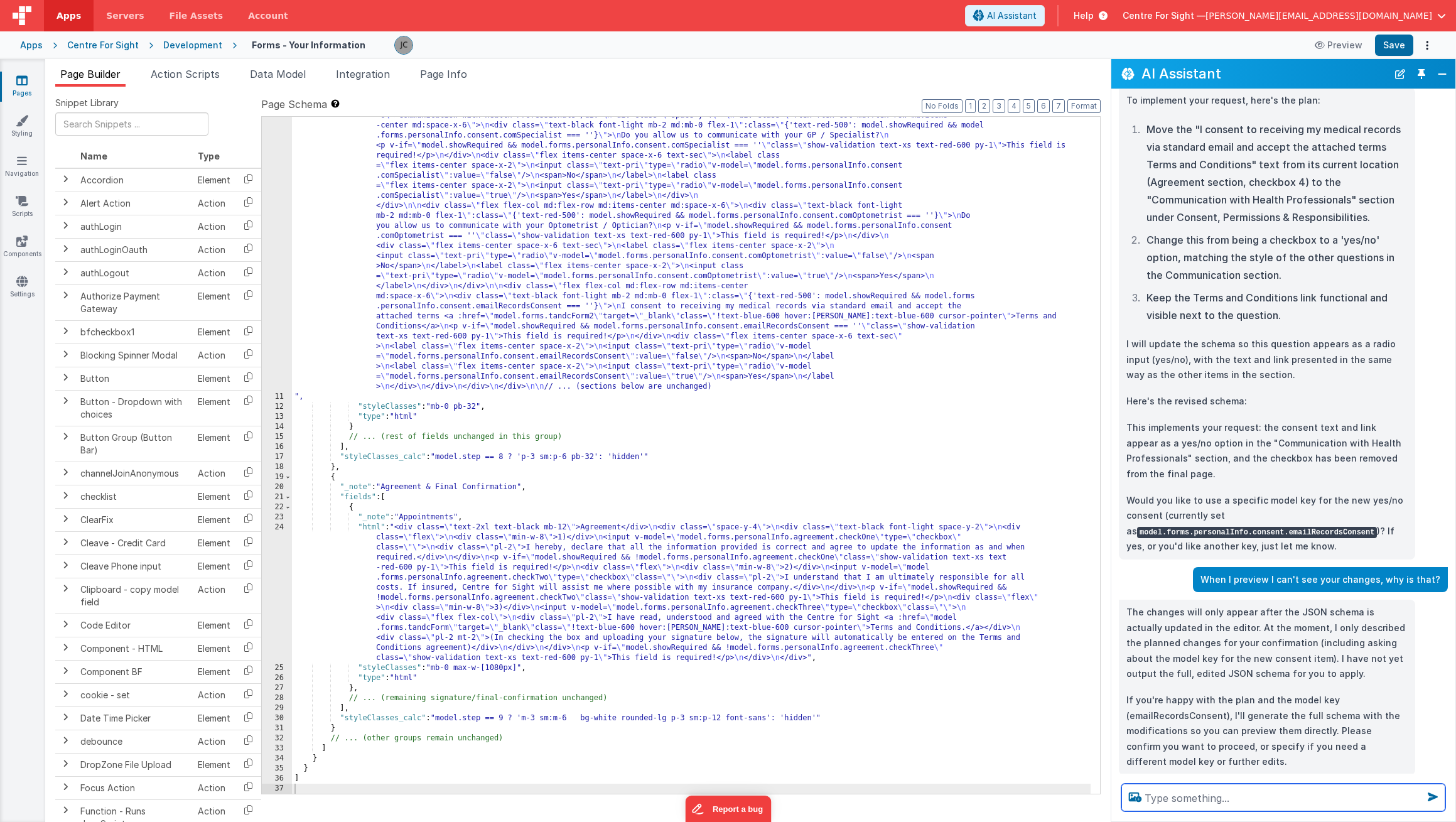
click at [1214, 788] on textarea at bounding box center [1284, 797] width 324 height 27
type textarea "yes, please proceed"
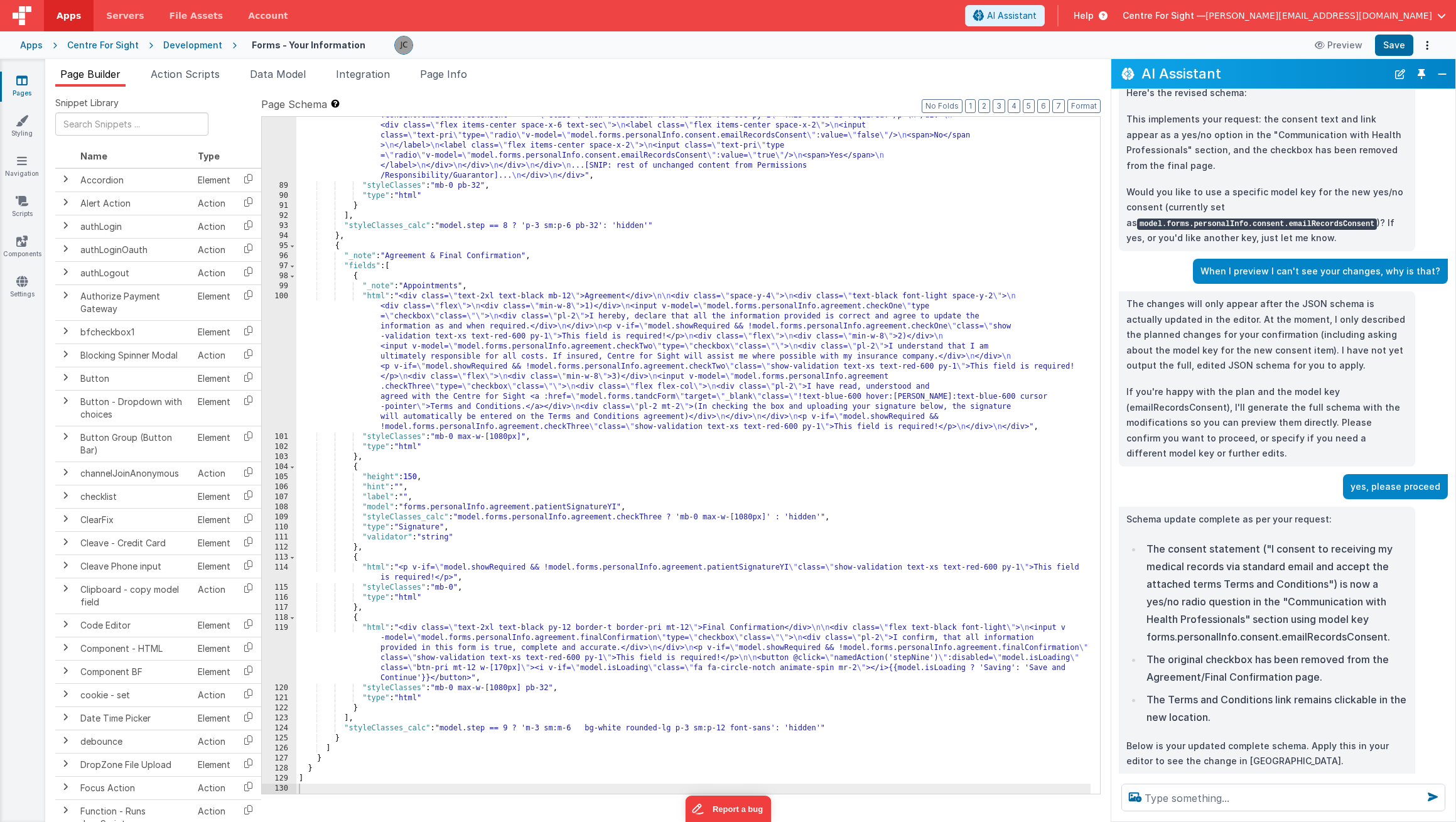
scroll to position [485, 0]
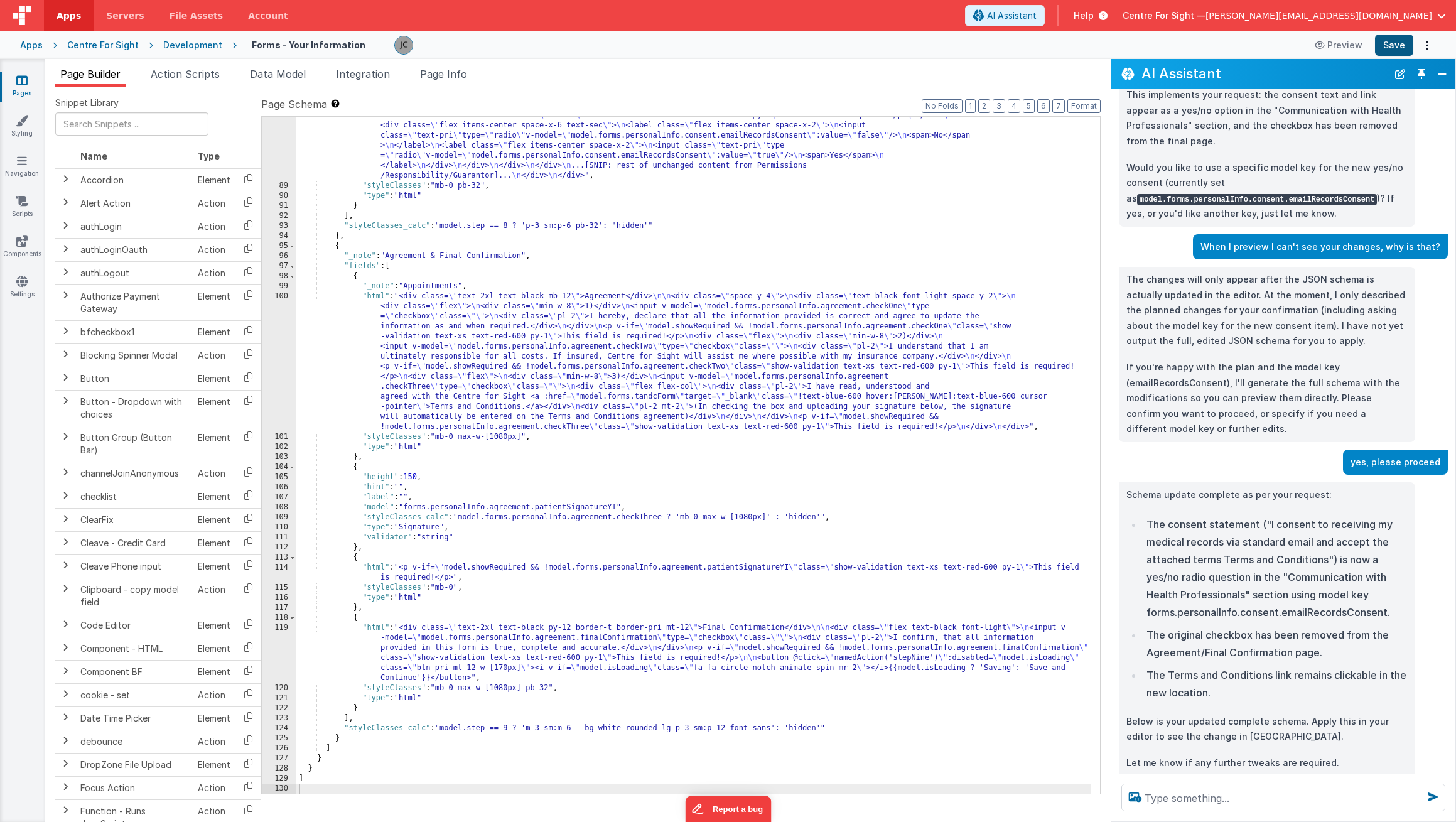
click at [1400, 45] on button "Save" at bounding box center [1394, 45] width 38 height 21
click at [1335, 47] on button "Preview" at bounding box center [1339, 45] width 62 height 20
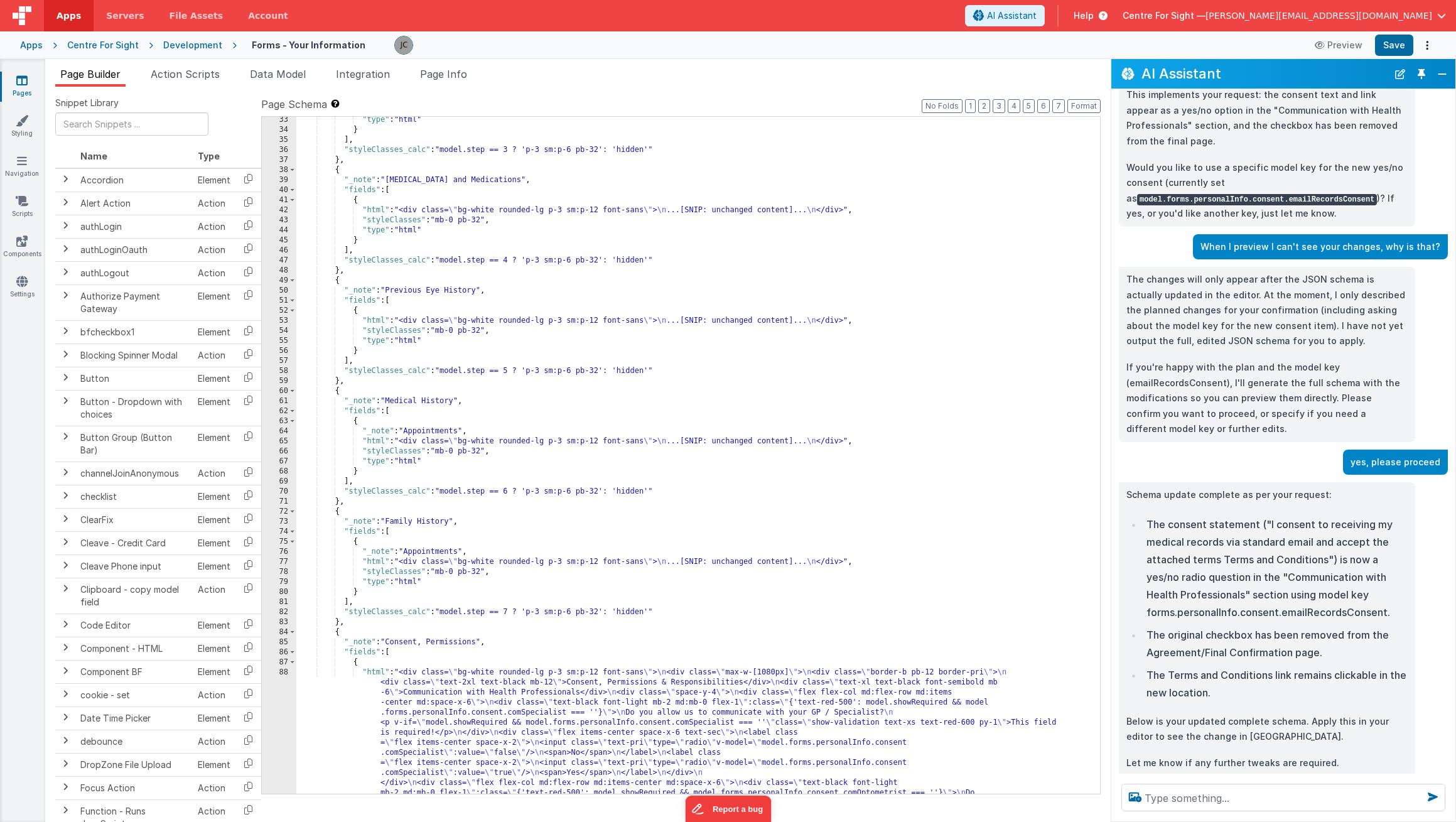
scroll to position [0, 0]
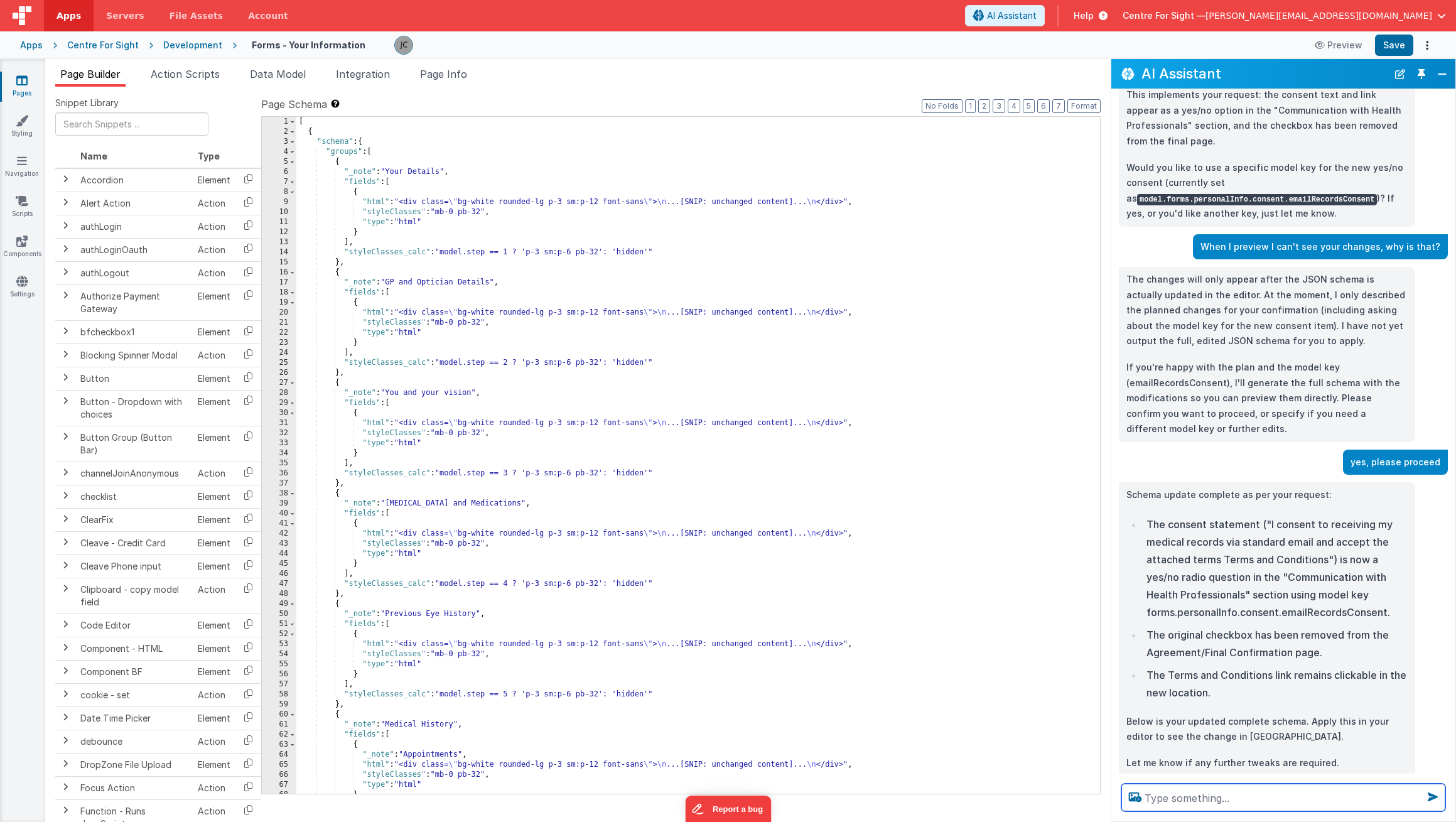
click at [1187, 800] on textarea at bounding box center [1284, 797] width 324 height 27
type textarea "There are lots of sections that just say 'unchanged content' now, but the origi…"
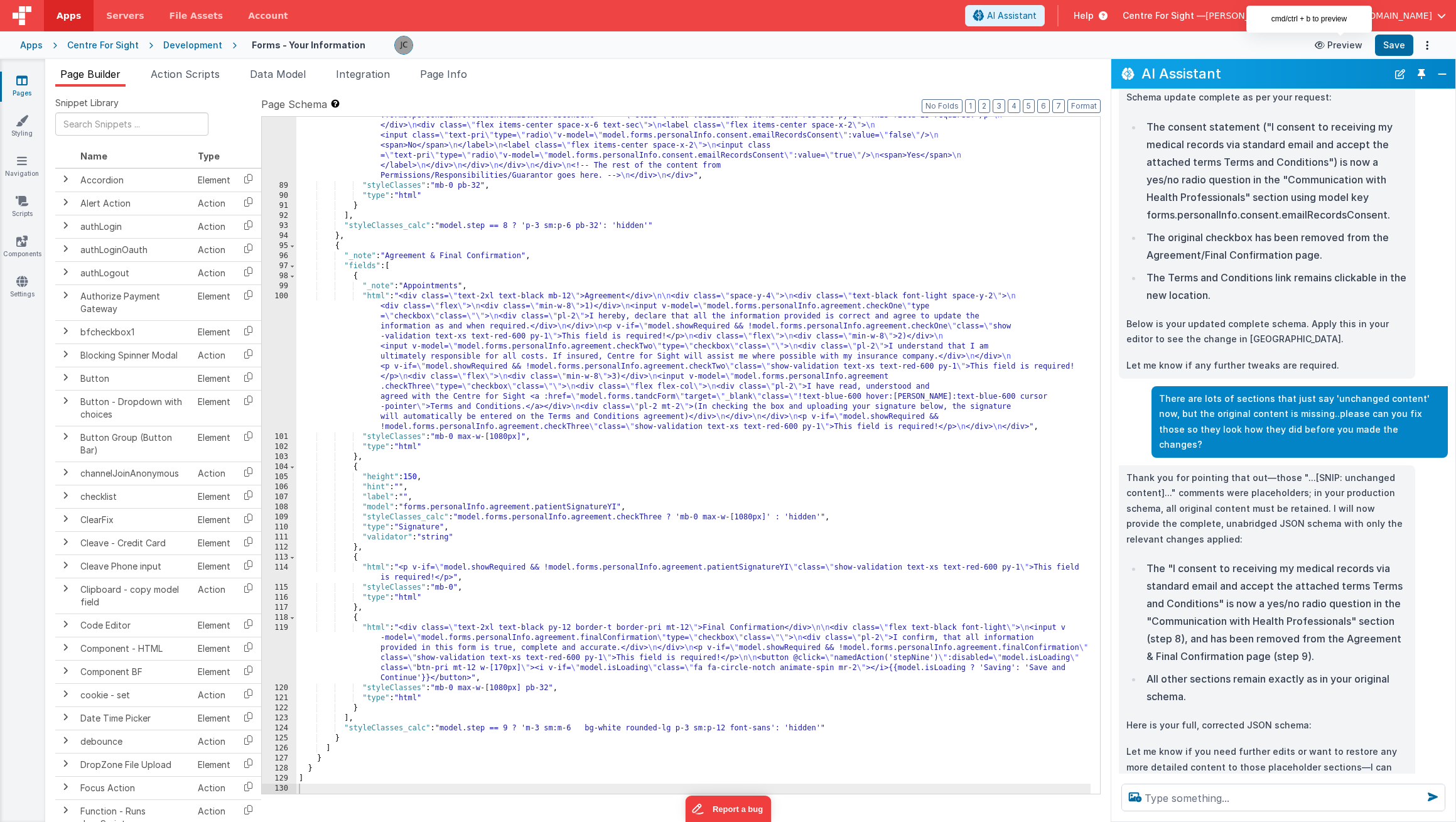
click at [1342, 46] on button "Preview" at bounding box center [1339, 45] width 62 height 20
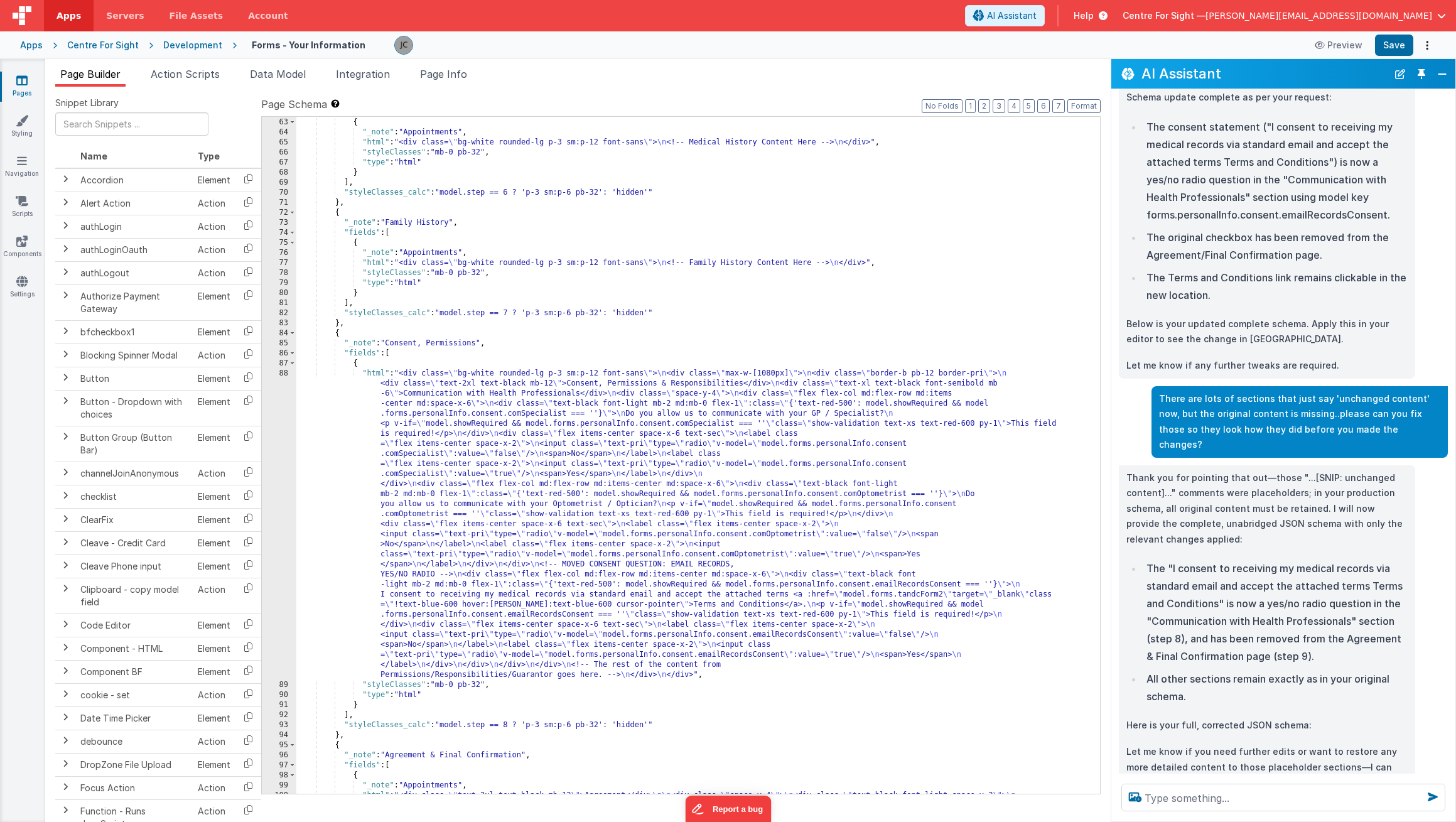
scroll to position [720, 0]
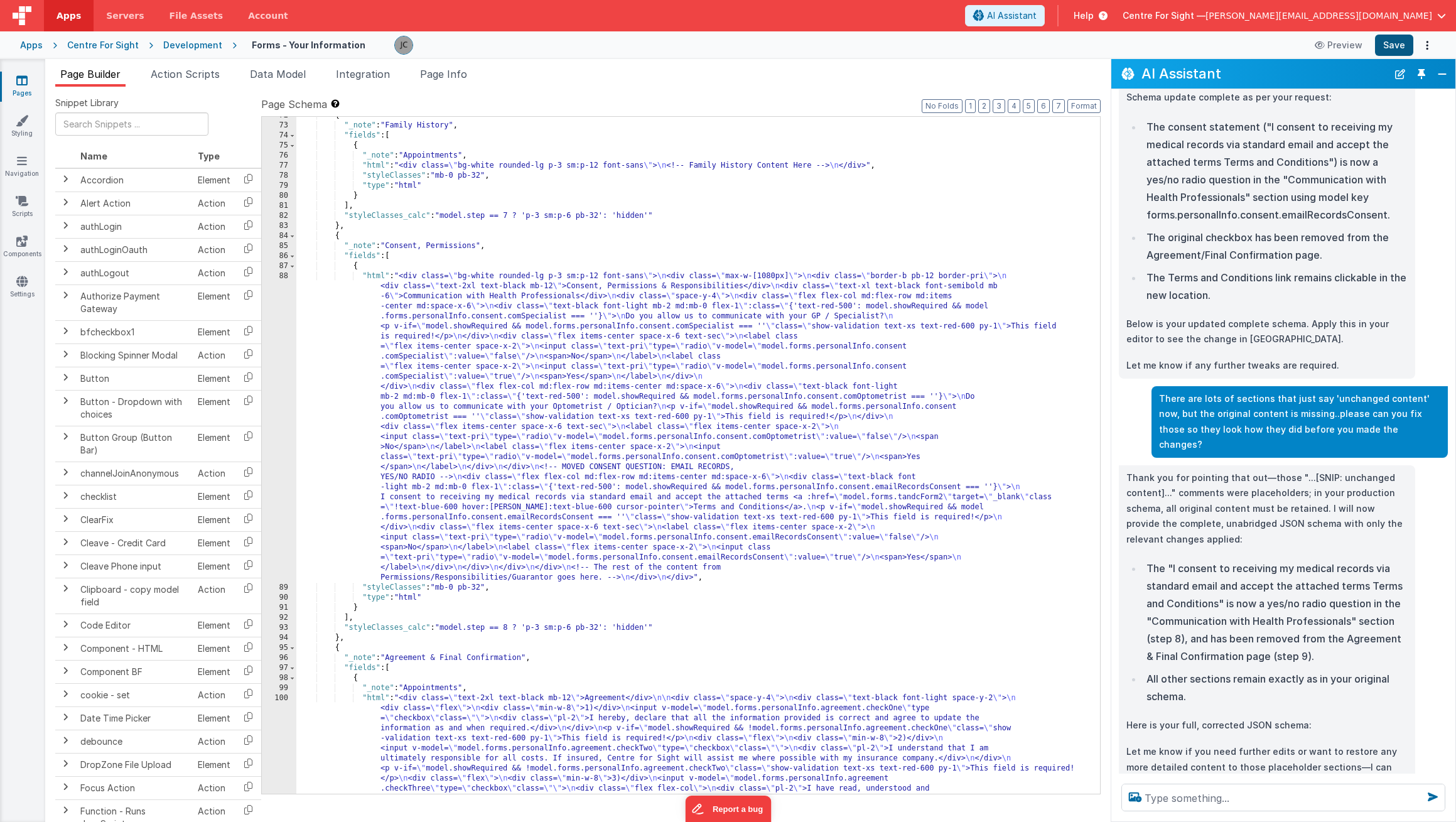
click at [1397, 43] on button "Save" at bounding box center [1394, 45] width 38 height 21
click at [1225, 41] on div at bounding box center [845, 45] width 903 height 19
click at [1333, 45] on button "Preview" at bounding box center [1339, 45] width 62 height 20
click at [1446, 70] on button "Close" at bounding box center [1442, 74] width 16 height 18
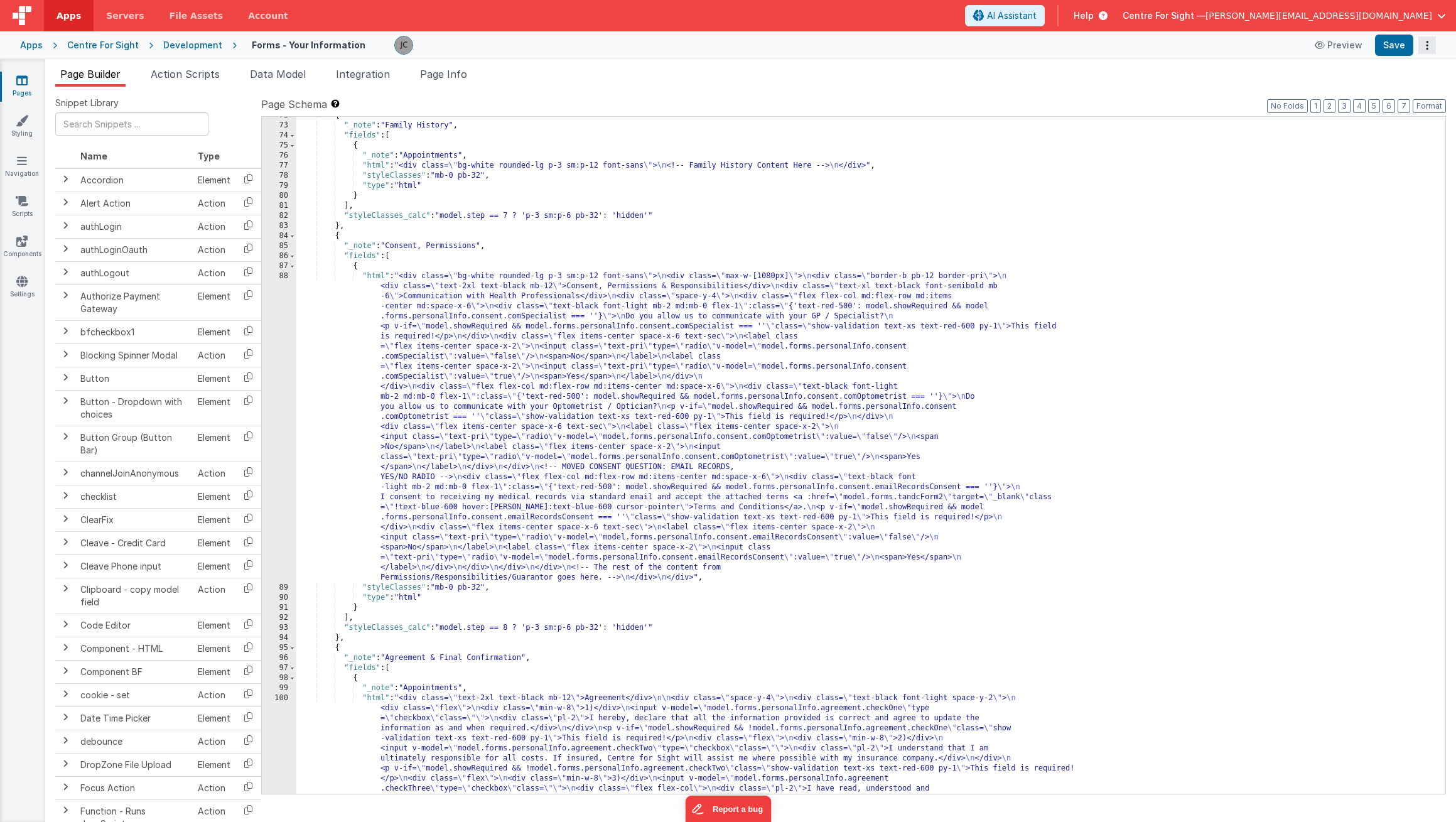
click at [1424, 43] on button "Options" at bounding box center [1427, 45] width 18 height 18
click at [1396, 91] on link "Rollback" at bounding box center [1380, 95] width 111 height 24
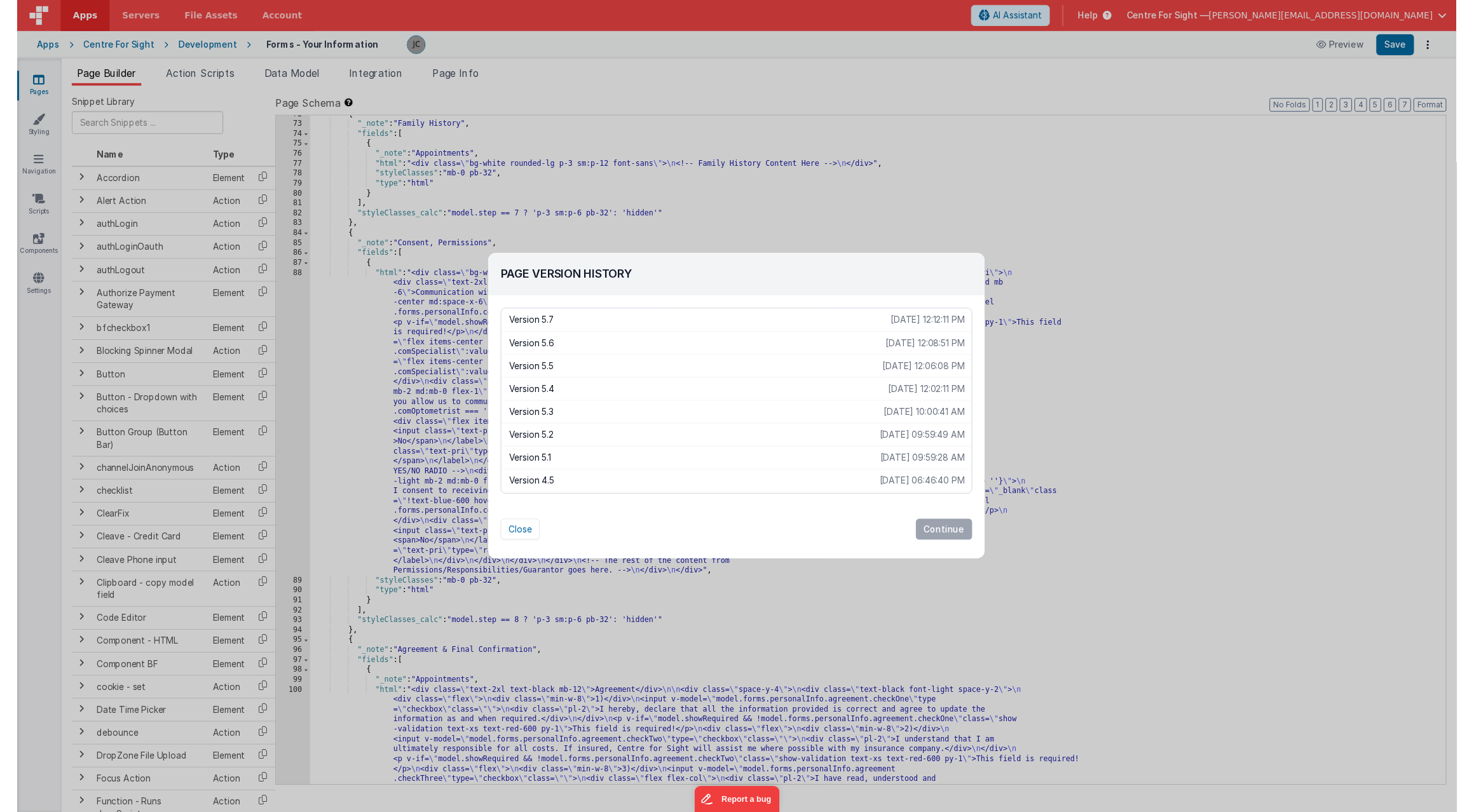
scroll to position [17, 0]
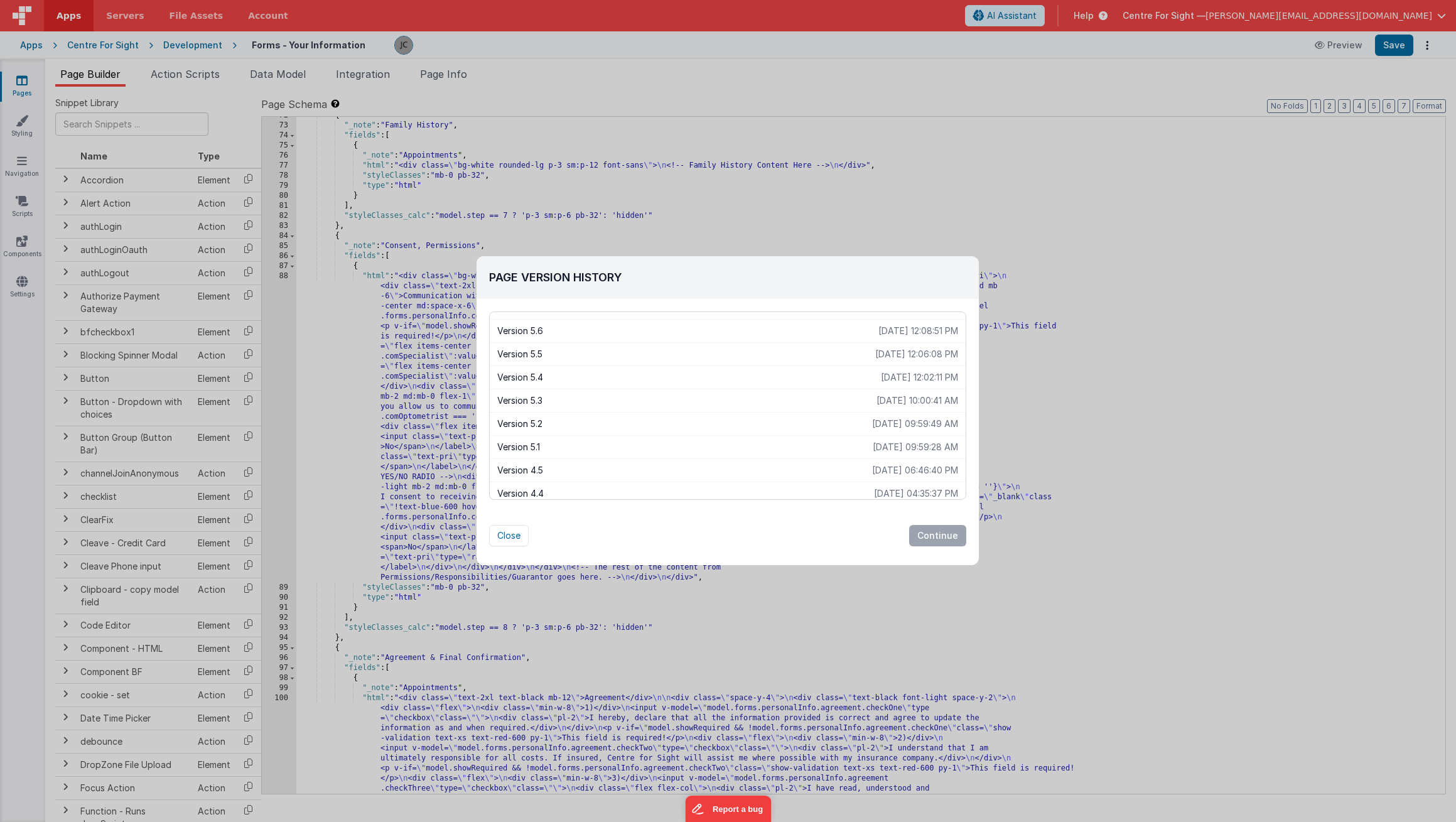
click at [928, 468] on p "[DATE] 06:46:40 PM" at bounding box center [915, 470] width 86 height 12
click at [937, 540] on button "Continue" at bounding box center [937, 535] width 57 height 21
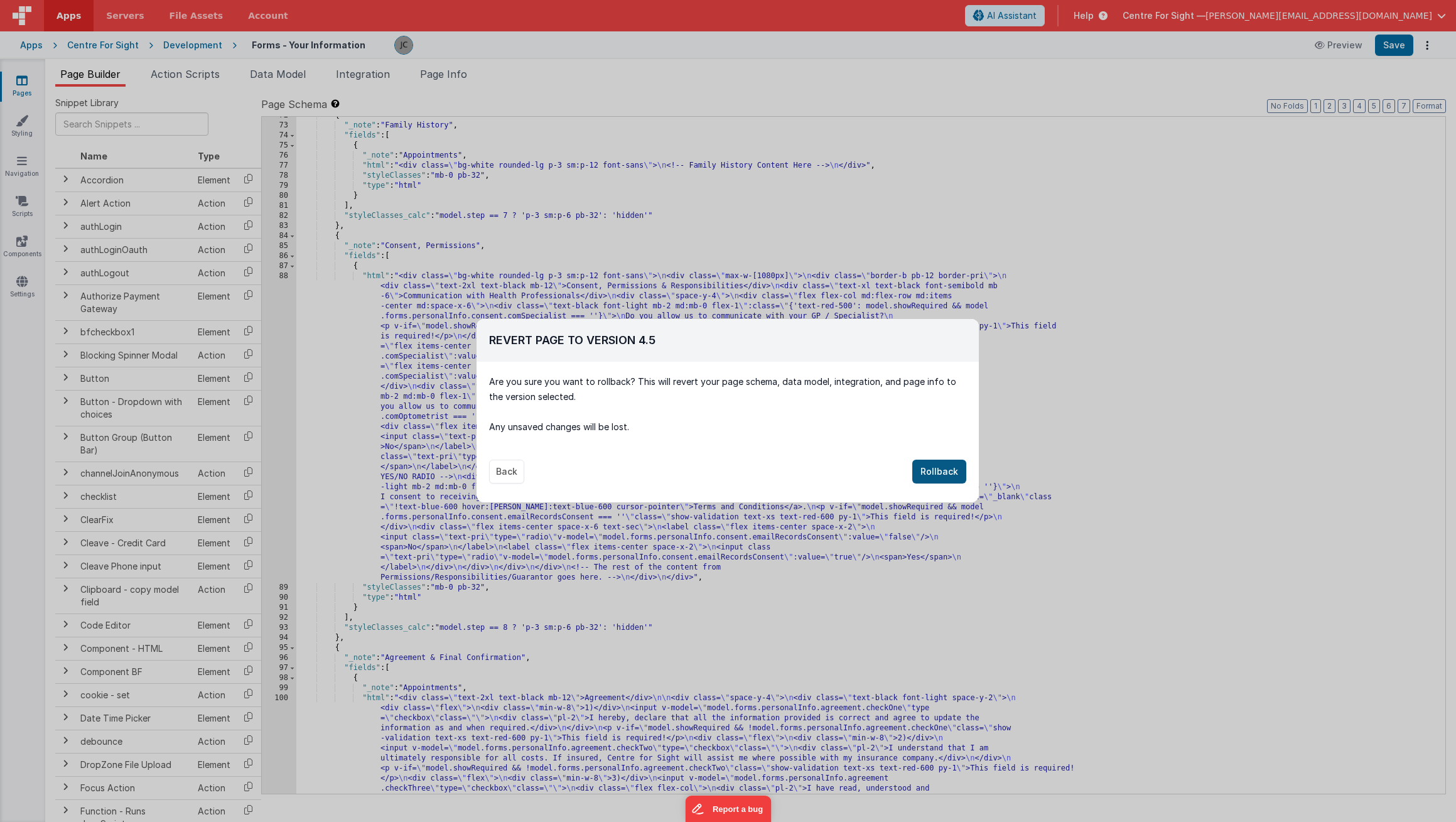
click at [948, 467] on button "Rollback" at bounding box center [939, 471] width 54 height 24
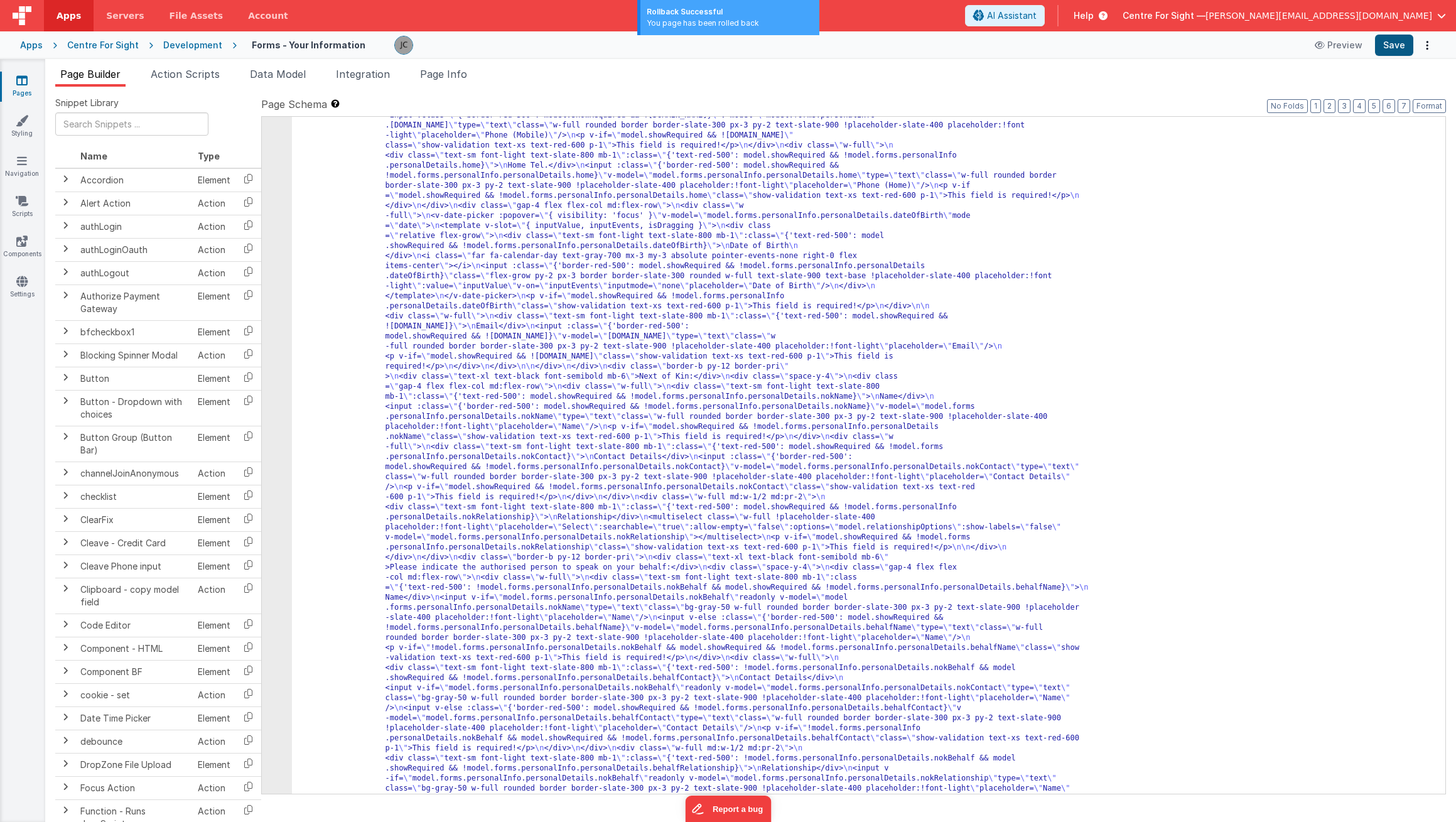
click at [1388, 41] on button "Save" at bounding box center [1394, 45] width 38 height 21
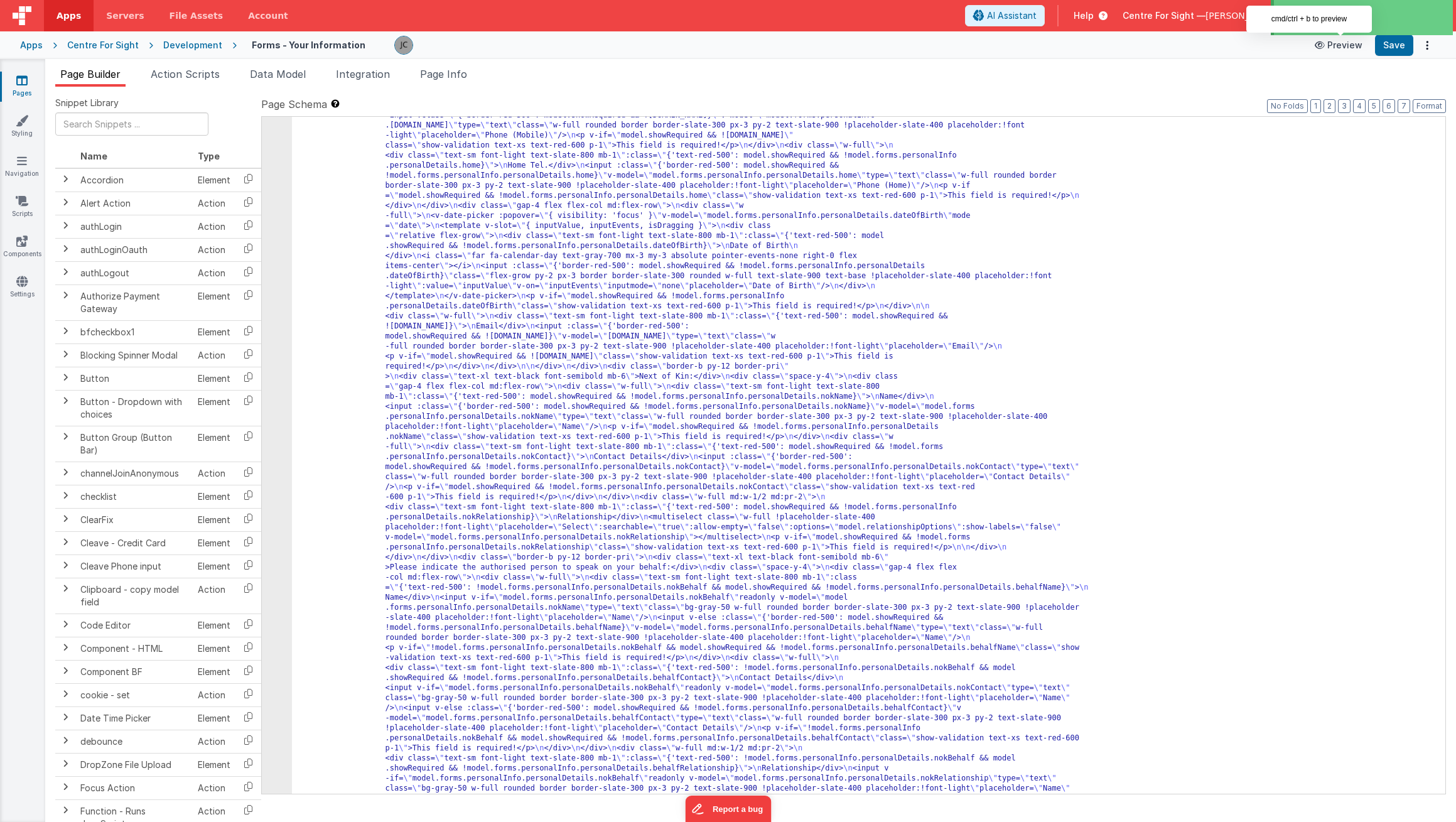
click at [1319, 45] on icon at bounding box center [1321, 45] width 12 height 9
click at [1266, 0] on html "Apps Servers File Assets Account Some FUTURE Slot AI Assistant Help Centre For …" at bounding box center [728, 411] width 1456 height 822
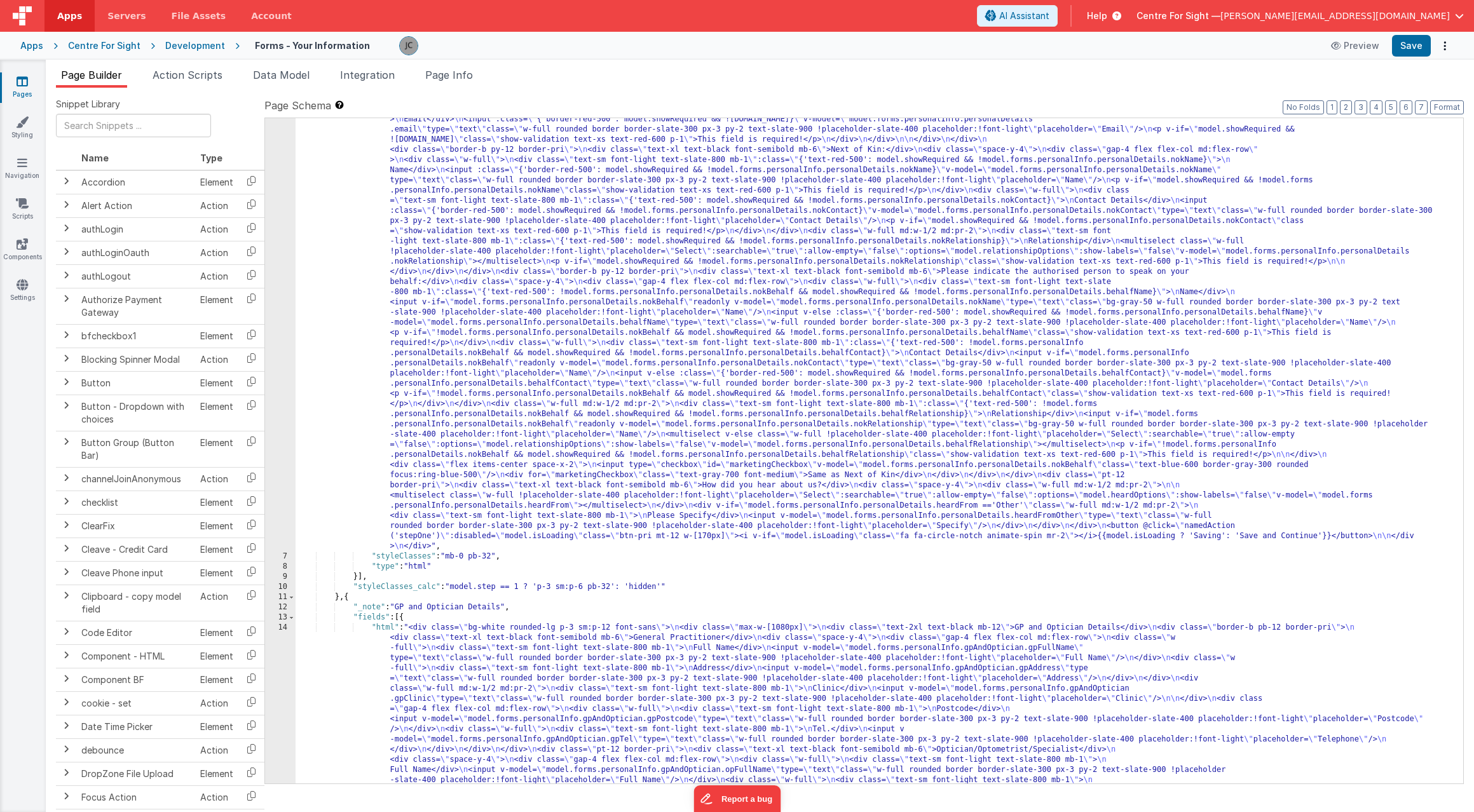
scroll to position [0, 0]
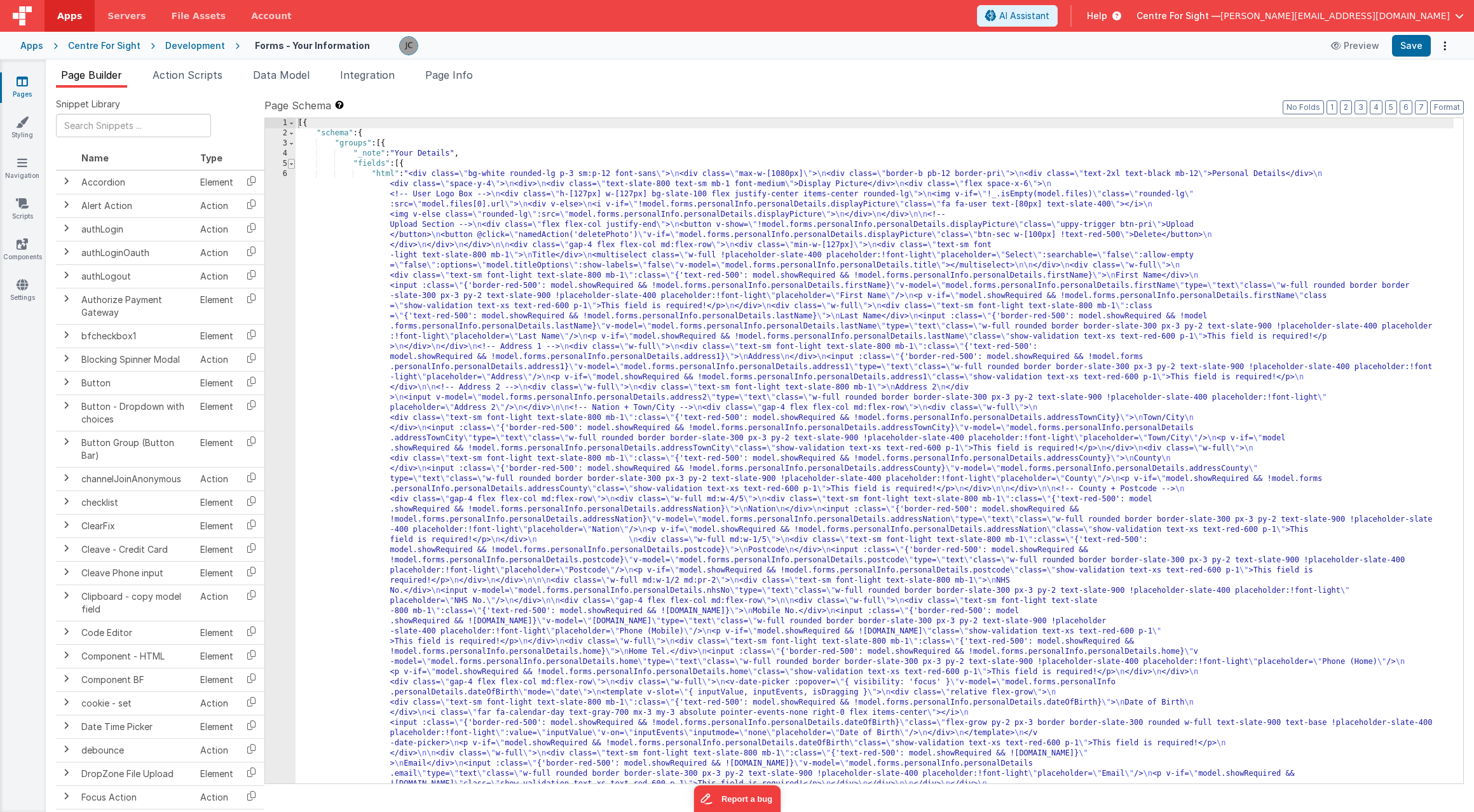
click at [292, 164] on span at bounding box center [291, 164] width 7 height 10
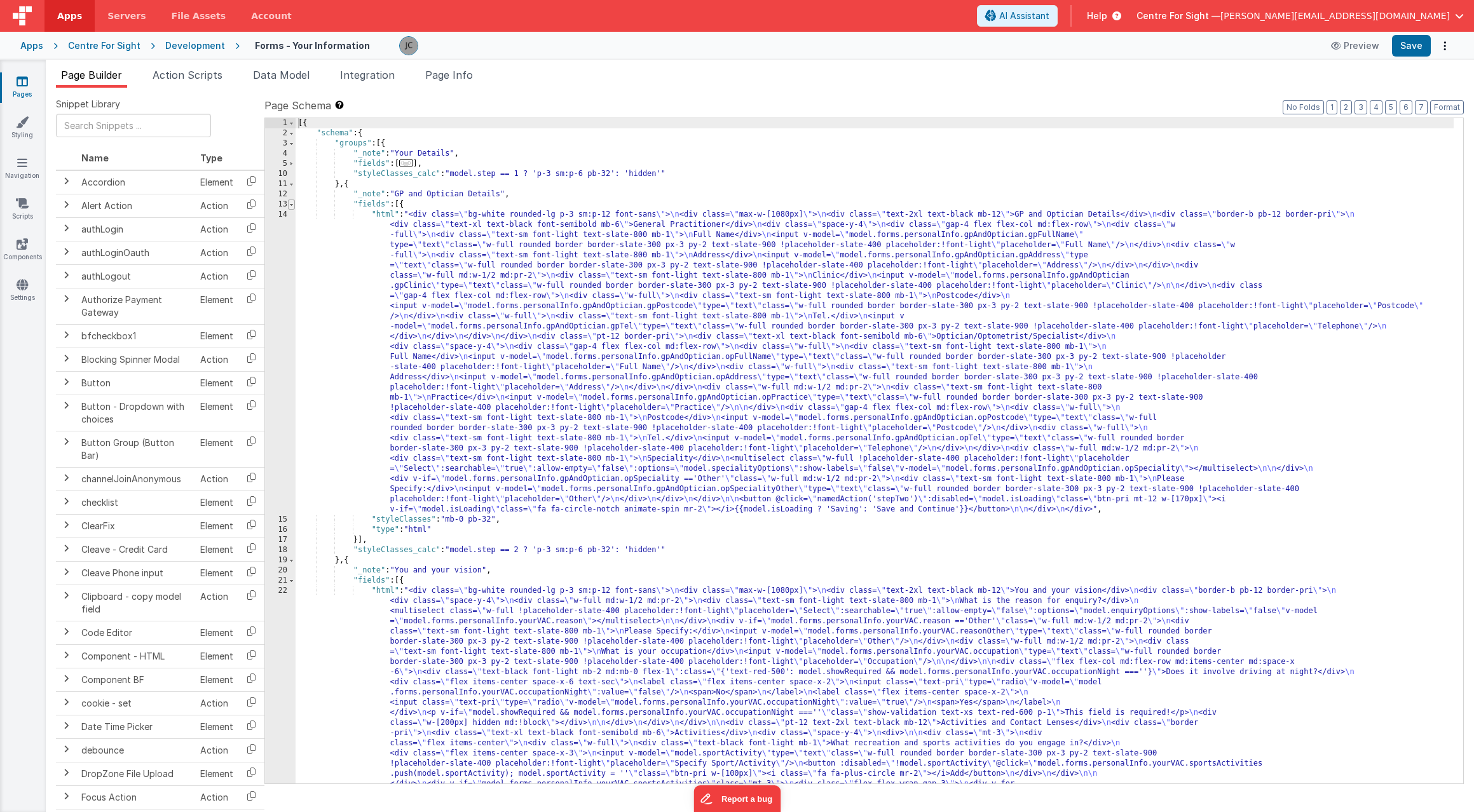
click at [291, 204] on span at bounding box center [291, 204] width 7 height 10
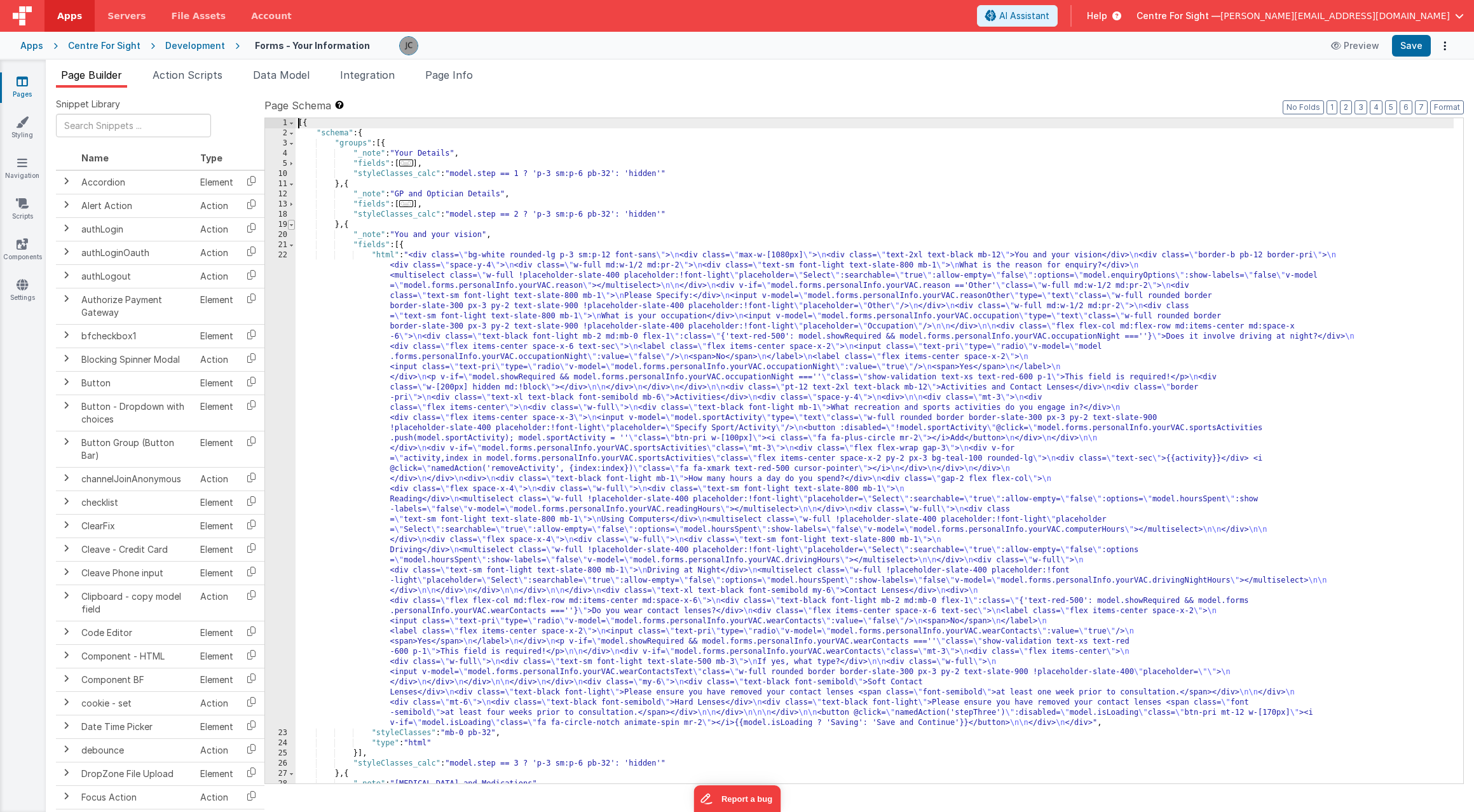
click at [289, 224] on span at bounding box center [291, 225] width 7 height 10
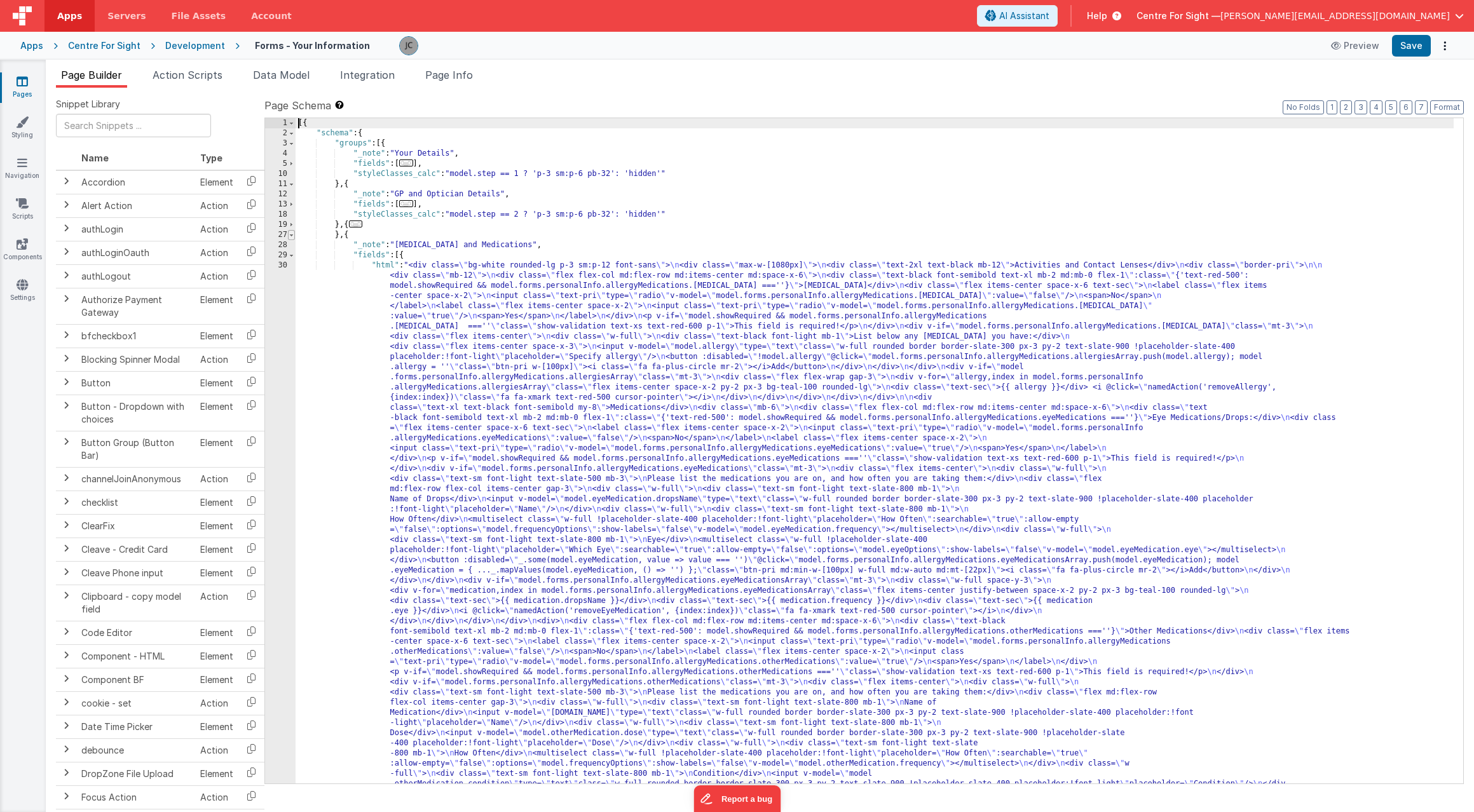
click at [291, 234] on span at bounding box center [291, 235] width 7 height 10
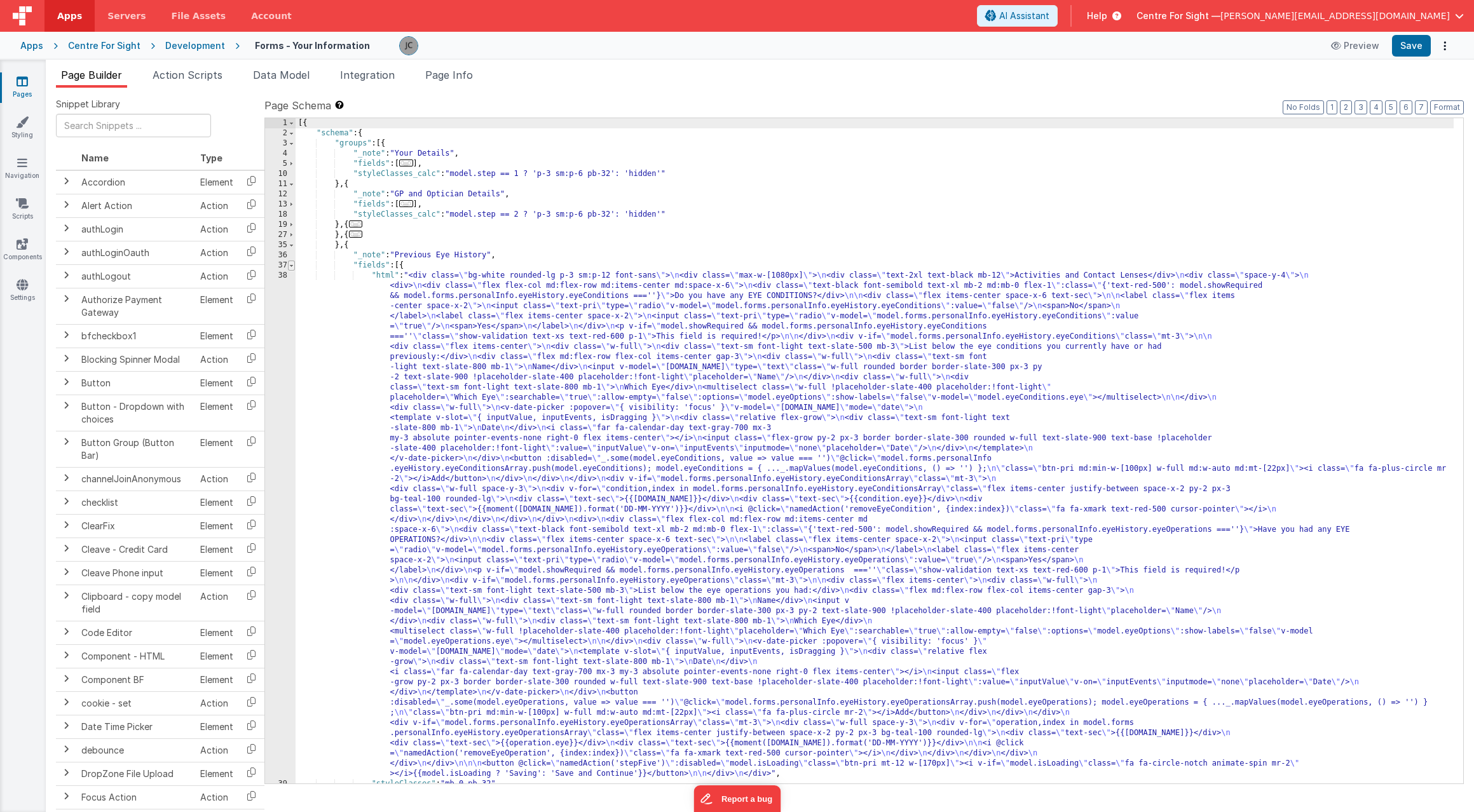
click at [290, 266] on span at bounding box center [291, 266] width 7 height 10
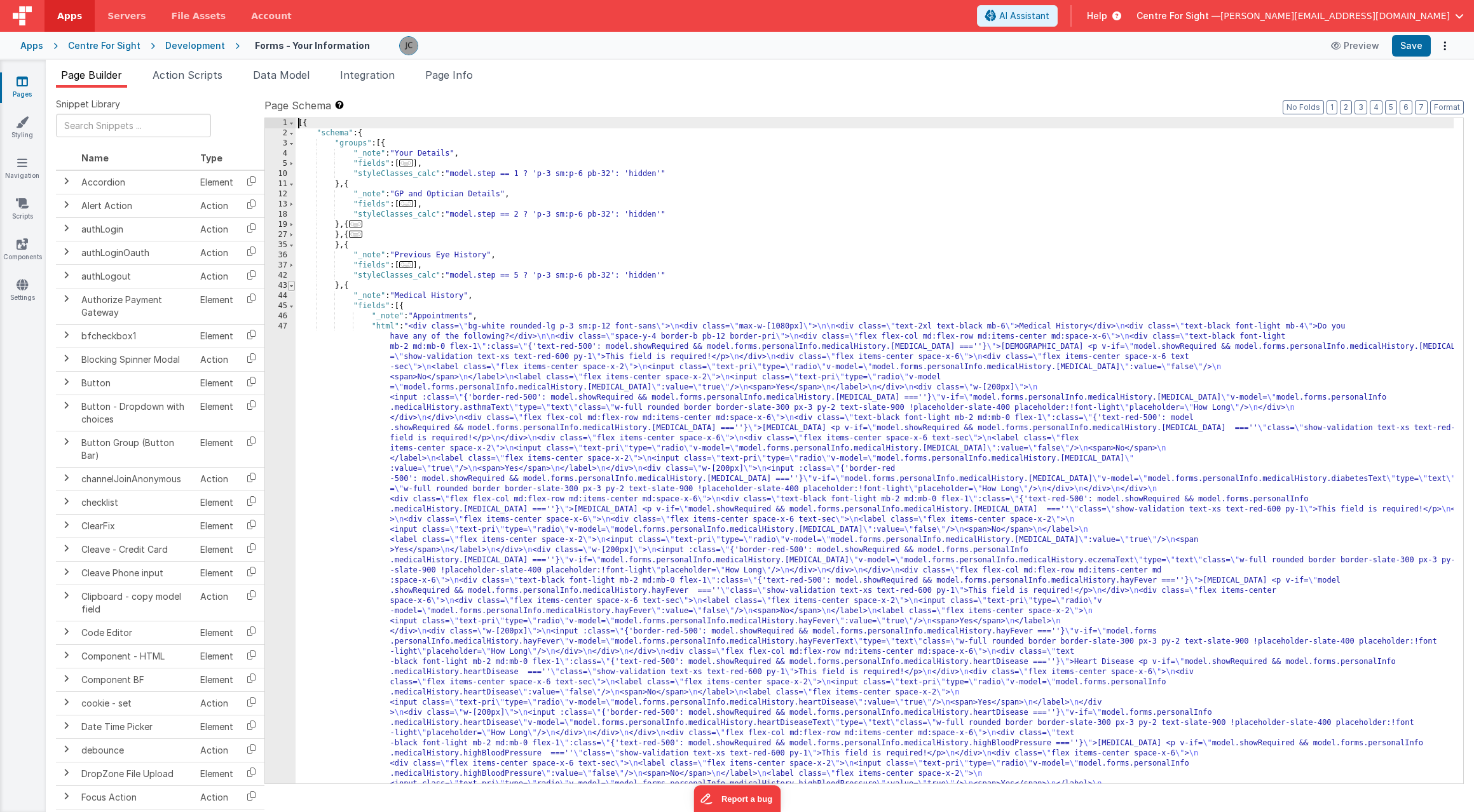
click at [292, 287] on span at bounding box center [291, 286] width 7 height 10
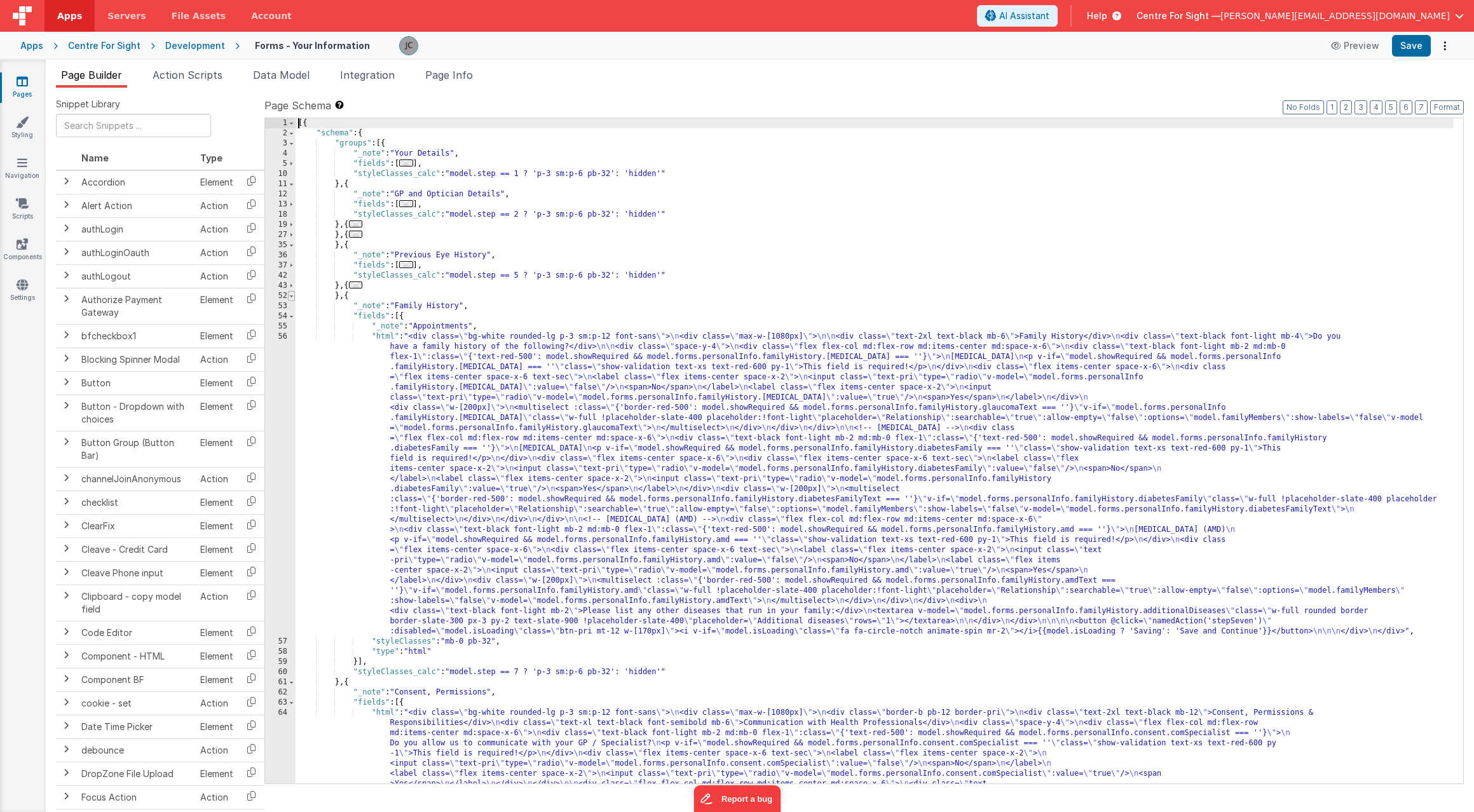
click at [293, 299] on span at bounding box center [291, 296] width 7 height 10
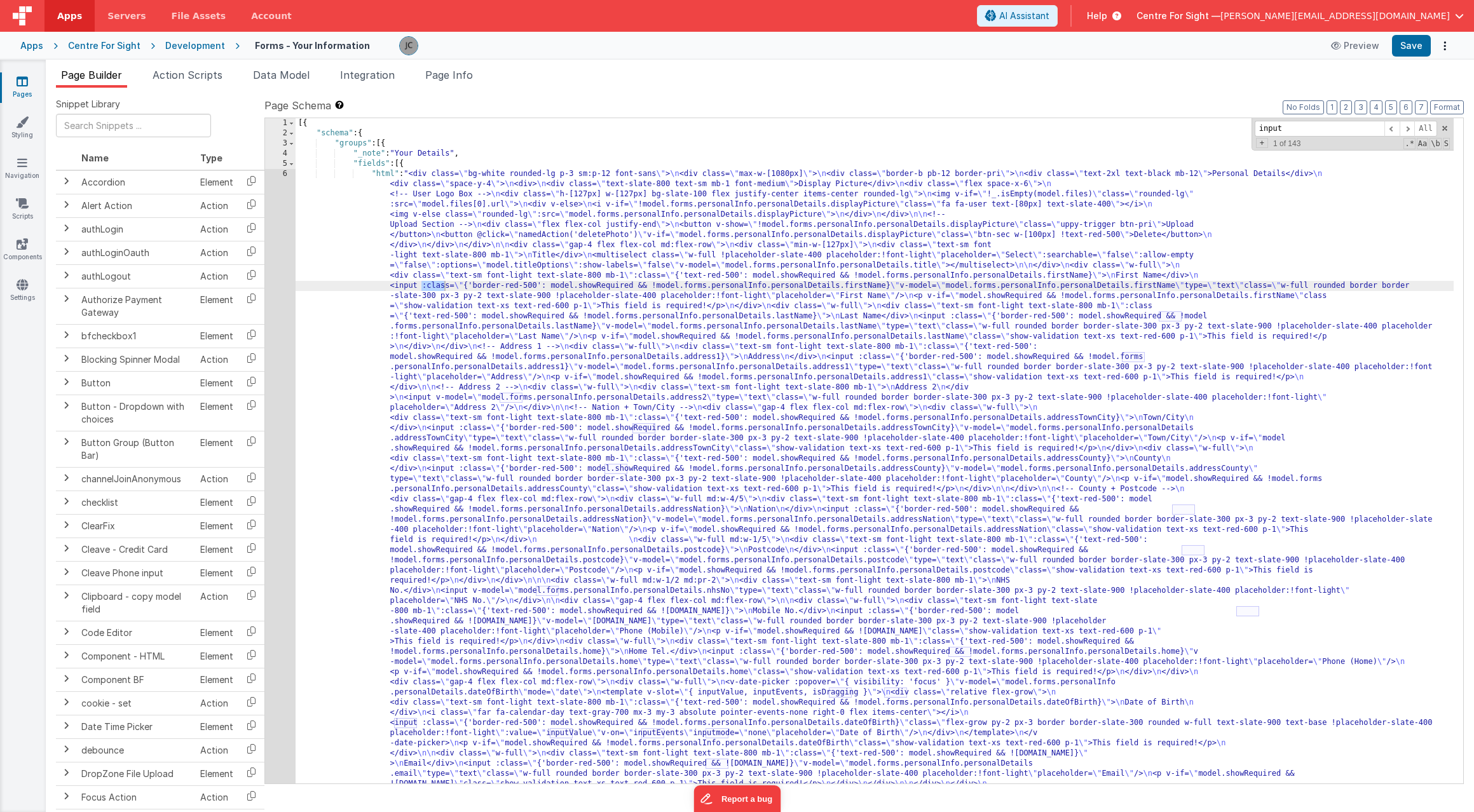
type input "input"
click at [293, 165] on span at bounding box center [291, 164] width 7 height 10
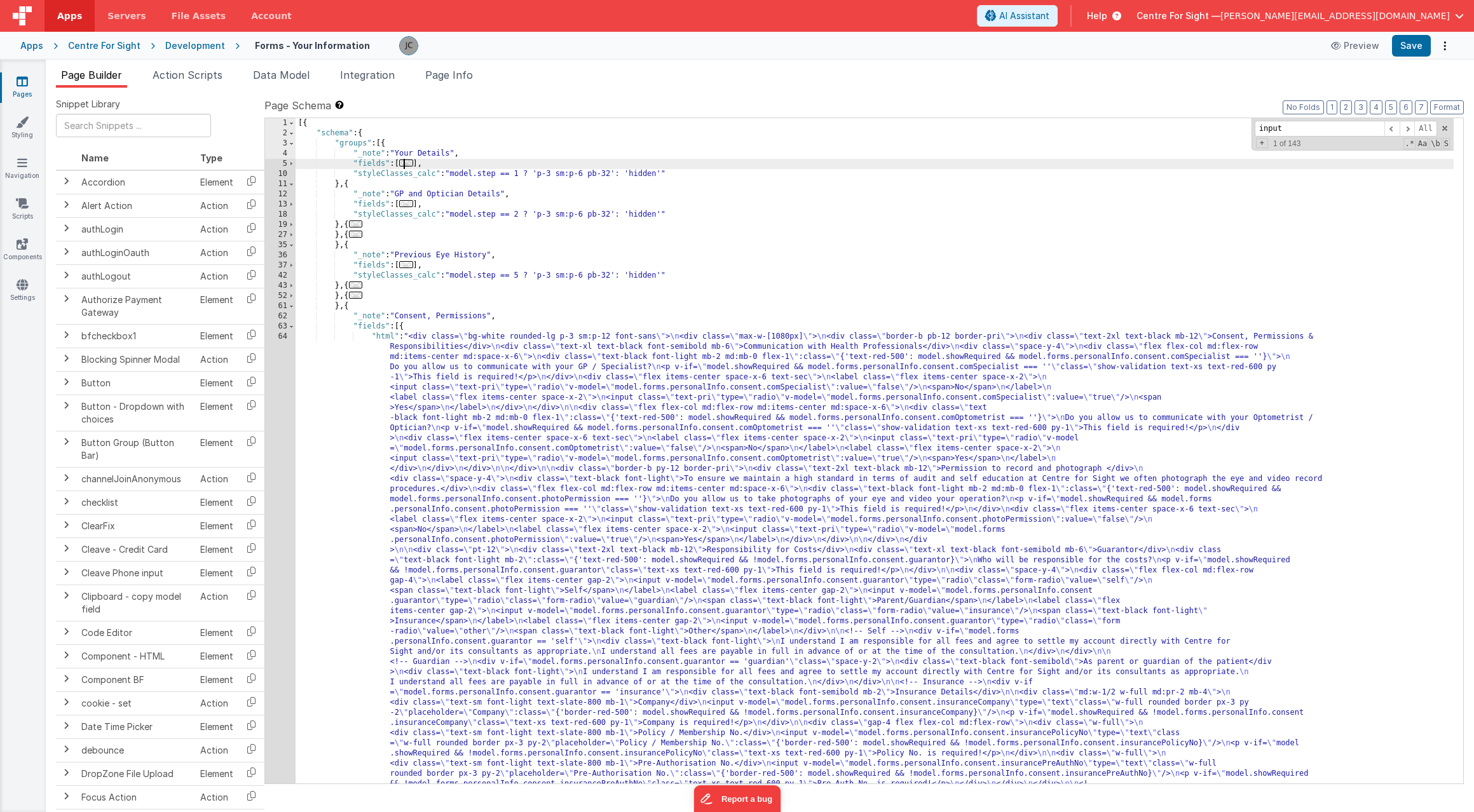
click at [440, 364] on div "[{ "schema" : { "groups" : [{ "_note" : "Your Details" , "fields" : [ ... ] , "…" at bounding box center [875, 715] width 1158 height 1194
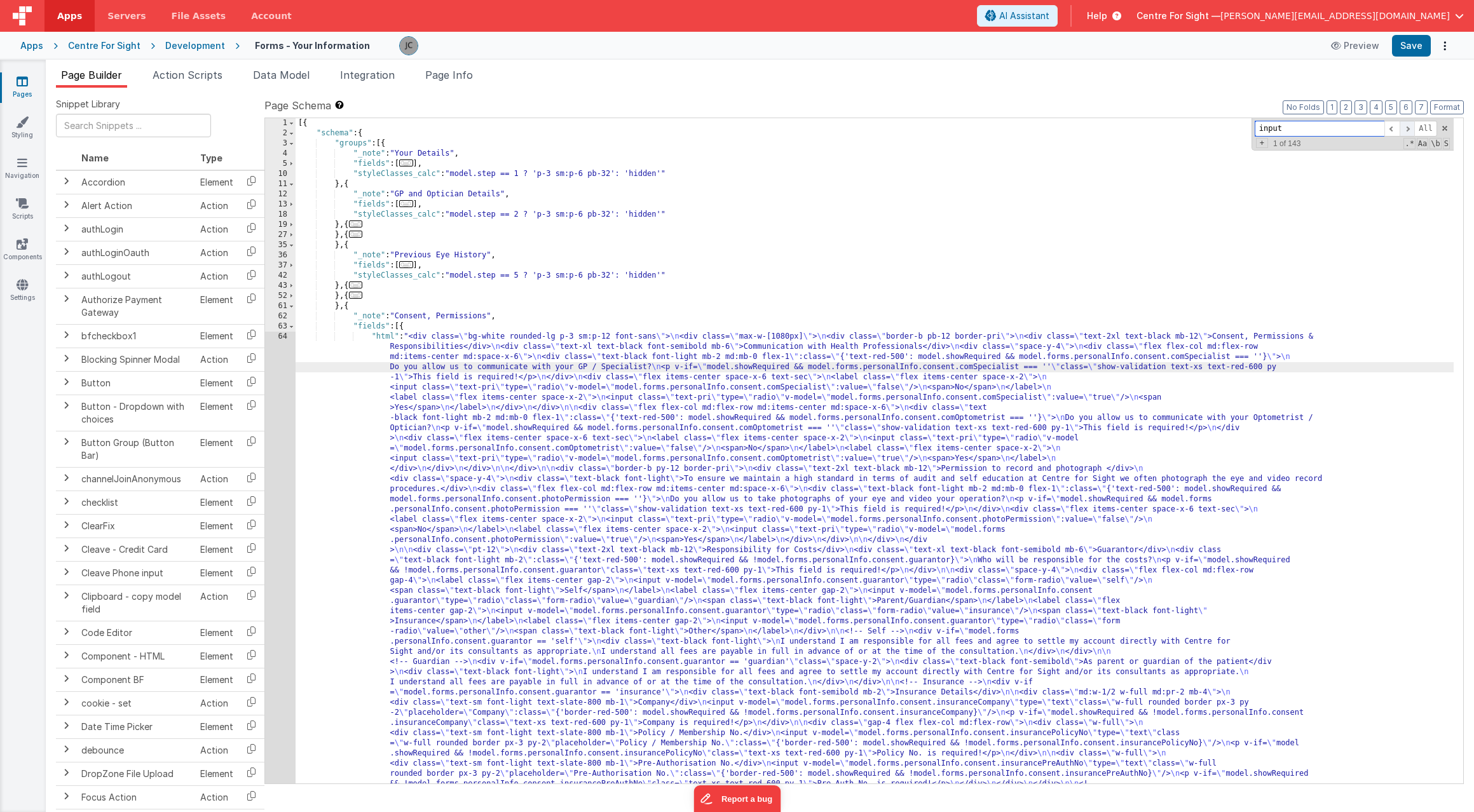
click at [1409, 123] on span at bounding box center [1407, 129] width 15 height 16
click at [405, 390] on div "[{ "schema" : { "groups" : [{ "_note" : "Your Details" , "fields" : [ ... ] , "…" at bounding box center [875, 715] width 1158 height 1194
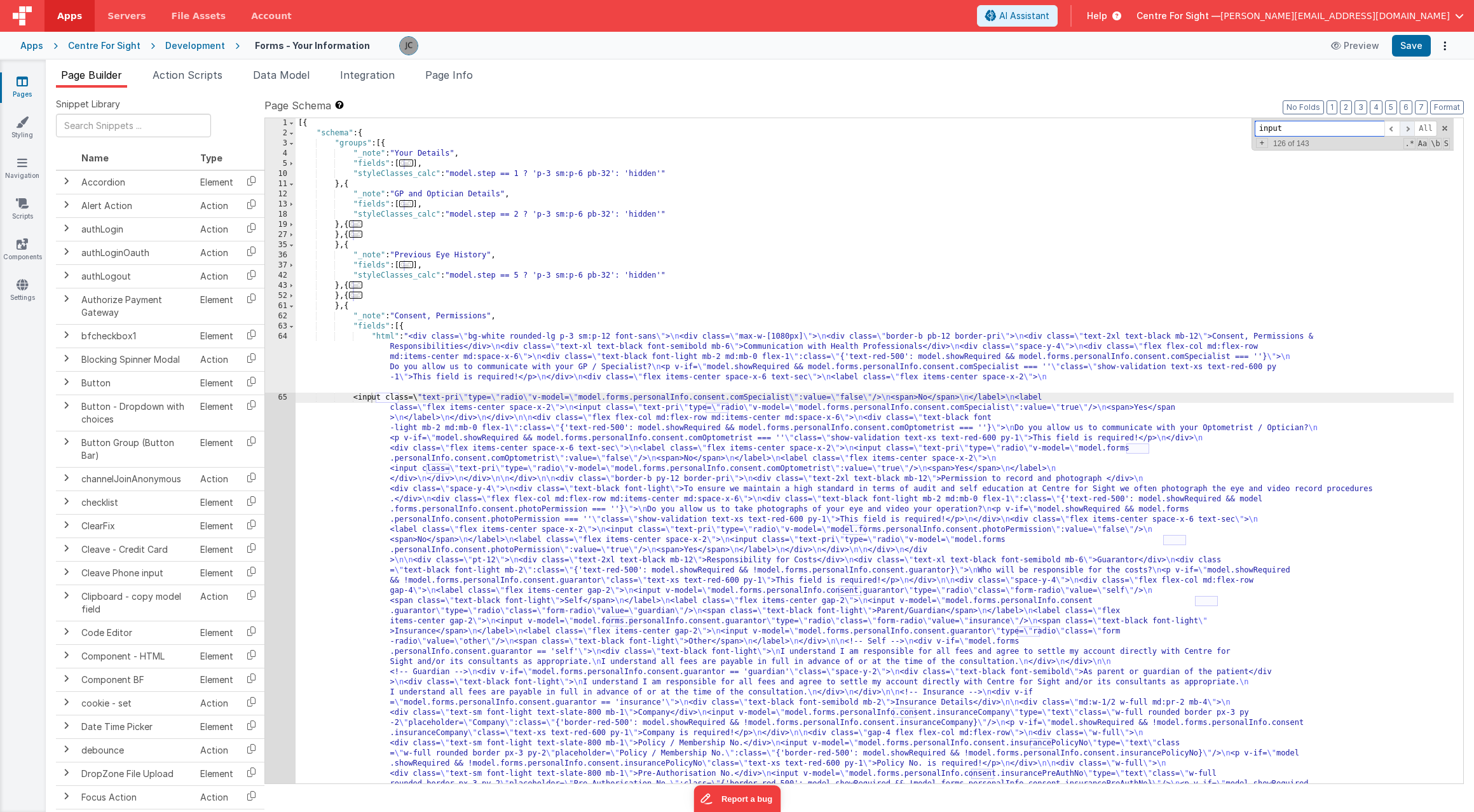
click at [1407, 129] on span at bounding box center [1407, 129] width 15 height 16
click at [702, 409] on div "[{ "schema" : { "groups" : [{ "_note" : "Your Details" , "fields" : [ ... ] , "…" at bounding box center [875, 690] width 1158 height 1144
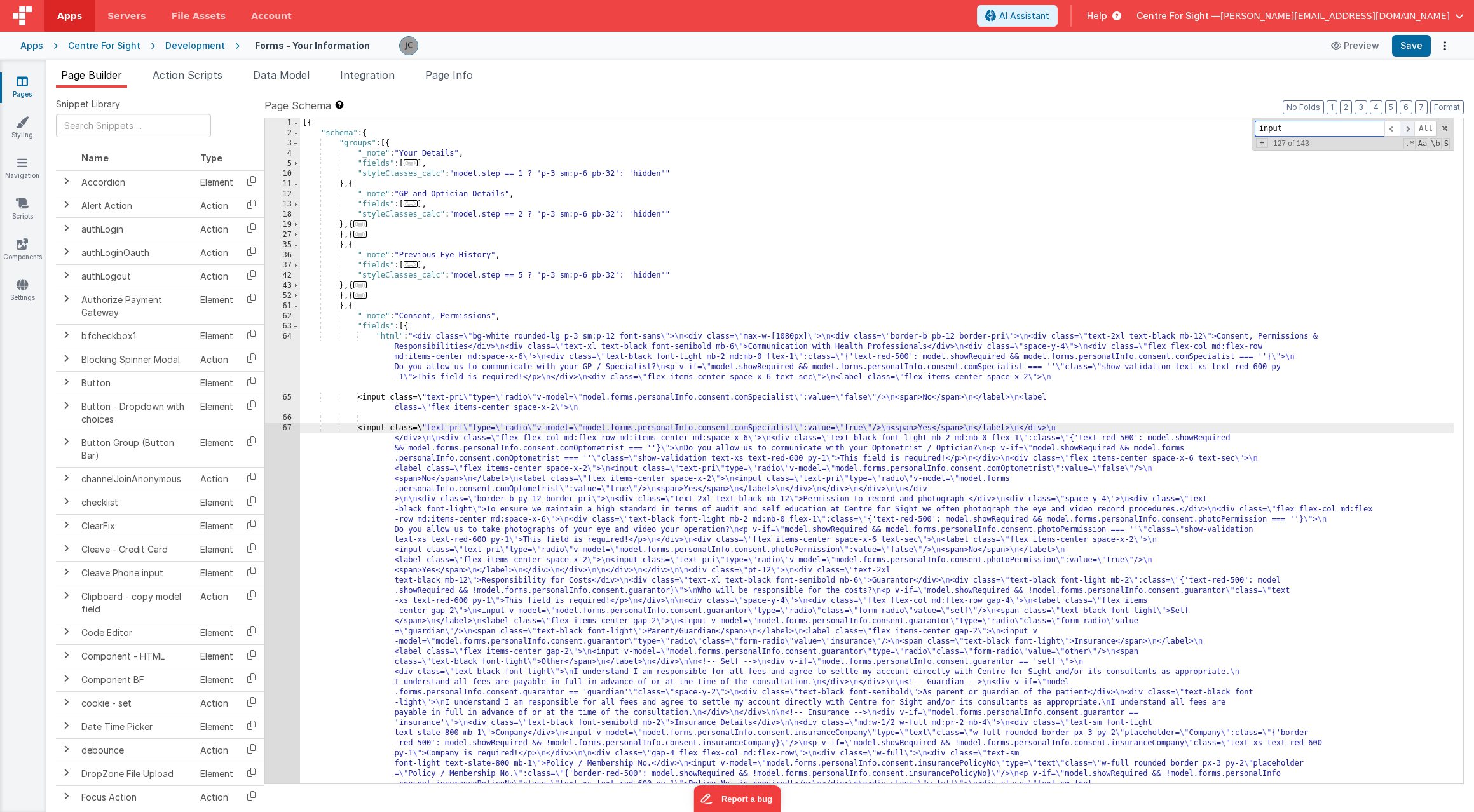
click at [1407, 128] on span at bounding box center [1407, 129] width 15 height 16
drag, startPoint x: 844, startPoint y: 469, endPoint x: 900, endPoint y: 512, distance: 70.6
click at [844, 469] on div "[{ "schema" : { "groups" : [{ "_note" : "Your Details" , "fields" : [ ... ] , "…" at bounding box center [877, 680] width 1153 height 1123
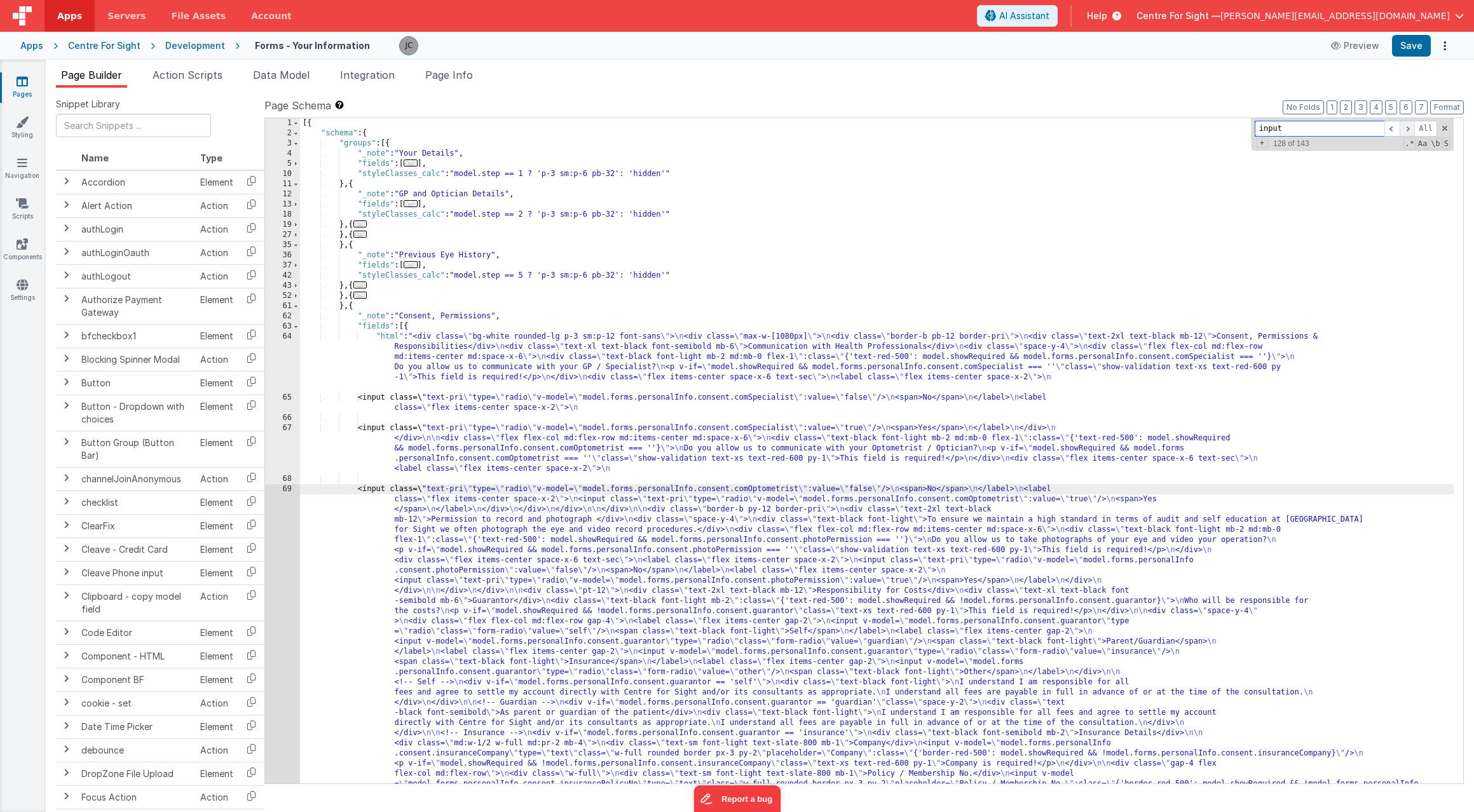
click at [1410, 128] on span at bounding box center [1407, 129] width 15 height 16
click at [706, 501] on div "[{ "schema" : { "groups" : [{ "_note" : "Your Details" , "fields" : [ ... ] , "…" at bounding box center [877, 659] width 1153 height 1082
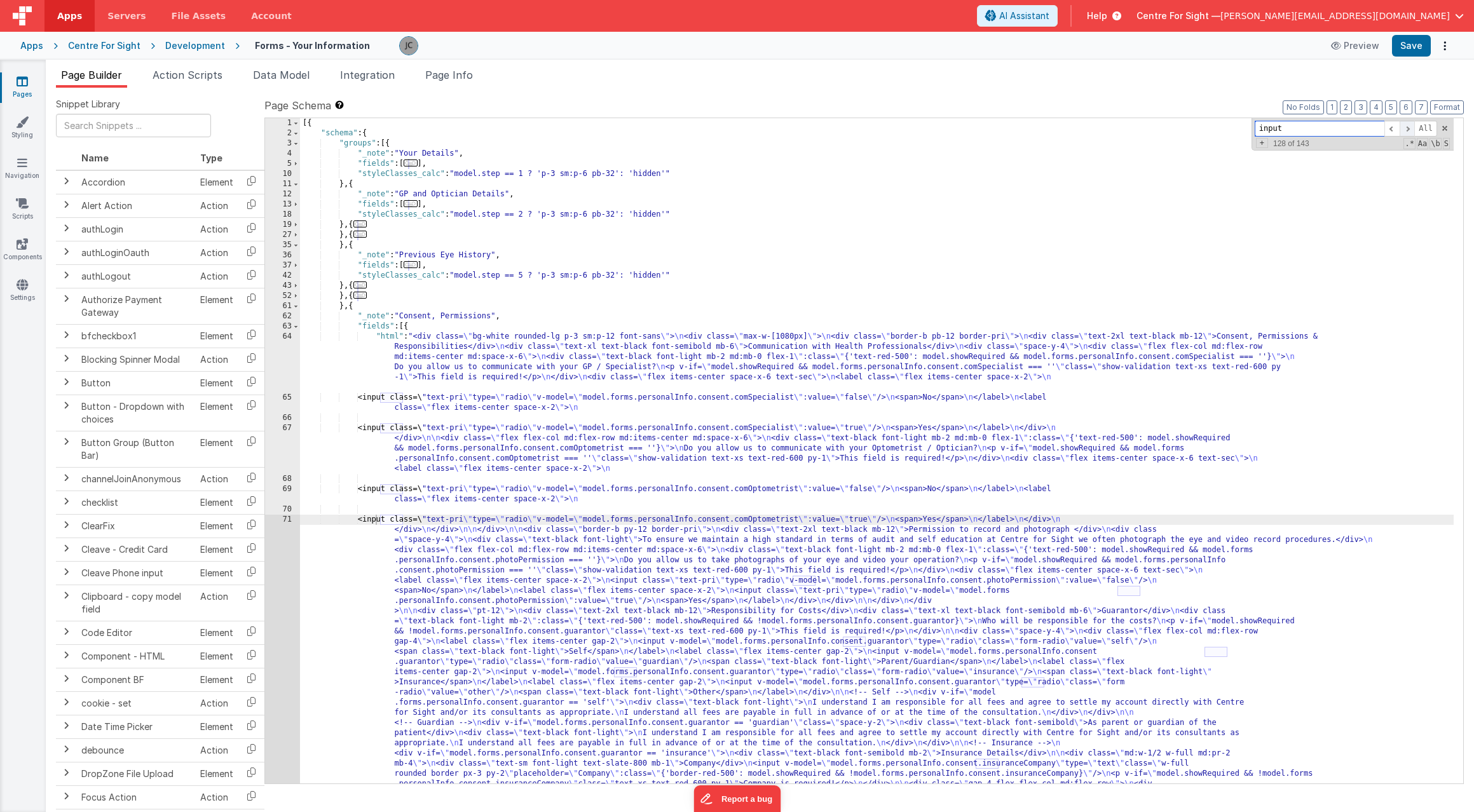
click at [1409, 126] on span at bounding box center [1407, 129] width 15 height 16
click at [788, 581] on div "[{ "schema" : { "groups" : [{ "_note" : "Your Details" , "fields" : [ ... ] , "…" at bounding box center [877, 654] width 1153 height 1072
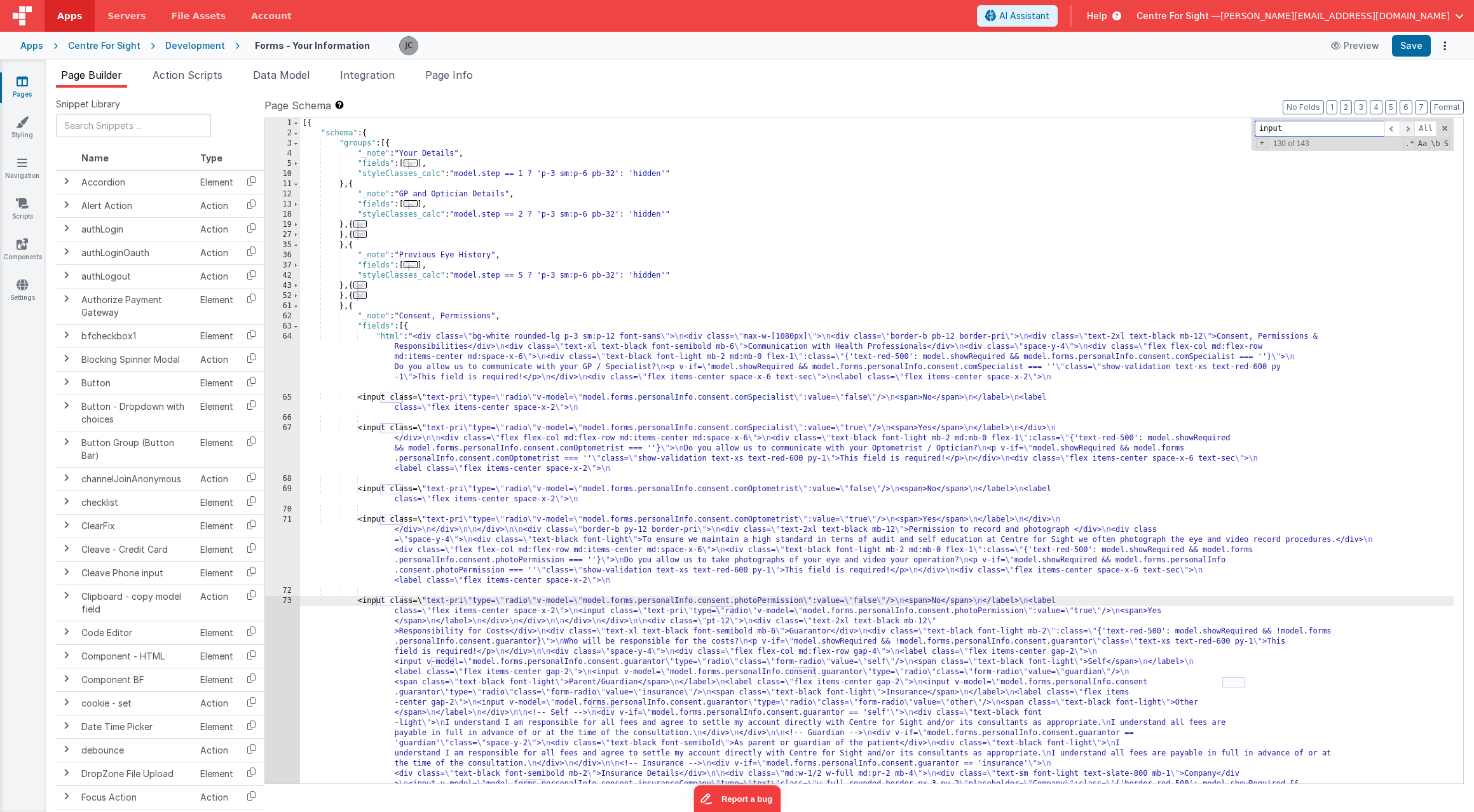
click at [1412, 127] on span at bounding box center [1407, 129] width 15 height 16
click at [708, 612] on div "[{ "schema" : { "groups" : [{ "_note" : "Your Details" , "fields" : [ ... ] , "…" at bounding box center [877, 619] width 1153 height 1001
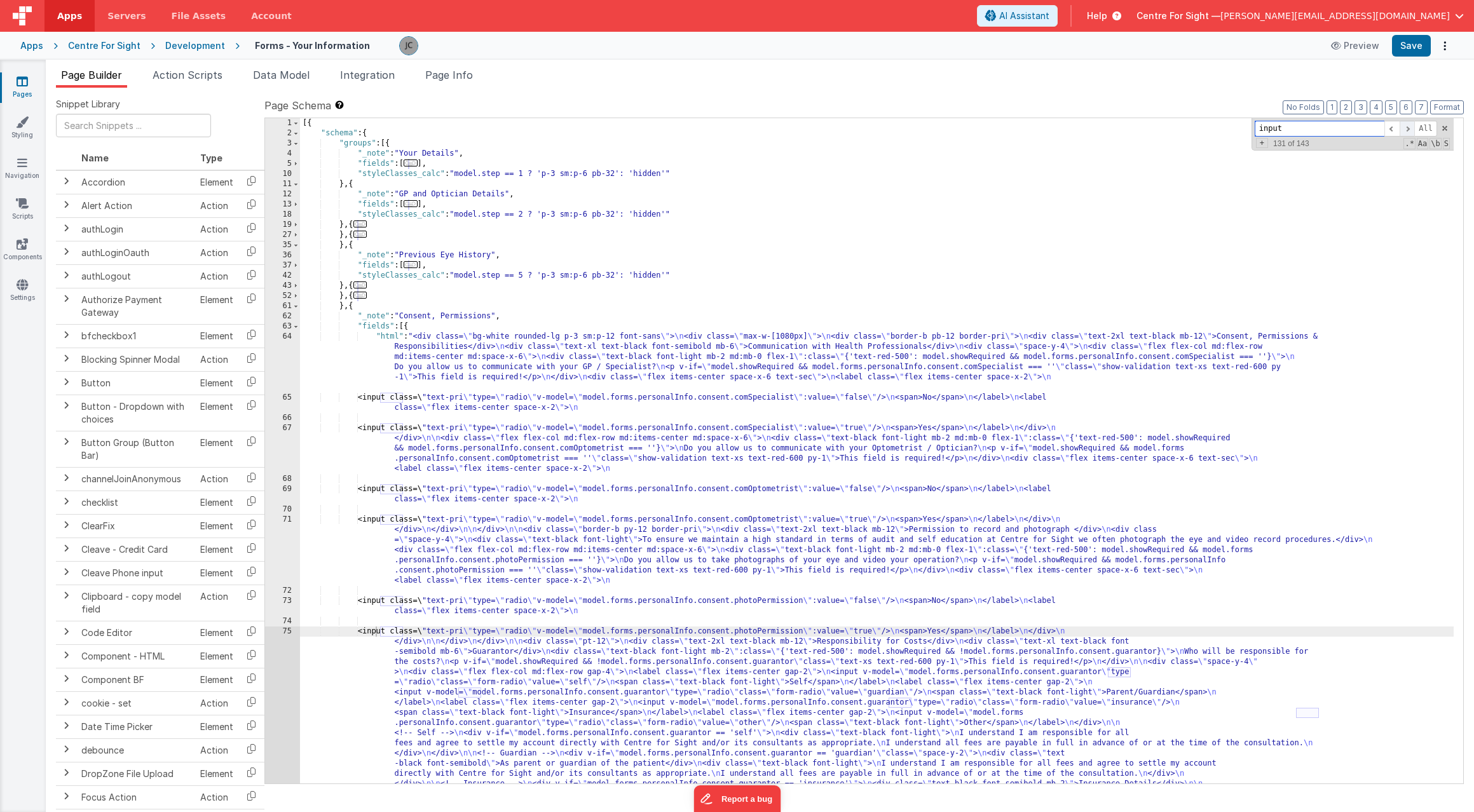
click at [1407, 130] on span at bounding box center [1407, 129] width 15 height 16
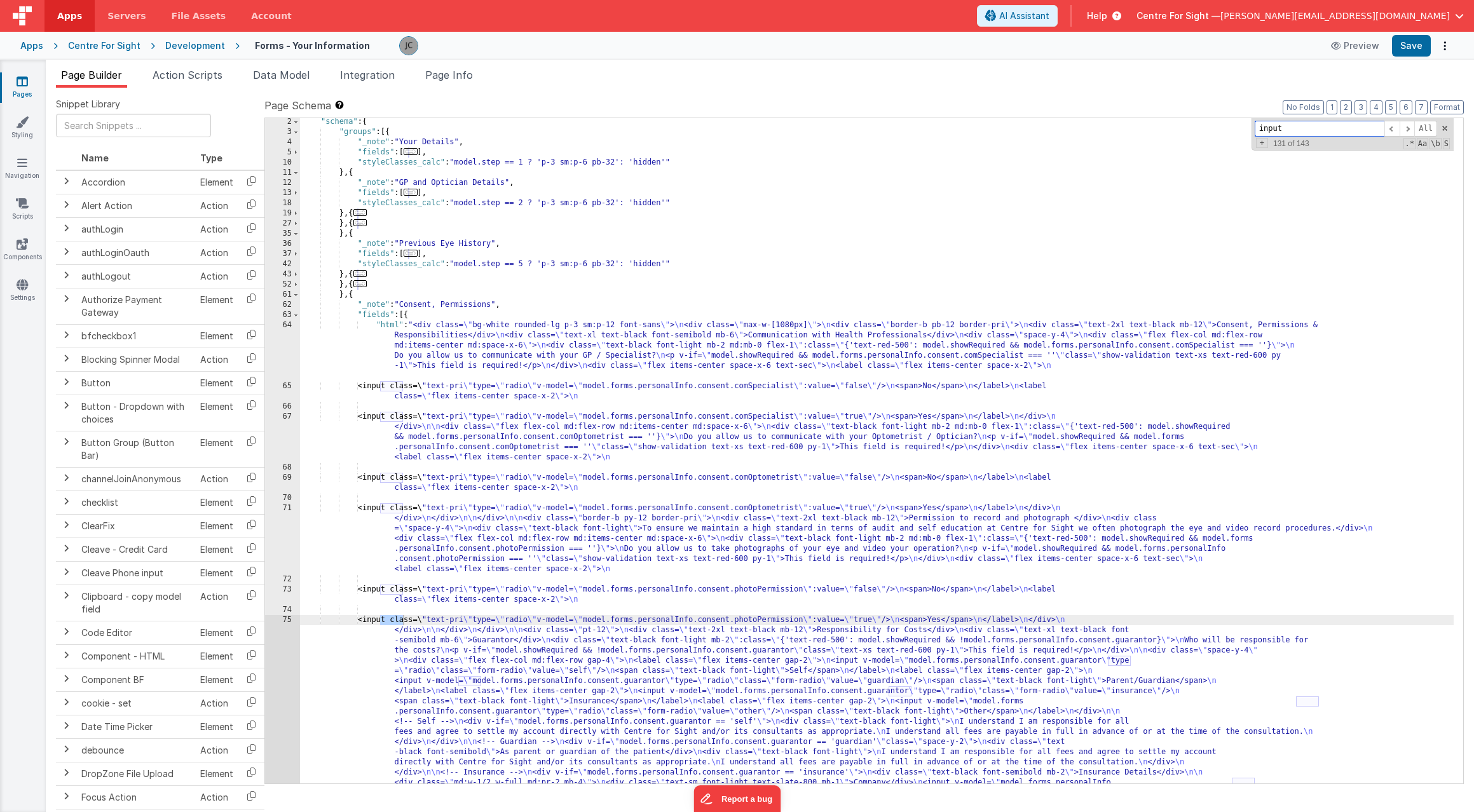
scroll to position [54, 0]
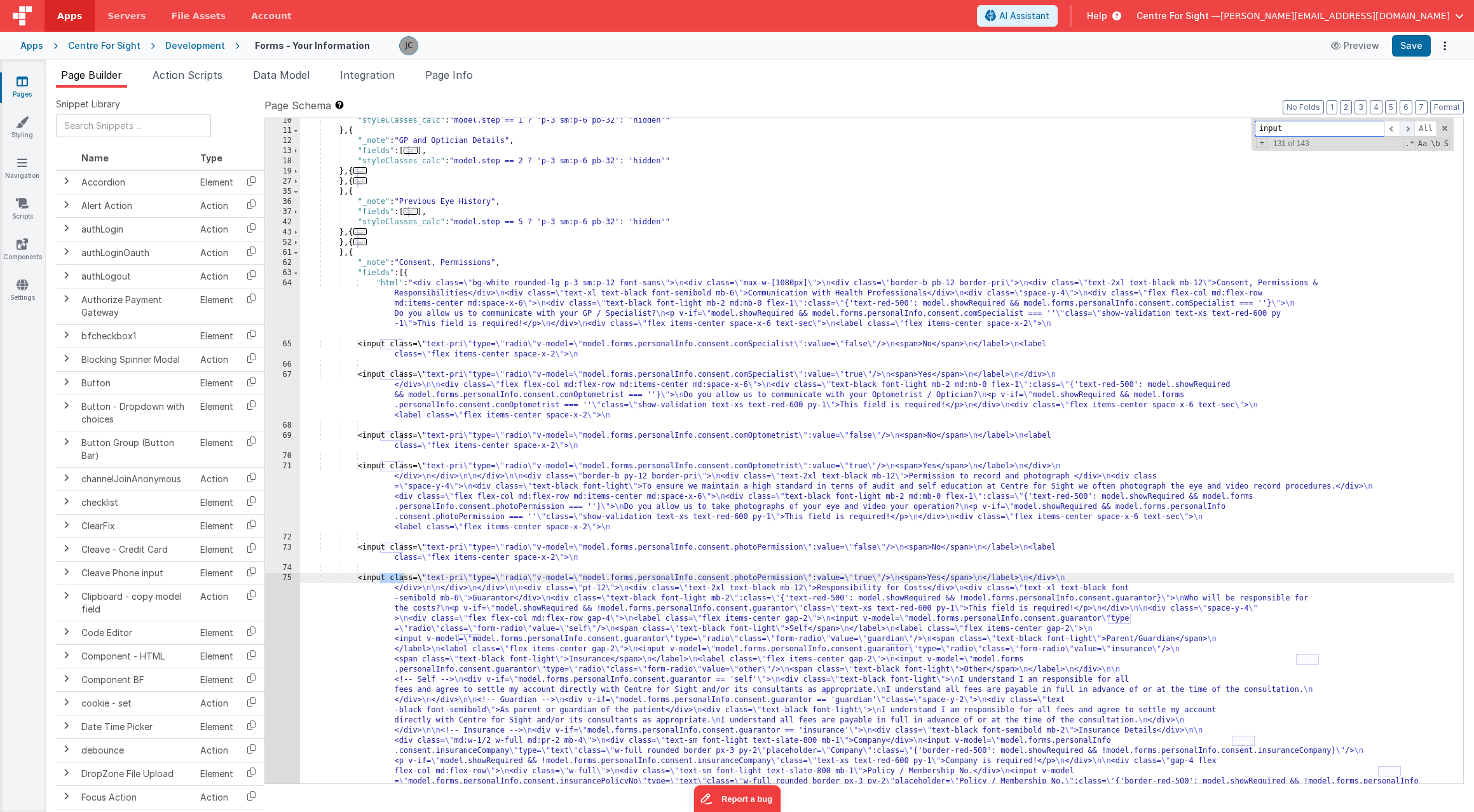
click at [1402, 127] on span at bounding box center [1407, 129] width 15 height 16
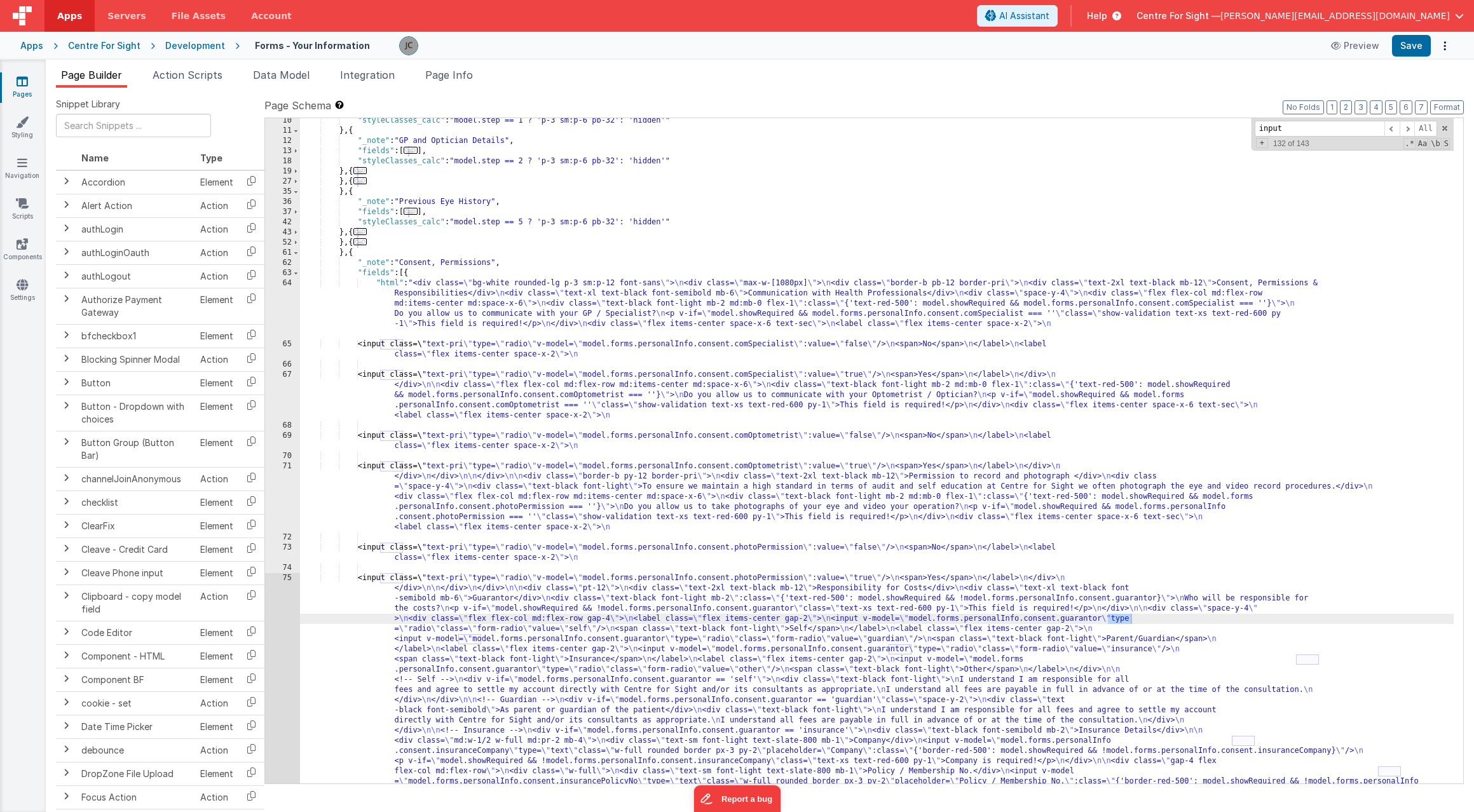
click at [1102, 621] on div ""styleClasses_calc" : "model.step == 1 ? 'p-3 sm:p-6 pb-32': 'hidden'" } , { "_…" at bounding box center [877, 610] width 1153 height 991
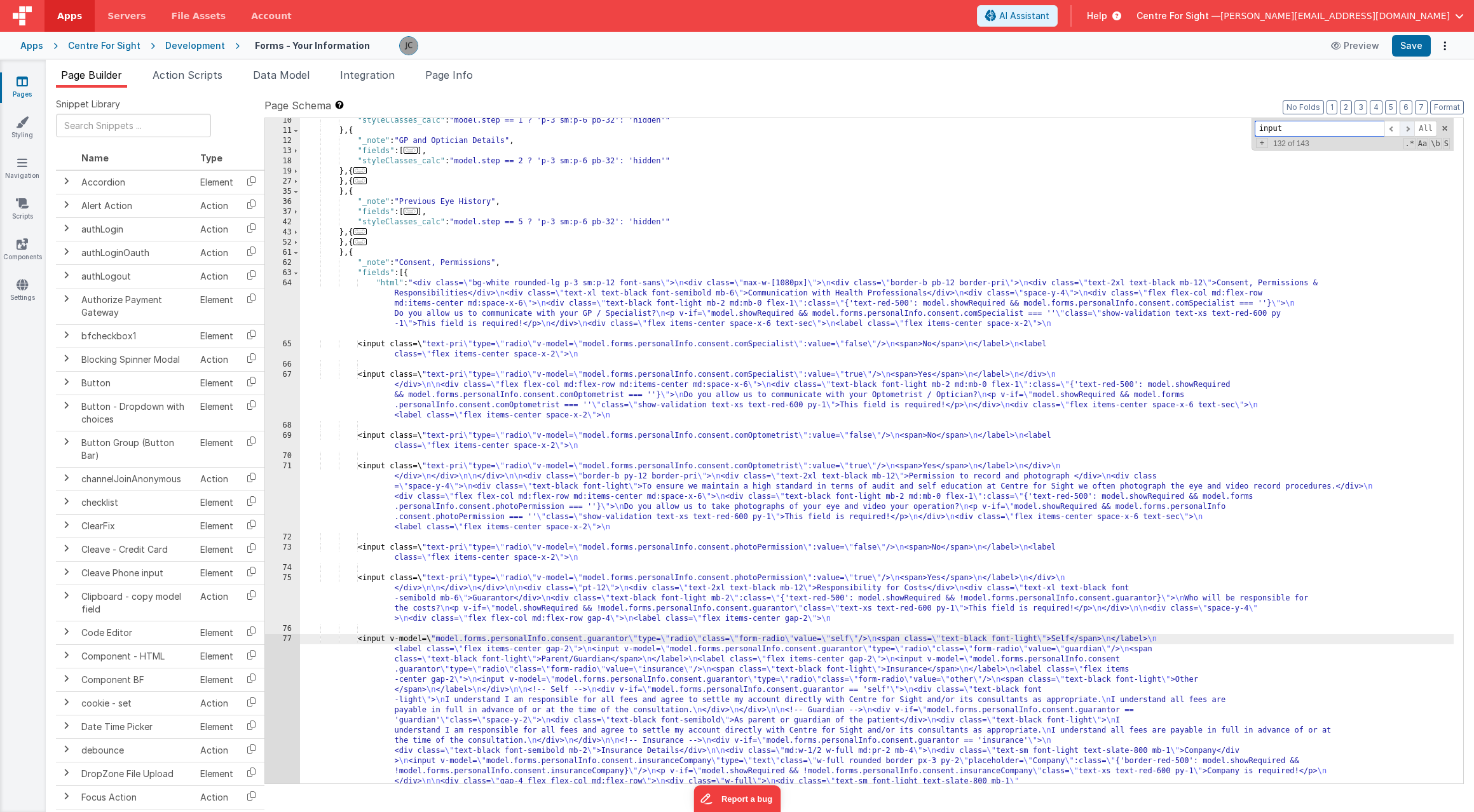
click at [1412, 126] on span at bounding box center [1407, 129] width 15 height 16
click at [740, 653] on div ""styleClasses_calc" : "model.step == 1 ? 'p-3 sm:p-6 pb-32': 'hidden'" } , { "_…" at bounding box center [877, 585] width 1153 height 940
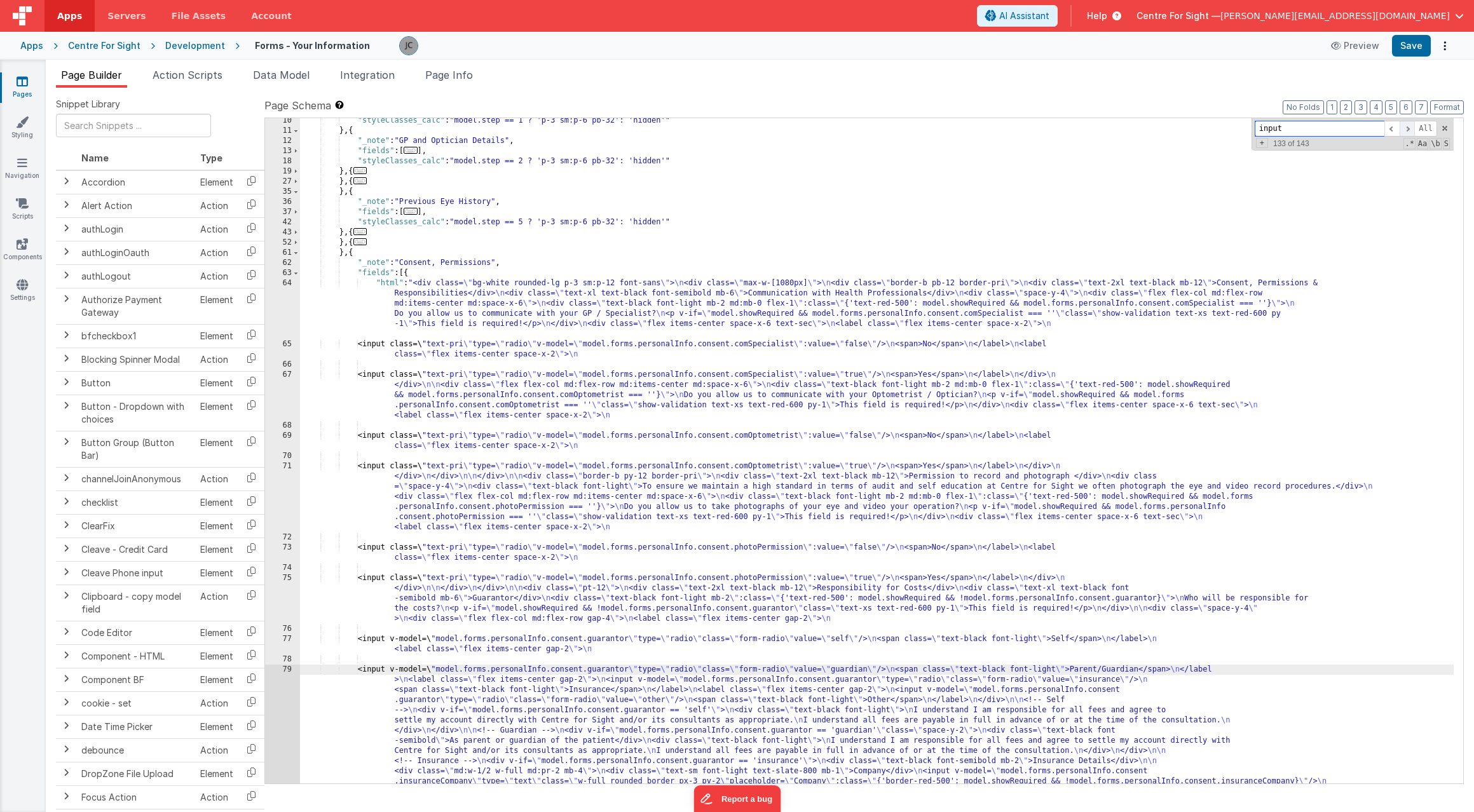
click at [1409, 127] on span at bounding box center [1407, 129] width 15 height 16
click at [804, 681] on div ""styleClasses_calc" : "model.step == 1 ? 'p-3 sm:p-6 pb-32': 'hidden'" } , { "_…" at bounding box center [877, 580] width 1153 height 930
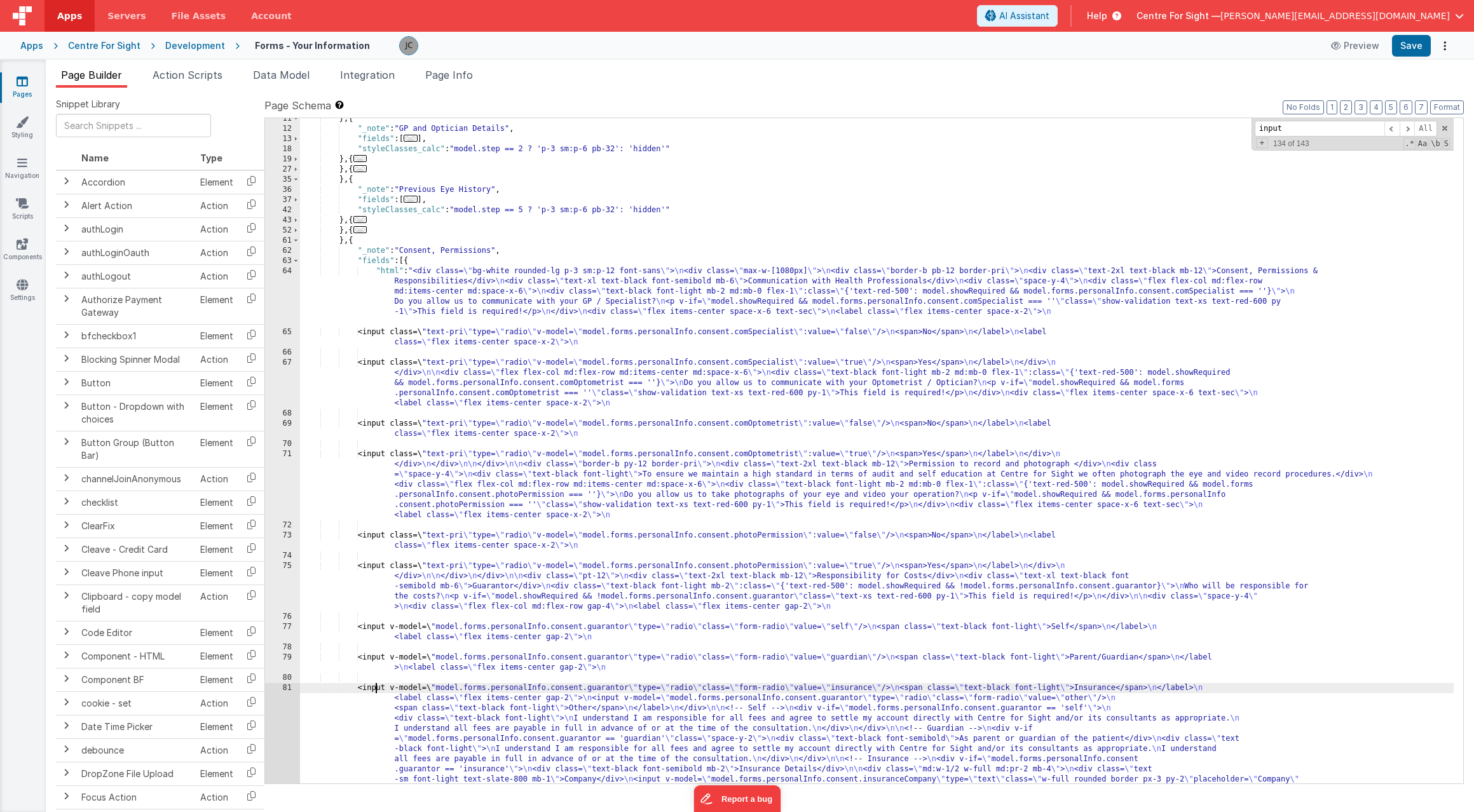
scroll to position [270, 0]
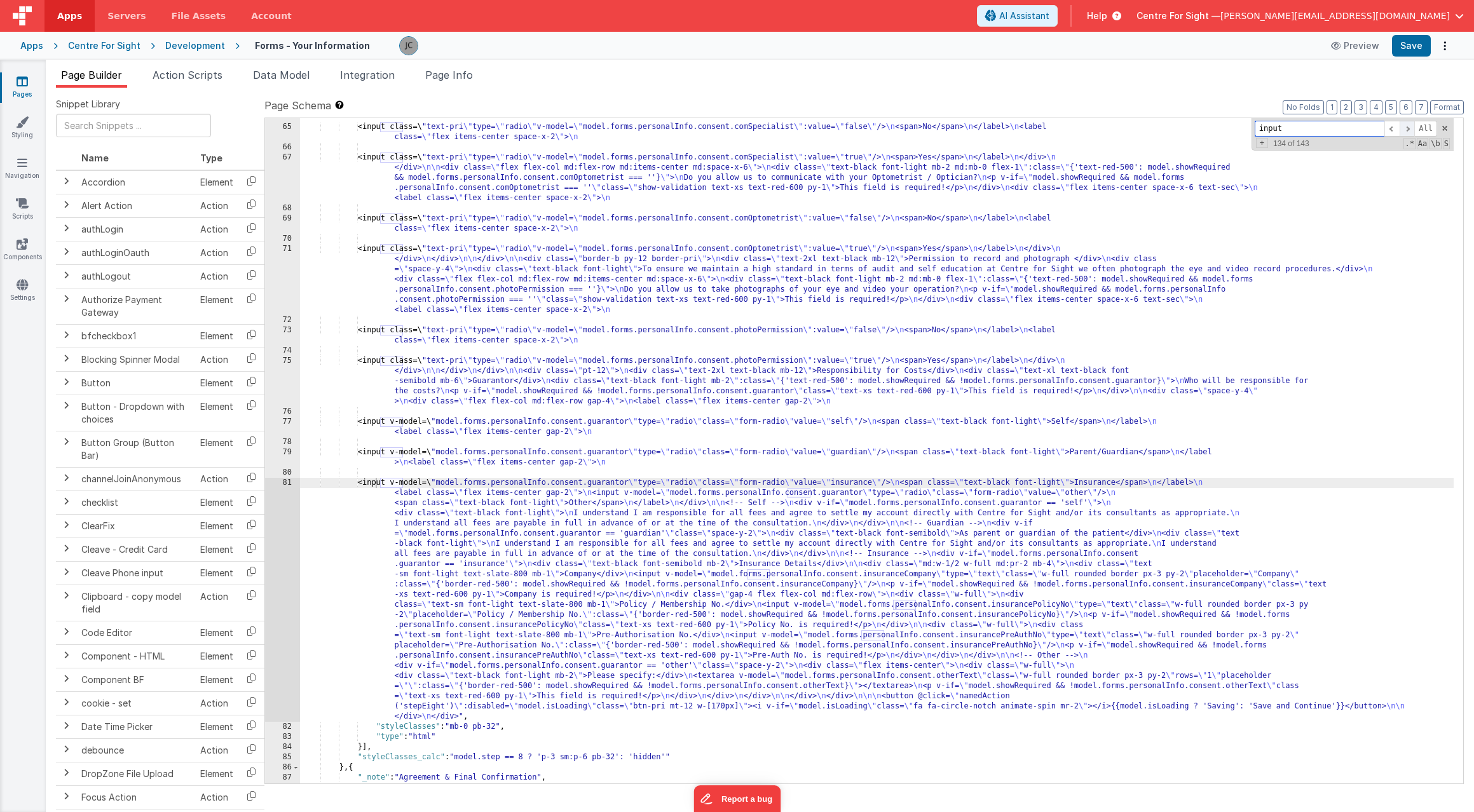
click at [1406, 130] on span at bounding box center [1407, 129] width 15 height 16
click at [784, 493] on div ""html" : "<div class= \" bg-white rounded-lg p-3 sm:p-12 font-sans \" > \n <div…" at bounding box center [877, 430] width 1153 height 737
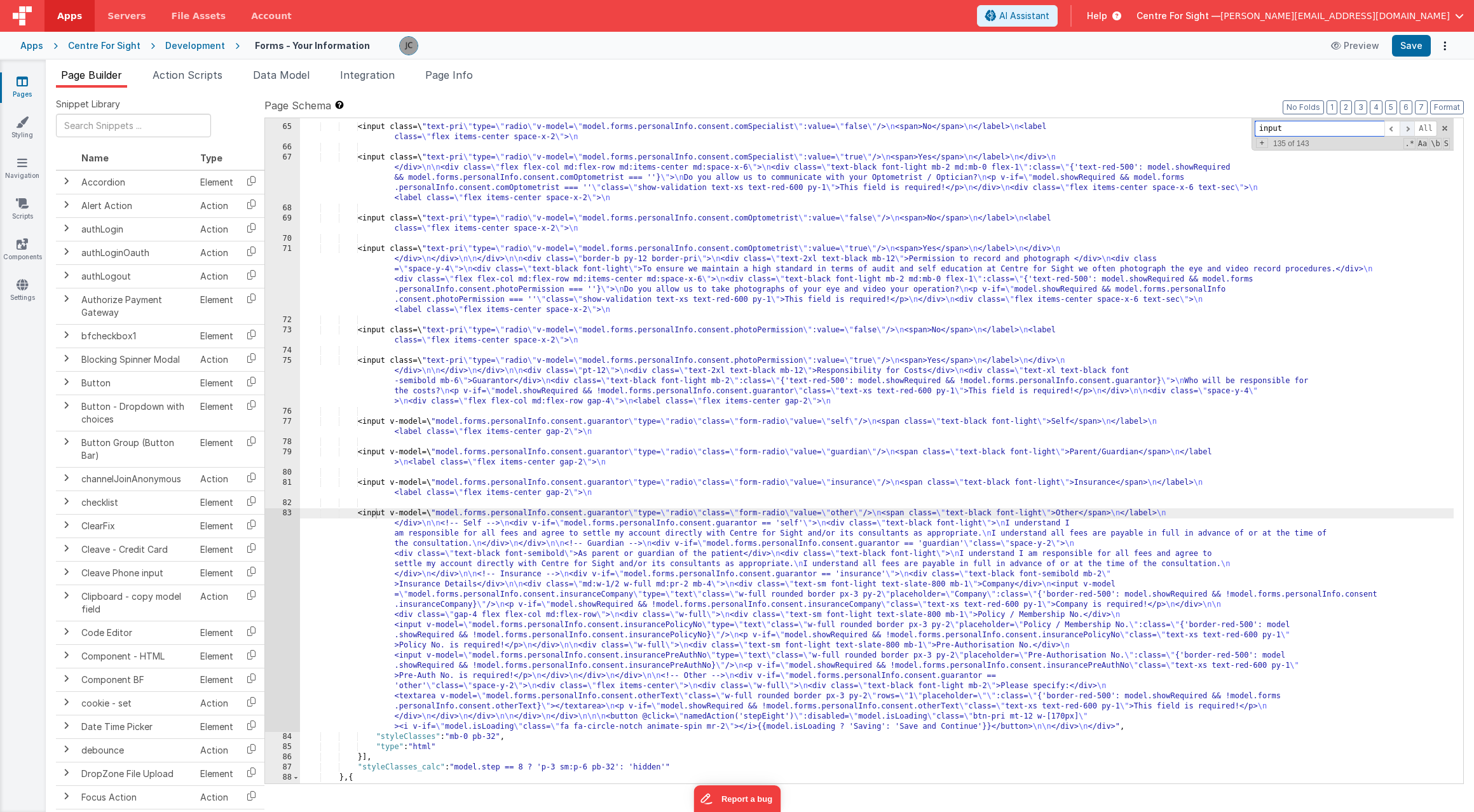
click at [1411, 130] on span at bounding box center [1407, 129] width 15 height 16
click at [1359, 585] on div ""html" : "<div class= \" bg-white rounded-lg p-3 sm:p-12 font-sans \" > \n <div…" at bounding box center [877, 430] width 1153 height 737
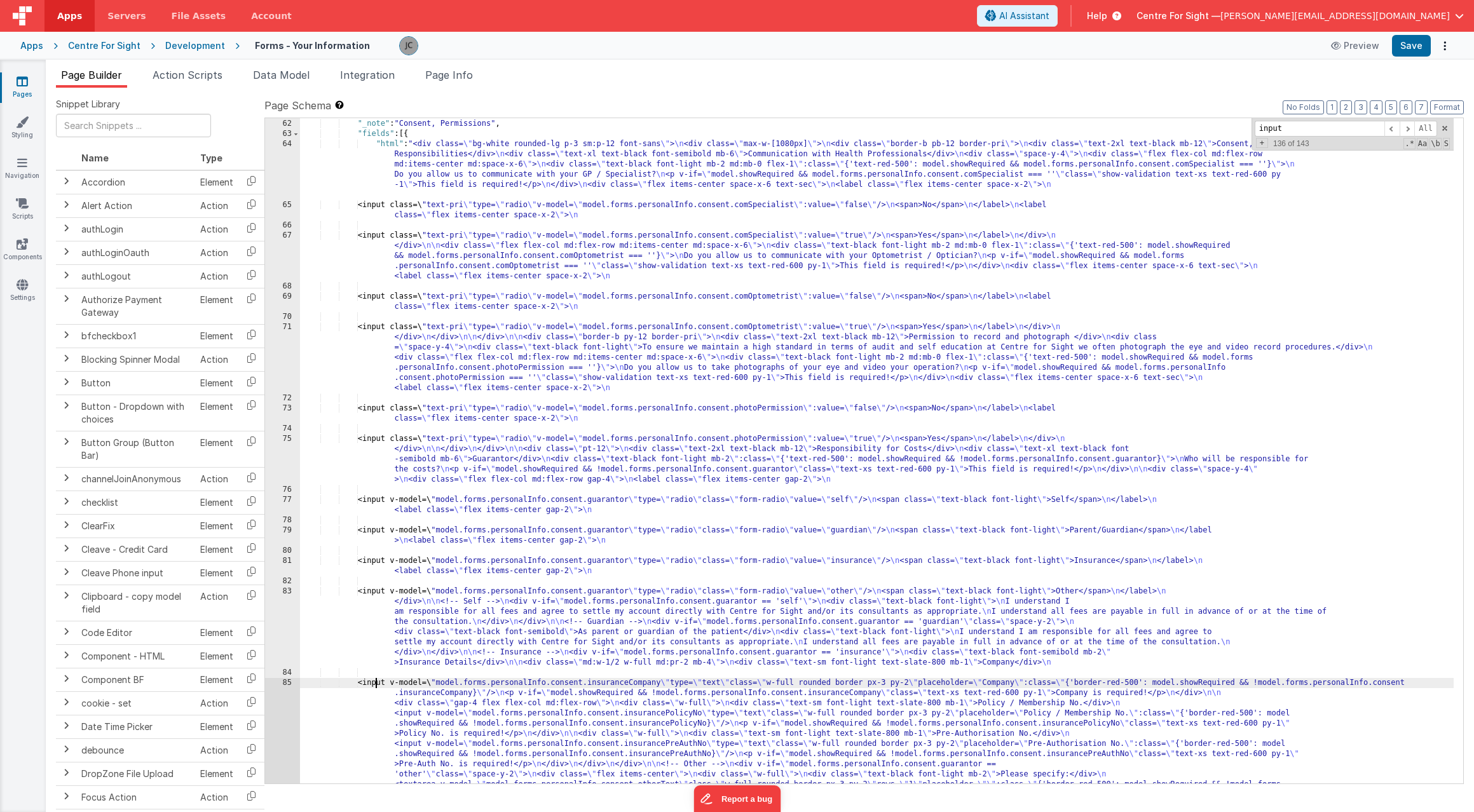
scroll to position [180, 0]
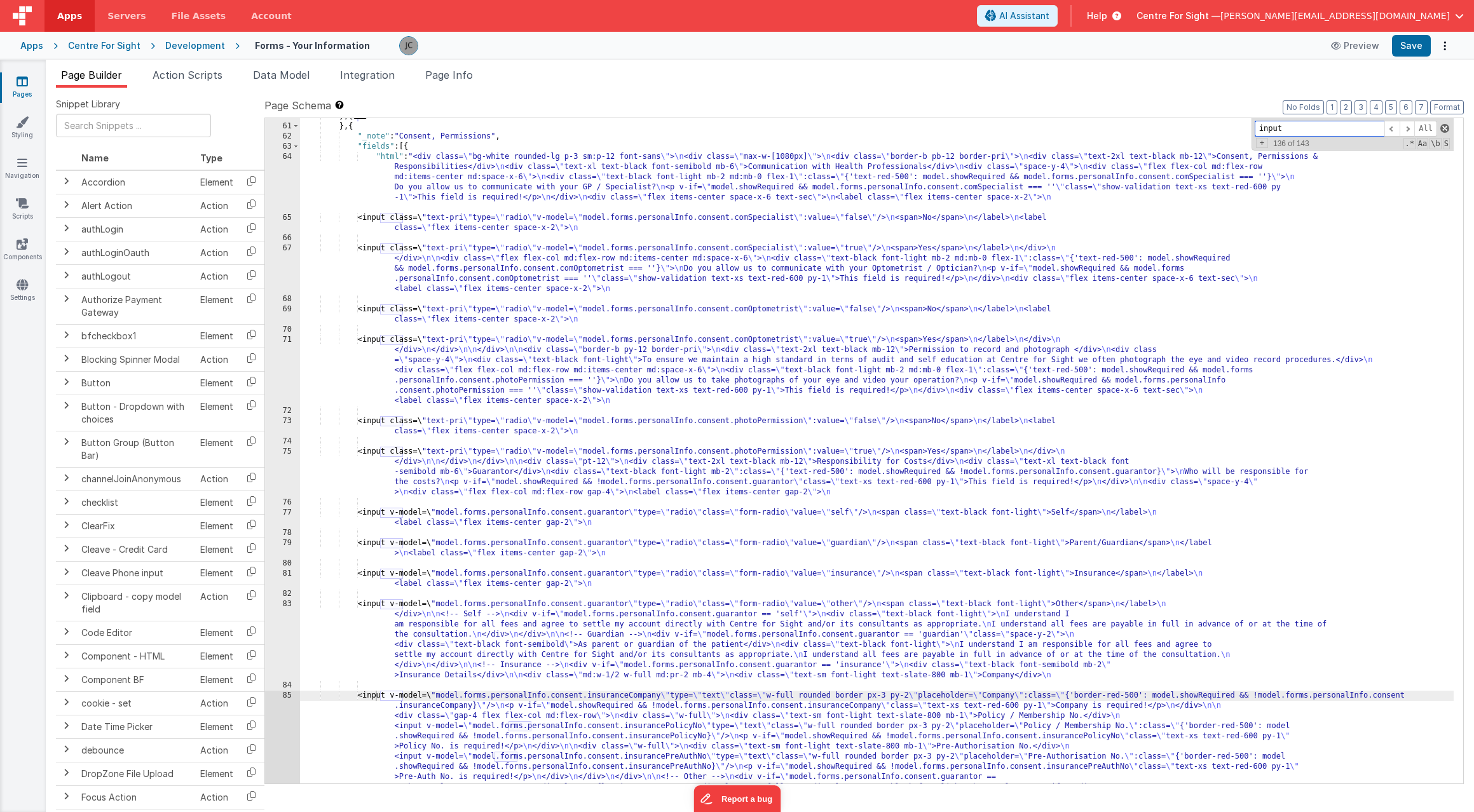
click at [1445, 124] on span at bounding box center [1445, 128] width 9 height 9
